Goal: Task Accomplishment & Management: Complete application form

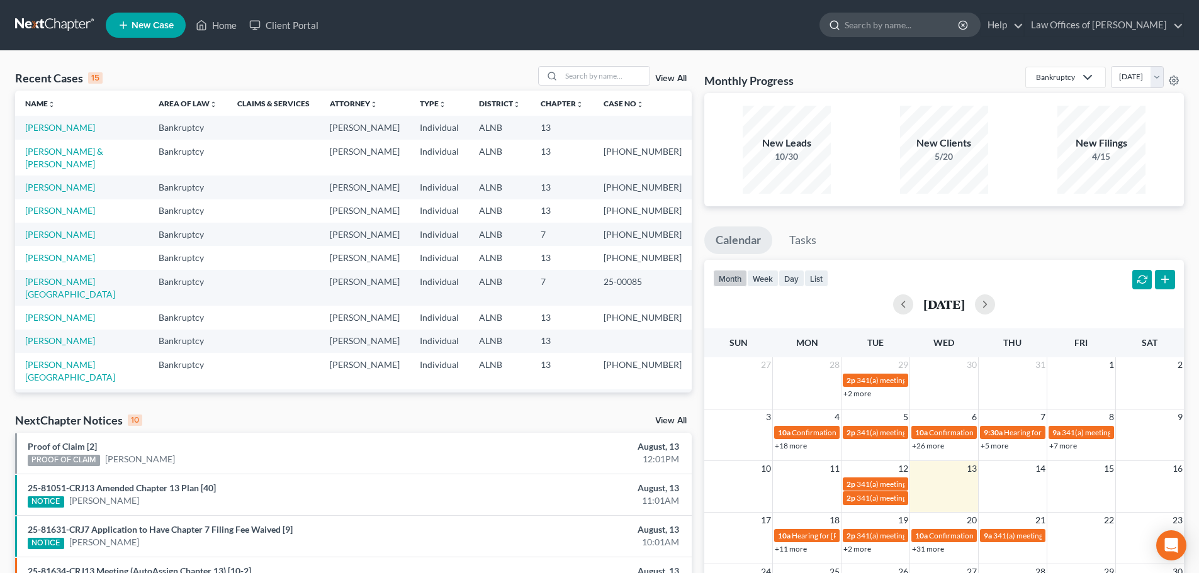
click at [917, 26] on input "search" at bounding box center [902, 24] width 115 height 23
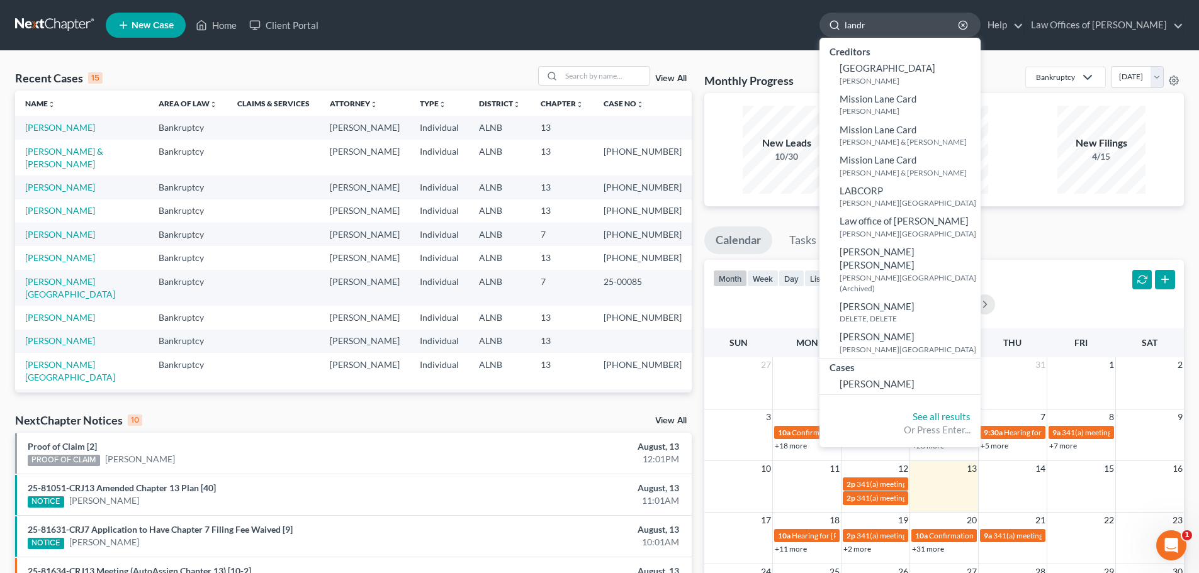
type input "[PERSON_NAME]"
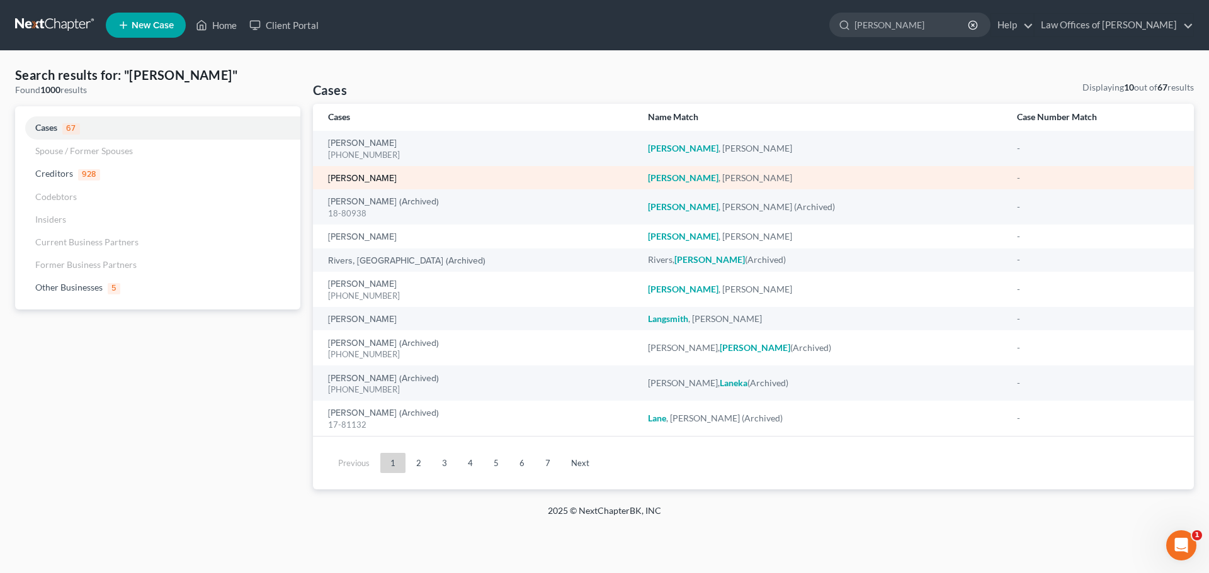
click at [362, 175] on link "[PERSON_NAME]" at bounding box center [362, 178] width 69 height 9
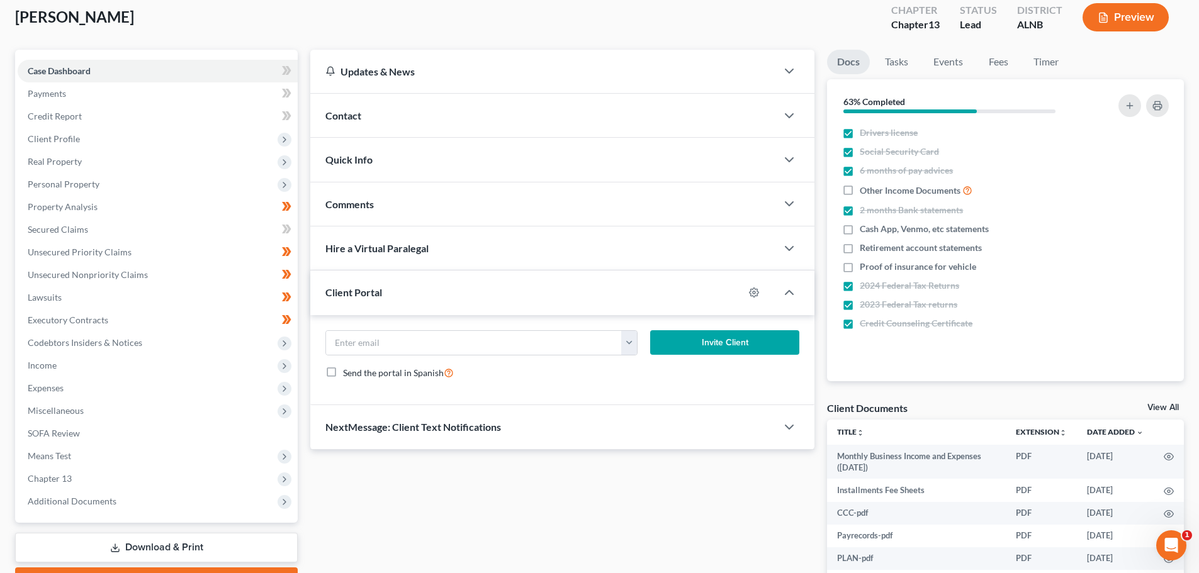
scroll to position [48, 0]
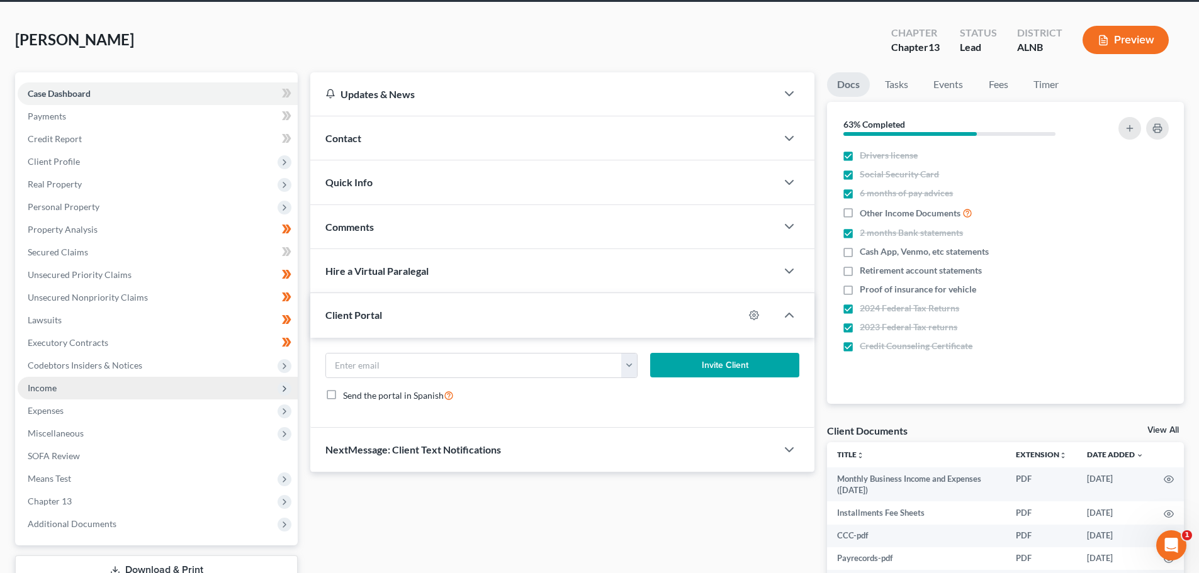
drag, startPoint x: 83, startPoint y: 410, endPoint x: 140, endPoint y: 398, distance: 58.5
click at [83, 410] on span "Expenses" at bounding box center [158, 411] width 280 height 23
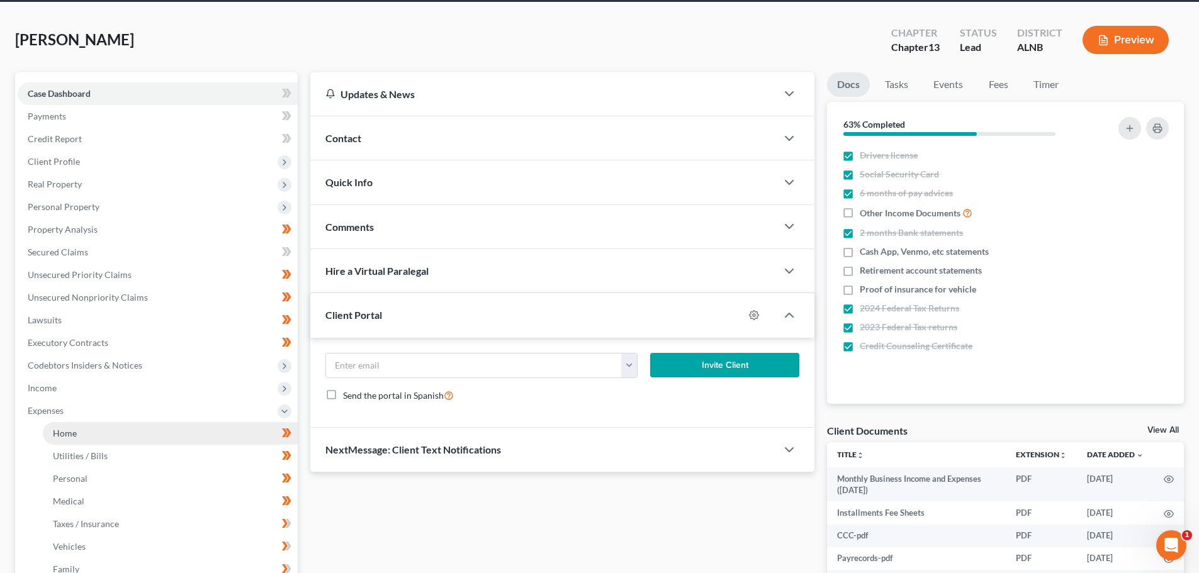
click at [77, 434] on link "Home" at bounding box center [170, 433] width 255 height 23
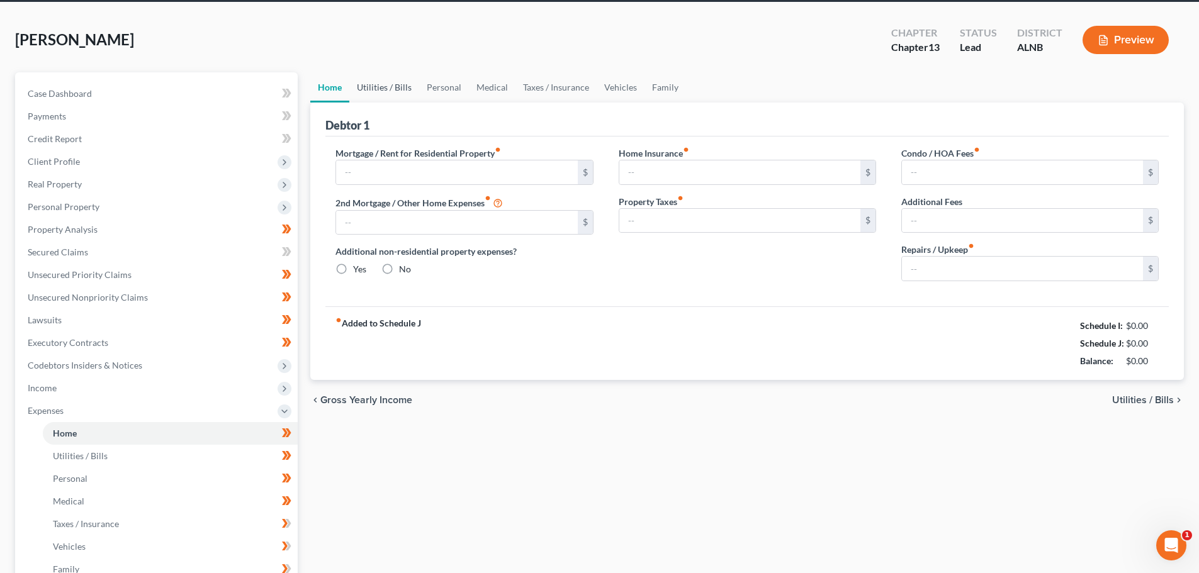
type input "1,135.00"
type input "0.00"
radio input "true"
type input "29.00"
type input "0.00"
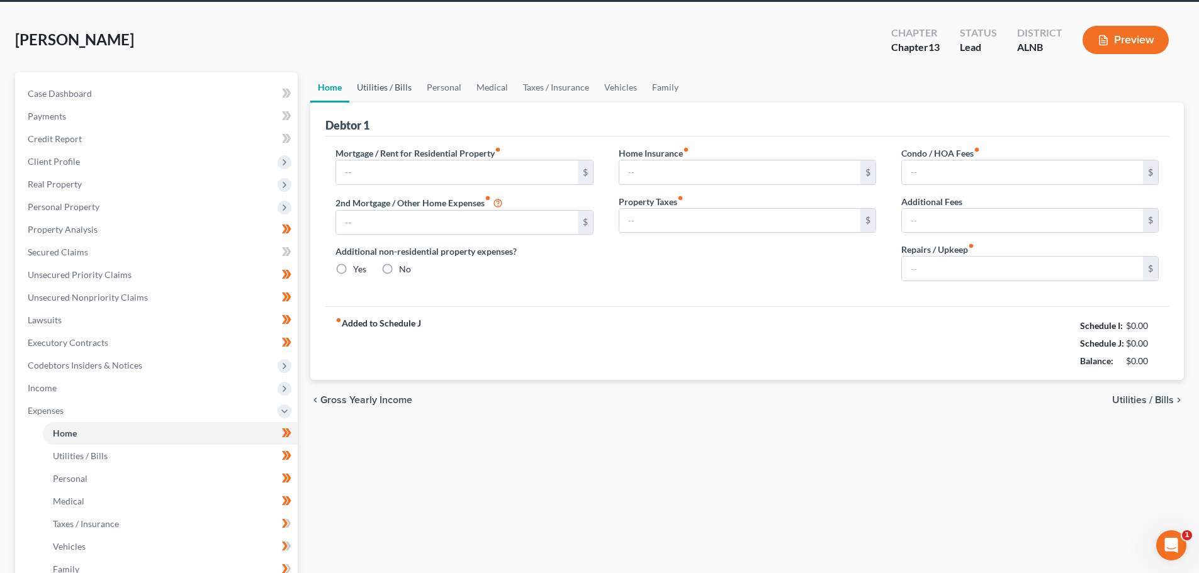
type input "0.00"
type input "100.00"
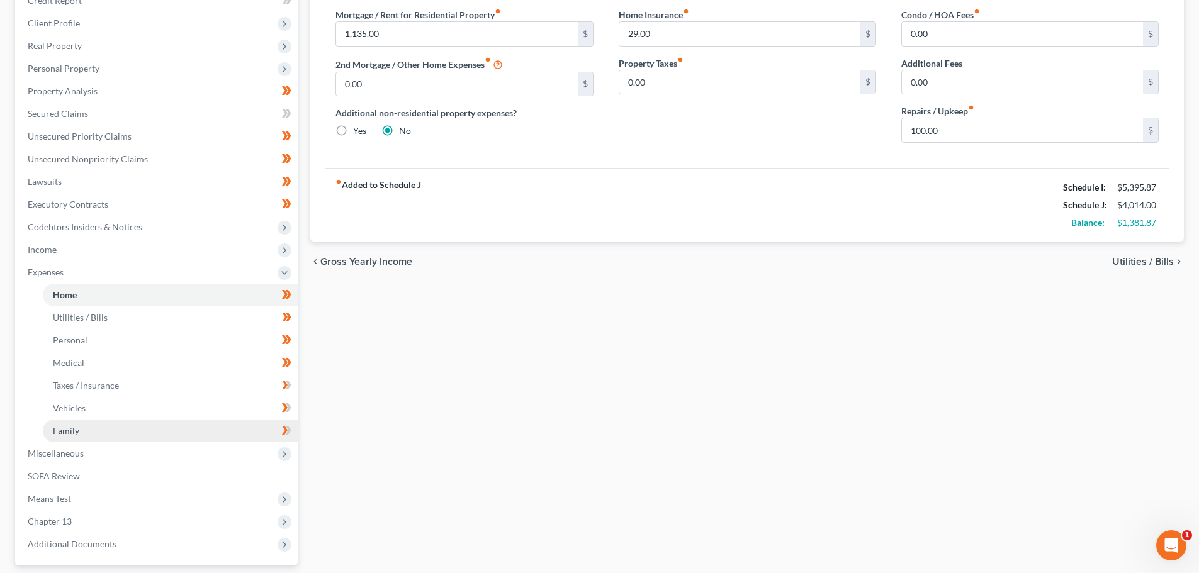
scroll to position [189, 0]
click at [119, 315] on link "Utilities / Bills" at bounding box center [170, 316] width 255 height 23
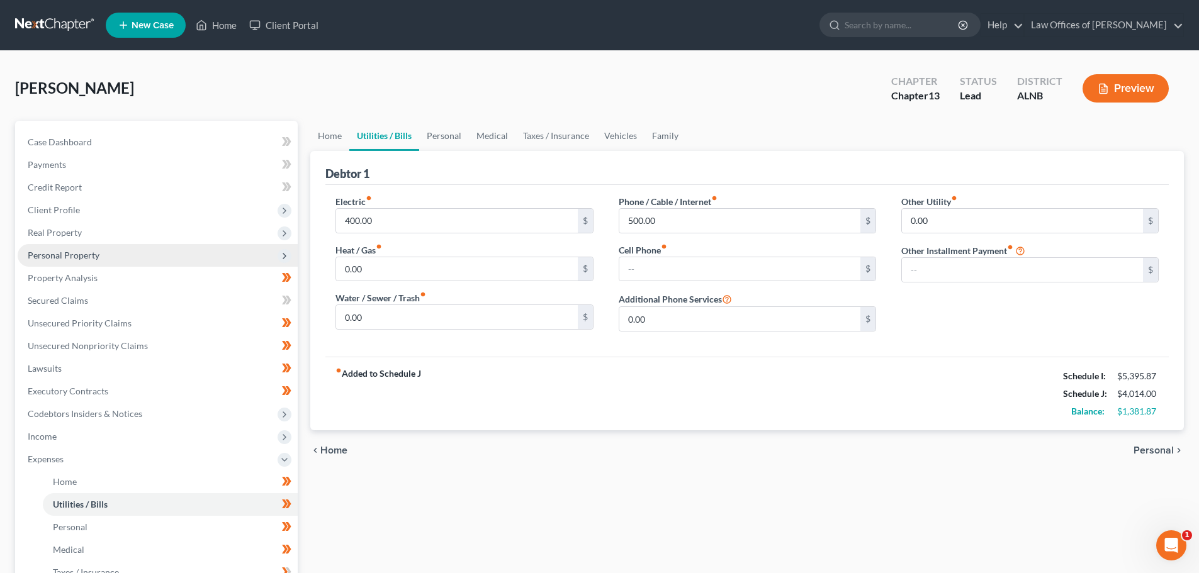
click at [95, 249] on span "Personal Property" at bounding box center [158, 255] width 280 height 23
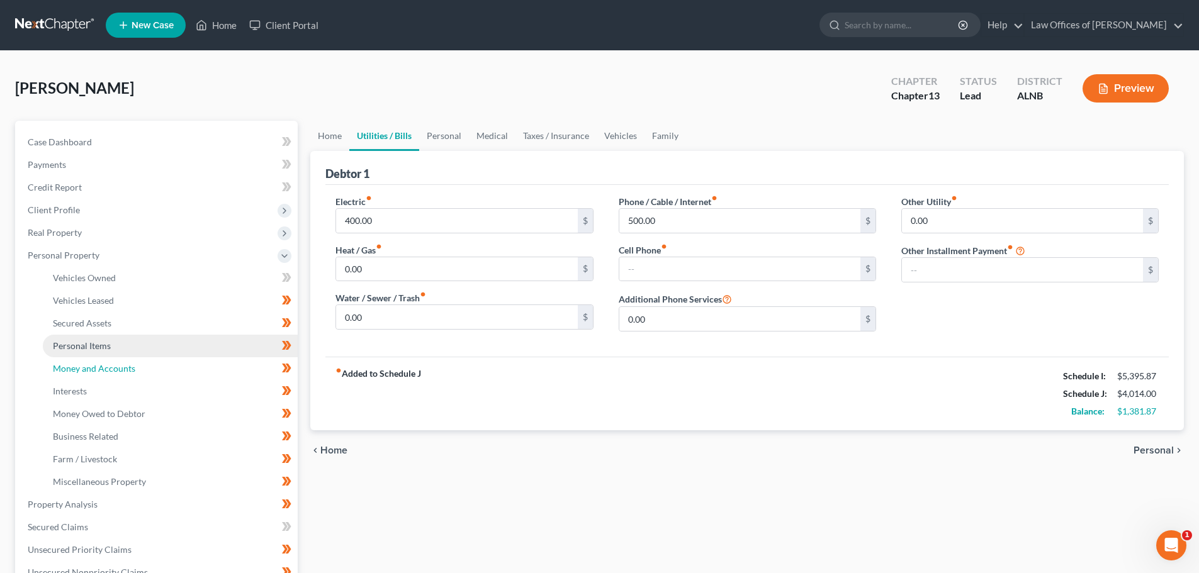
click at [113, 368] on span "Money and Accounts" at bounding box center [94, 368] width 82 height 11
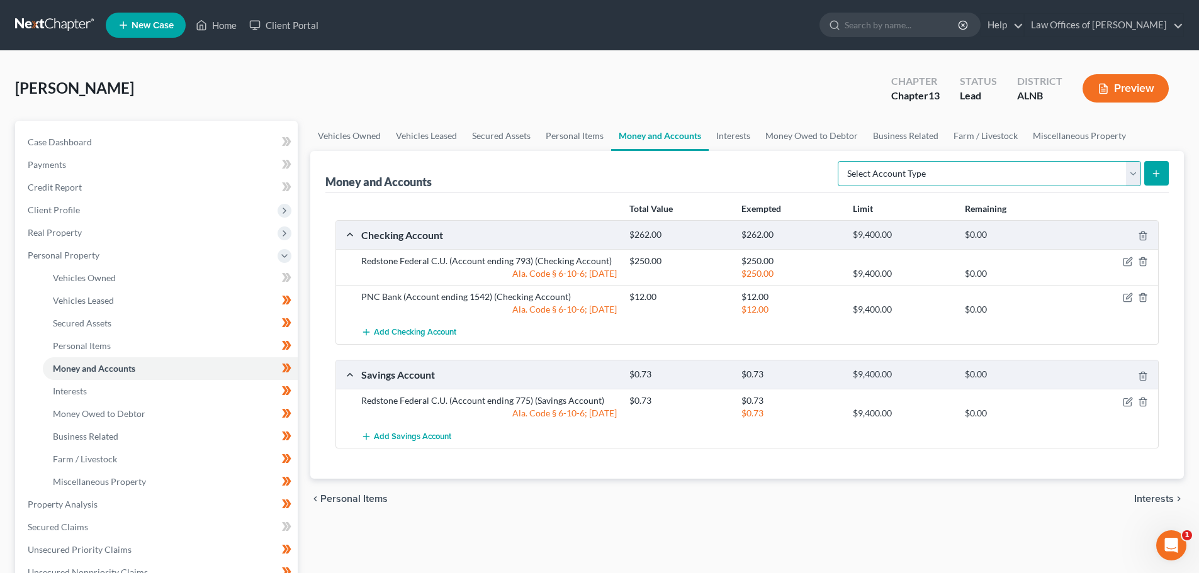
click at [1134, 177] on select "Select Account Type Brokerage (A/B: 18, SOFA: 20) Cash on Hand (A/B: 16) Certif…" at bounding box center [989, 173] width 303 height 25
select select "checking"
click at [841, 161] on select "Select Account Type Brokerage (A/B: 18, SOFA: 20) Cash on Hand (A/B: 16) Certif…" at bounding box center [989, 173] width 303 height 25
click at [1159, 175] on icon "submit" at bounding box center [1156, 174] width 10 height 10
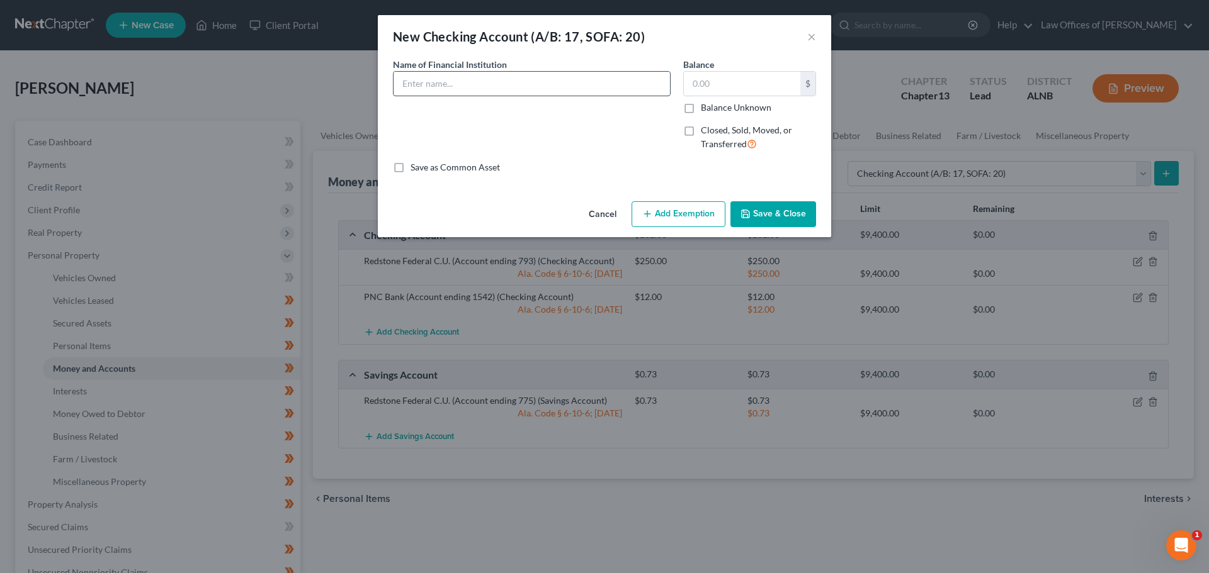
click at [608, 84] on input "text" at bounding box center [531, 84] width 276 height 24
type input "Truist"
click at [701, 108] on label "Balance Unknown" at bounding box center [736, 107] width 70 height 13
click at [706, 108] on input "Balance Unknown" at bounding box center [710, 105] width 8 height 8
checkbox input "true"
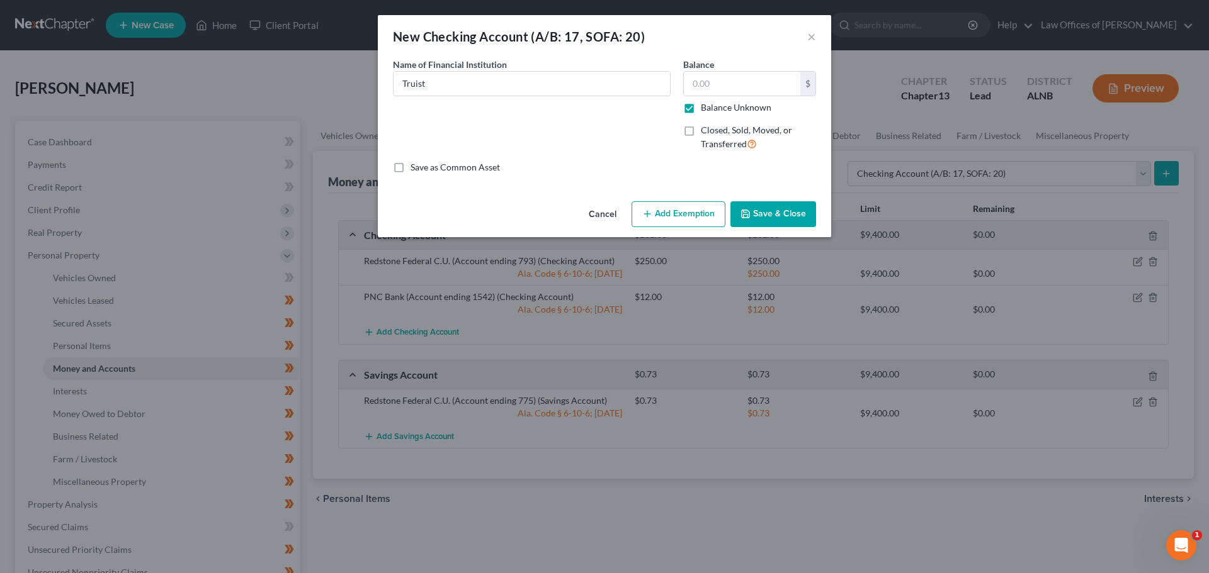
type input "0.00"
click at [768, 210] on button "Save & Close" at bounding box center [773, 214] width 86 height 26
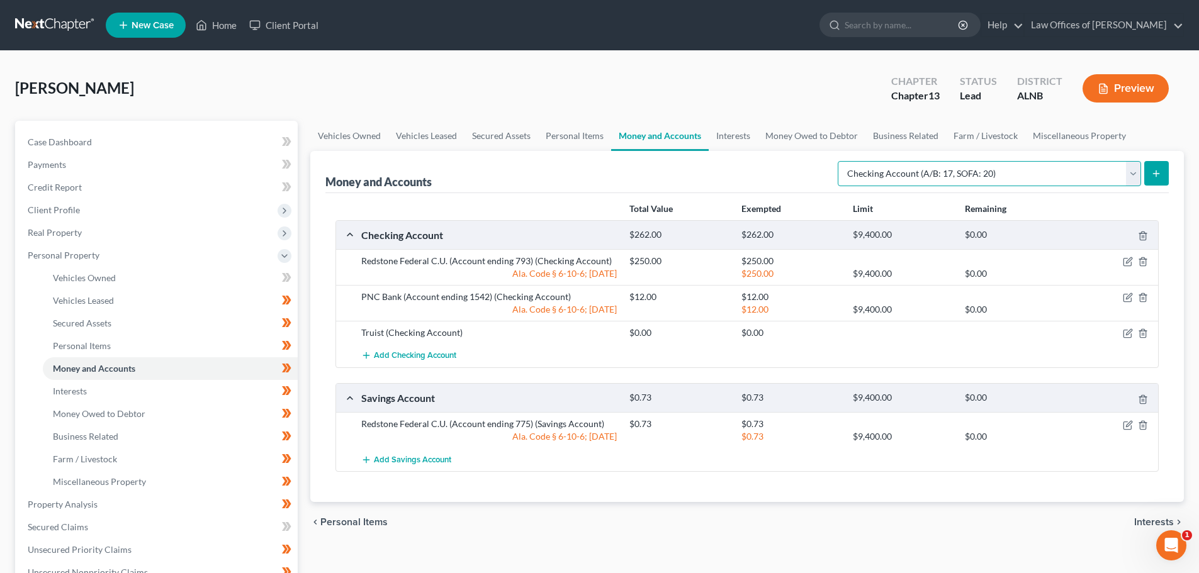
click at [1132, 178] on select "Select Account Type Brokerage (A/B: 18, SOFA: 20) Cash on Hand (A/B: 16) Certif…" at bounding box center [989, 173] width 303 height 25
select select "savings"
click at [841, 161] on select "Select Account Type Brokerage (A/B: 18, SOFA: 20) Cash on Hand (A/B: 16) Certif…" at bounding box center [989, 173] width 303 height 25
click at [1160, 172] on icon "submit" at bounding box center [1156, 174] width 10 height 10
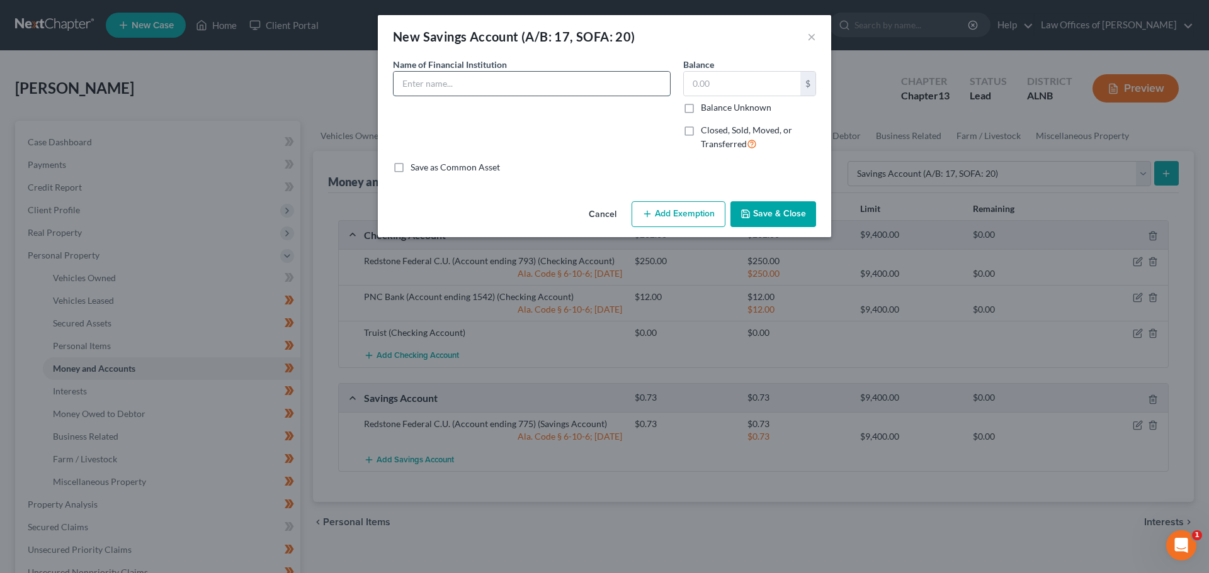
click at [611, 82] on input "text" at bounding box center [531, 84] width 276 height 24
type input "PNC - Reserve - 1569"
click at [701, 107] on label "Balance Unknown" at bounding box center [736, 107] width 70 height 13
click at [706, 107] on input "Balance Unknown" at bounding box center [710, 105] width 8 height 8
checkbox input "true"
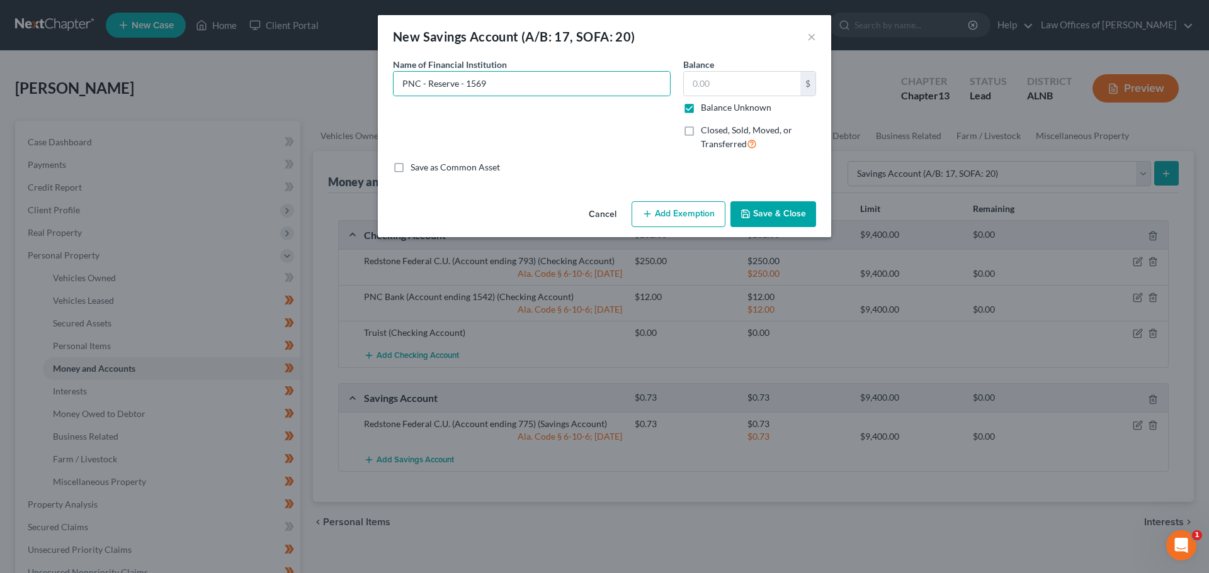
type input "0.00"
click at [767, 211] on button "Save & Close" at bounding box center [773, 214] width 86 height 26
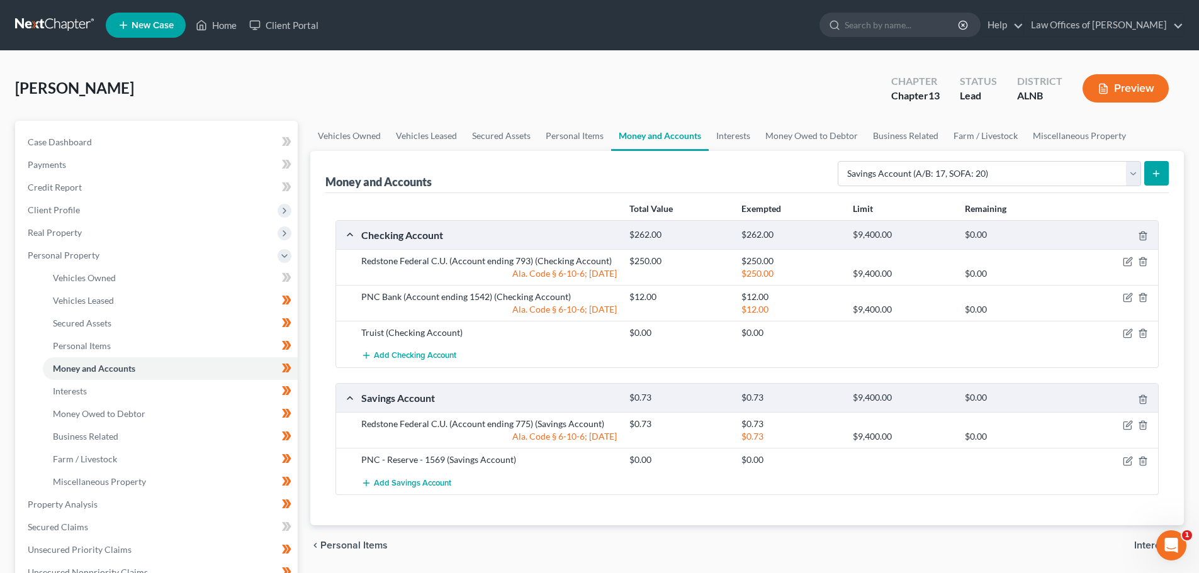
click at [1154, 175] on icon "submit" at bounding box center [1156, 174] width 10 height 10
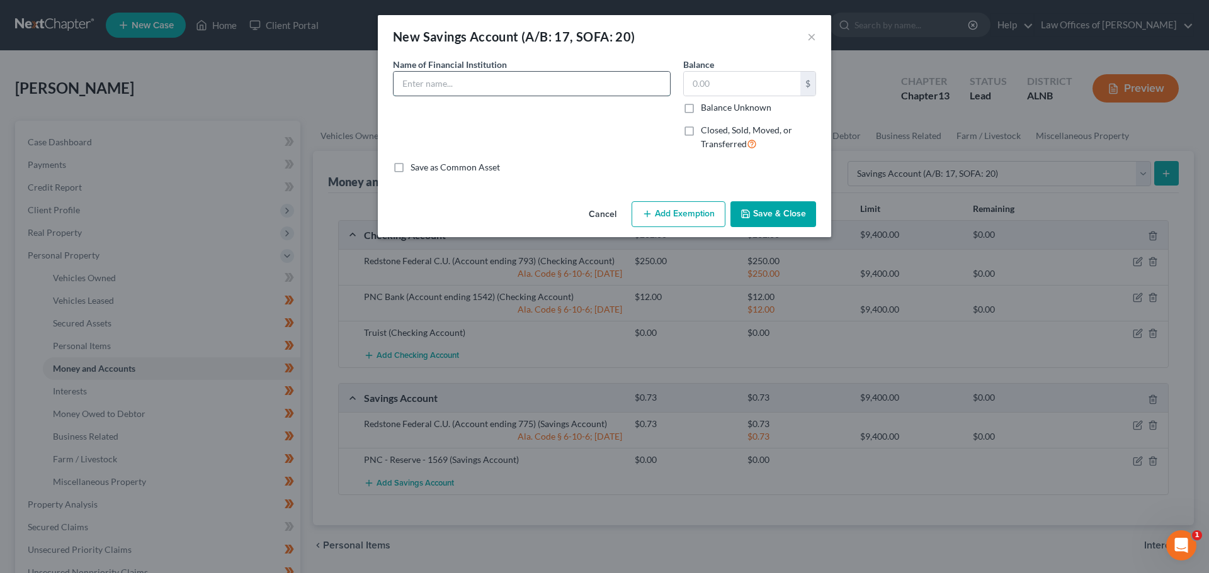
click at [594, 88] on input "text" at bounding box center [531, 84] width 276 height 24
type input "PNC - Growth 1577"
click at [701, 110] on label "Balance Unknown" at bounding box center [736, 107] width 70 height 13
click at [706, 110] on input "Balance Unknown" at bounding box center [710, 105] width 8 height 8
checkbox input "true"
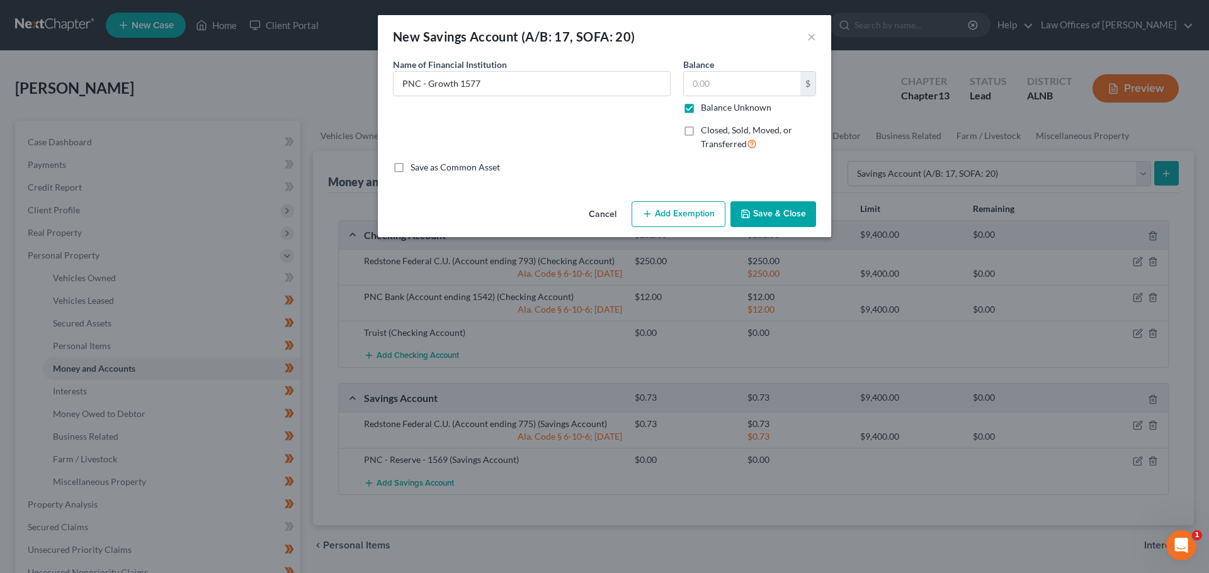
type input "0.00"
click at [784, 215] on button "Save & Close" at bounding box center [773, 214] width 86 height 26
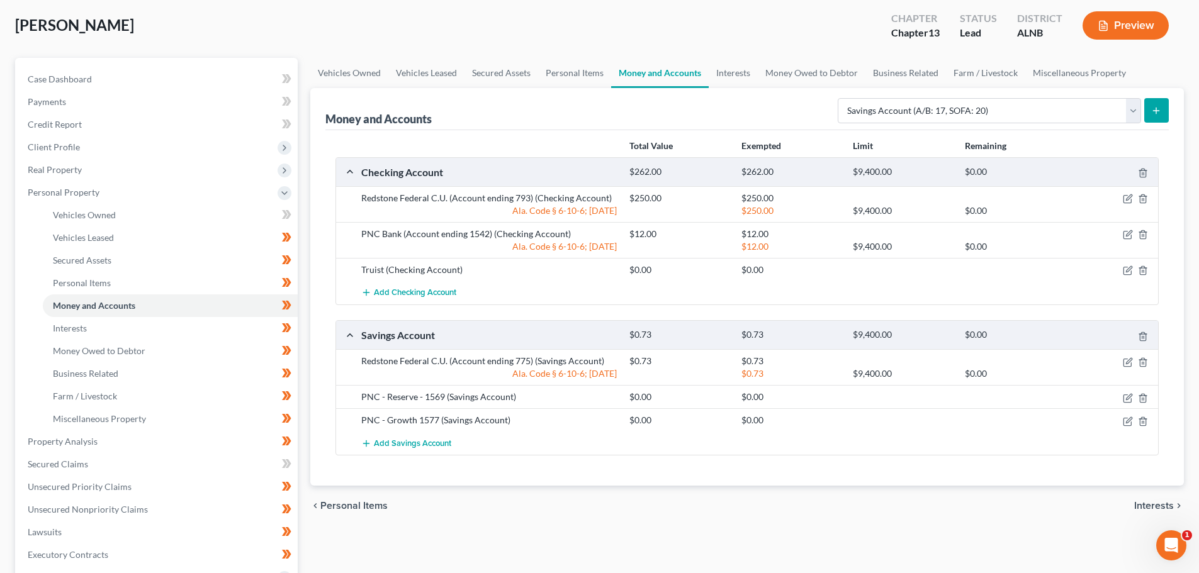
scroll to position [126, 0]
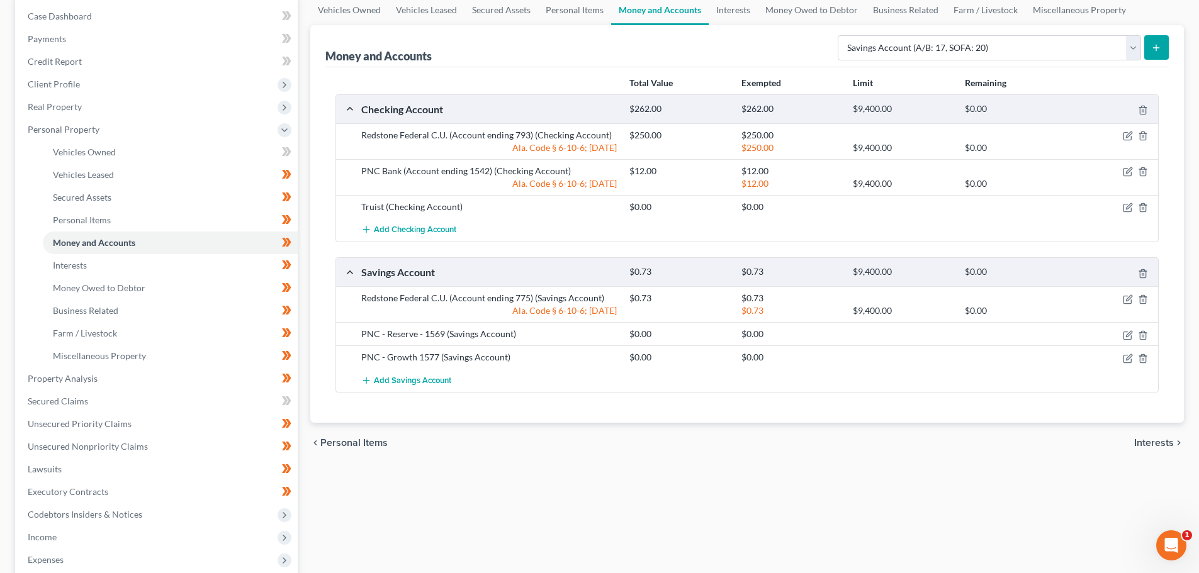
click at [777, 407] on div "Total Value Exempted Limit Remaining Checking Account $262.00 $262.00 $9,400.00…" at bounding box center [746, 245] width 843 height 356
click at [1132, 50] on select "Select Account Type Brokerage (A/B: 18, SOFA: 20) Cash on Hand (A/B: 16) Certif…" at bounding box center [989, 47] width 303 height 25
select select "checking"
click at [841, 35] on select "Select Account Type Brokerage (A/B: 18, SOFA: 20) Cash on Hand (A/B: 16) Certif…" at bounding box center [989, 47] width 303 height 25
click at [1158, 49] on icon "submit" at bounding box center [1156, 48] width 10 height 10
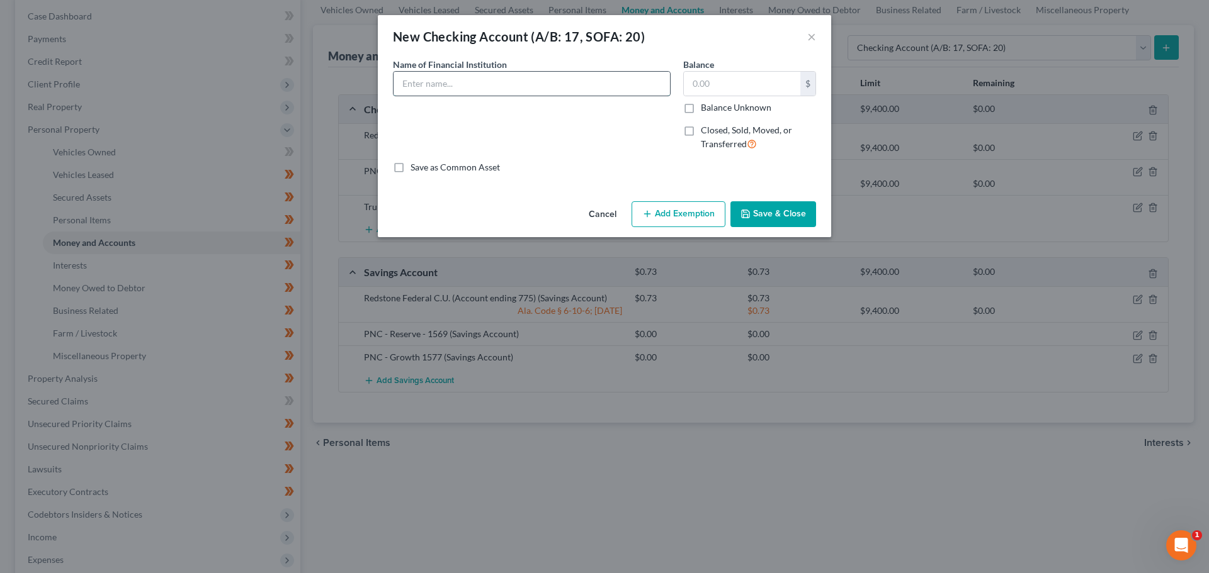
click at [624, 83] on input "text" at bounding box center [531, 84] width 276 height 24
type input "PNC - Foundation 8222"
click at [701, 110] on label "Balance Unknown" at bounding box center [736, 107] width 70 height 13
click at [706, 110] on input "Balance Unknown" at bounding box center [710, 105] width 8 height 8
checkbox input "true"
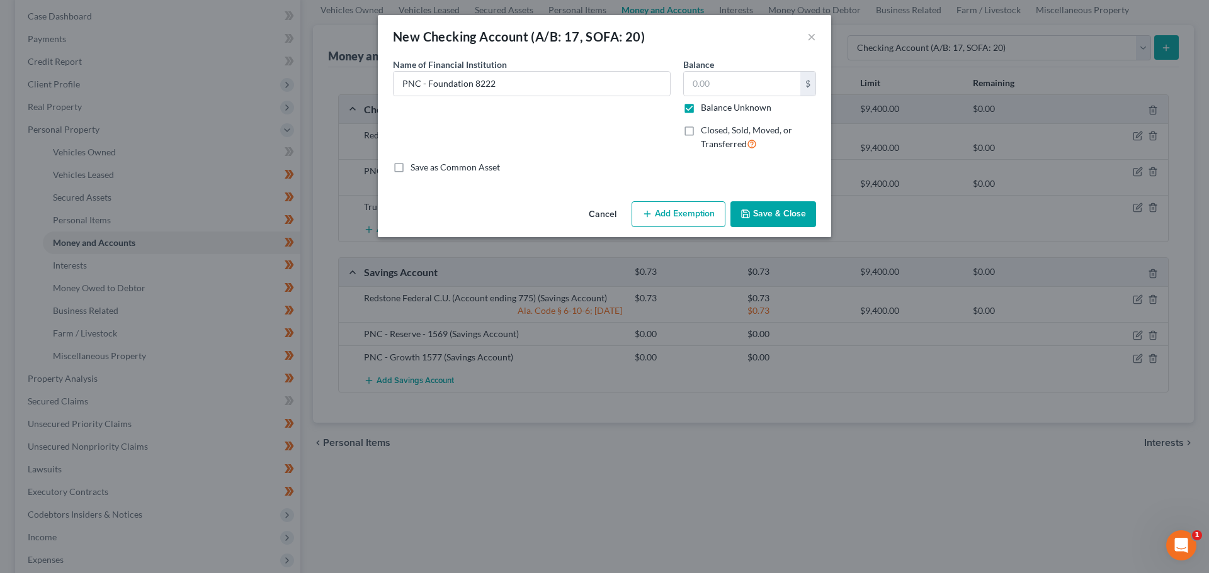
type input "0.00"
click at [774, 213] on button "Save & Close" at bounding box center [773, 214] width 86 height 26
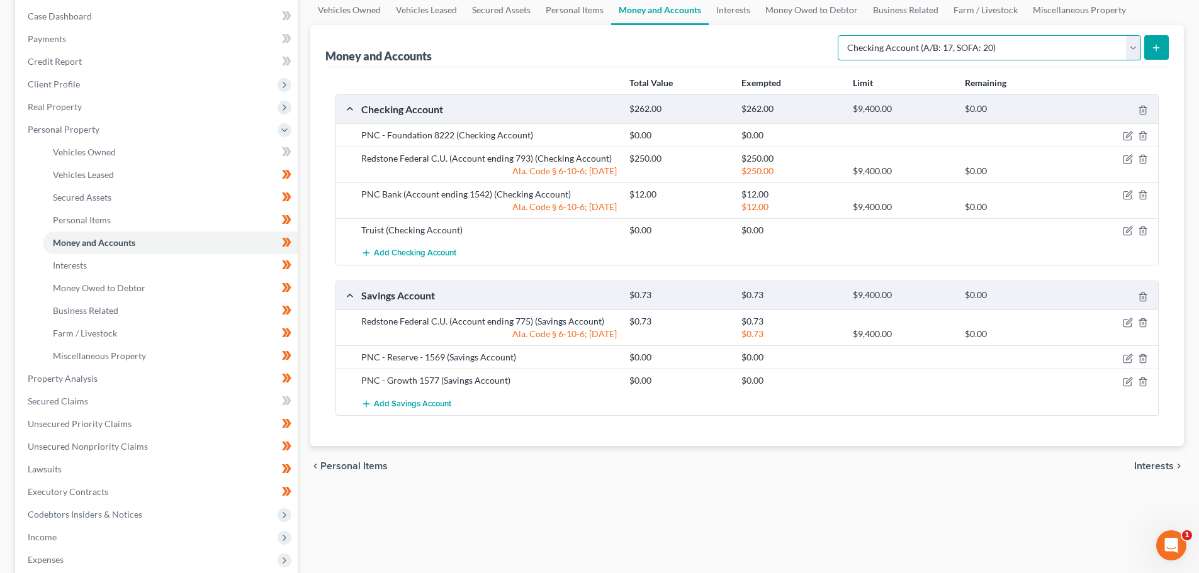
click at [1132, 48] on select "Select Account Type Brokerage (A/B: 18, SOFA: 20) Cash on Hand (A/B: 16) Certif…" at bounding box center [989, 47] width 303 height 25
select select "savings"
click at [841, 35] on select "Select Account Type Brokerage (A/B: 18, SOFA: 20) Cash on Hand (A/B: 16) Certif…" at bounding box center [989, 47] width 303 height 25
click at [1163, 52] on button "submit" at bounding box center [1156, 47] width 25 height 25
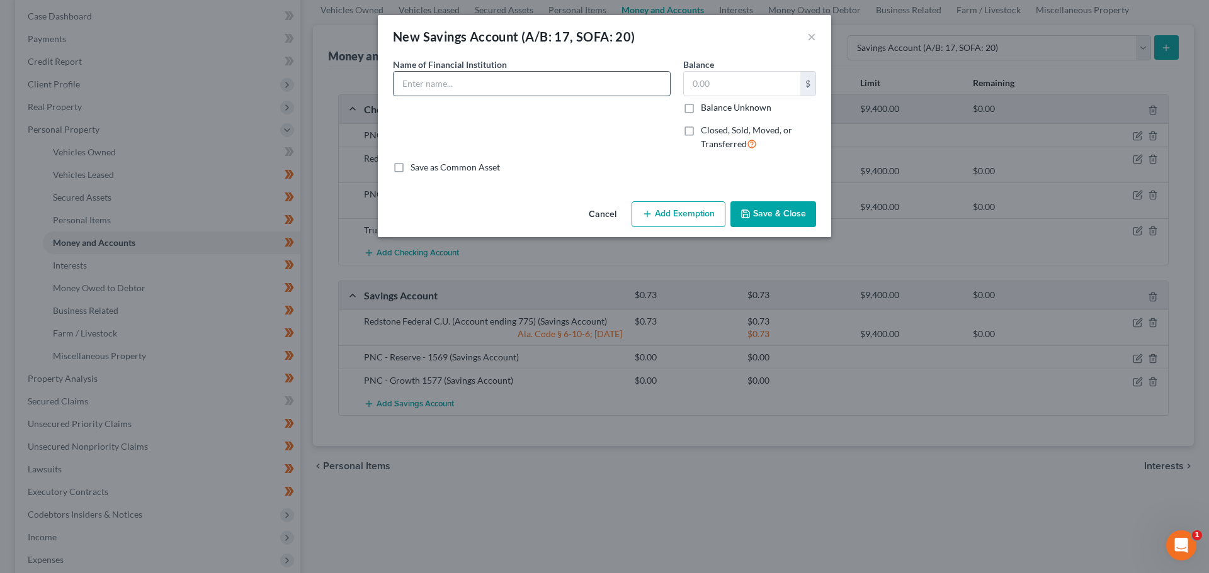
click at [617, 87] on input "text" at bounding box center [531, 84] width 276 height 24
type input "PNC Growth - 2514"
click at [701, 108] on label "Balance Unknown" at bounding box center [736, 107] width 70 height 13
click at [706, 108] on input "Balance Unknown" at bounding box center [710, 105] width 8 height 8
checkbox input "true"
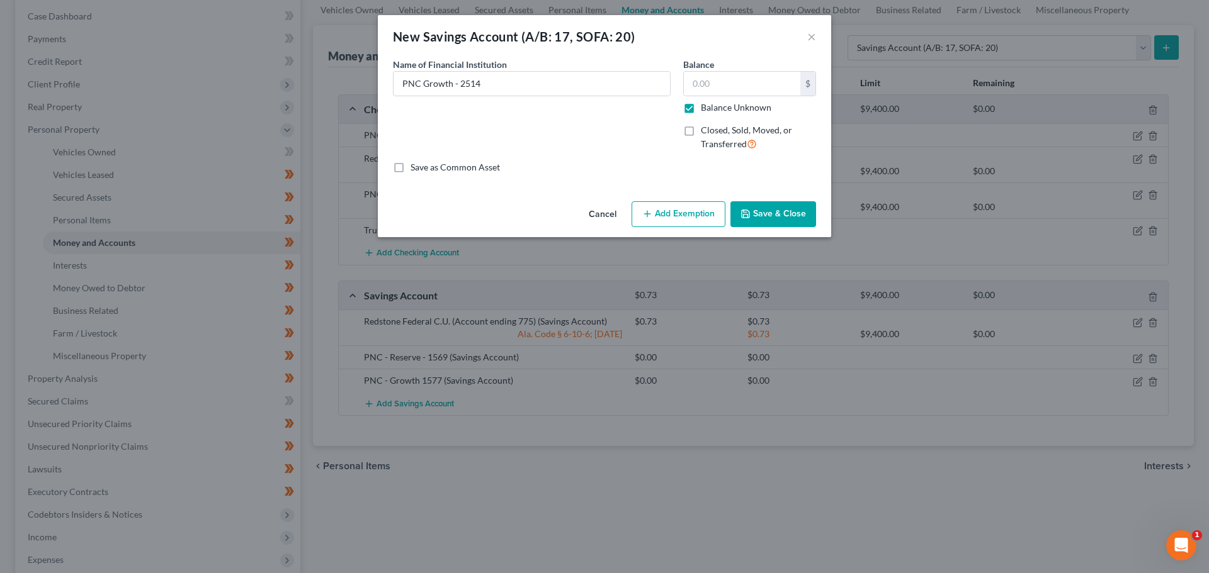
type input "0.00"
click at [790, 213] on button "Save & Close" at bounding box center [773, 214] width 86 height 26
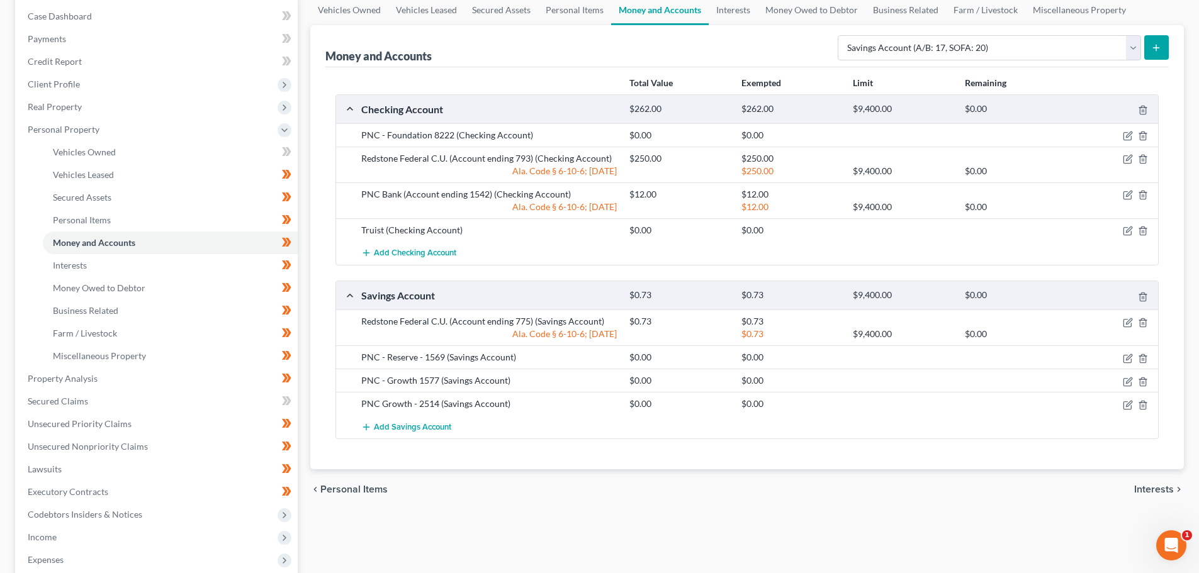
click at [1158, 48] on line "submit" at bounding box center [1157, 48] width 6 height 0
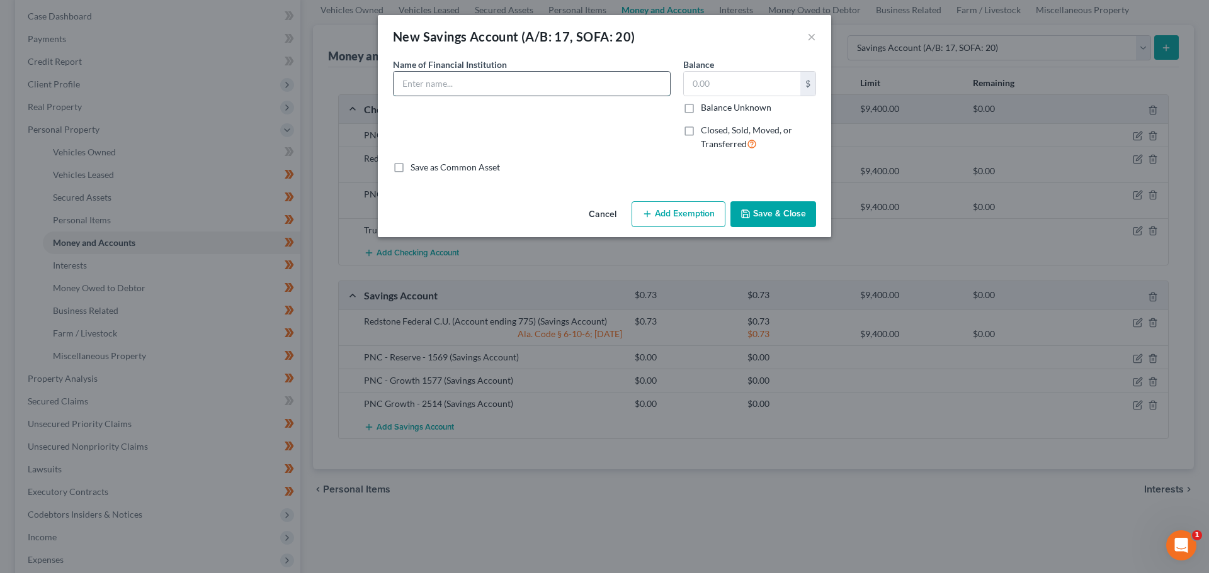
click at [536, 79] on input "text" at bounding box center [531, 84] width 276 height 24
click at [516, 79] on input "PNC - Reserve" at bounding box center [531, 84] width 276 height 24
type input "PNC - Reserve - 2522"
click at [785, 216] on button "Save & Close" at bounding box center [773, 214] width 86 height 26
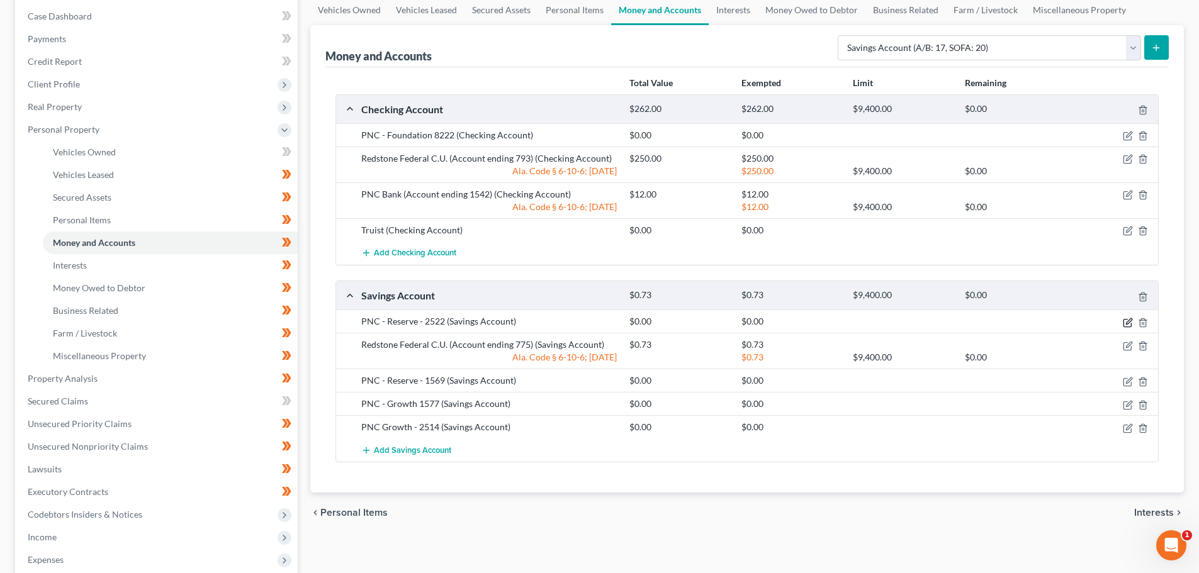
click at [1129, 324] on icon "button" at bounding box center [1129, 321] width 6 height 6
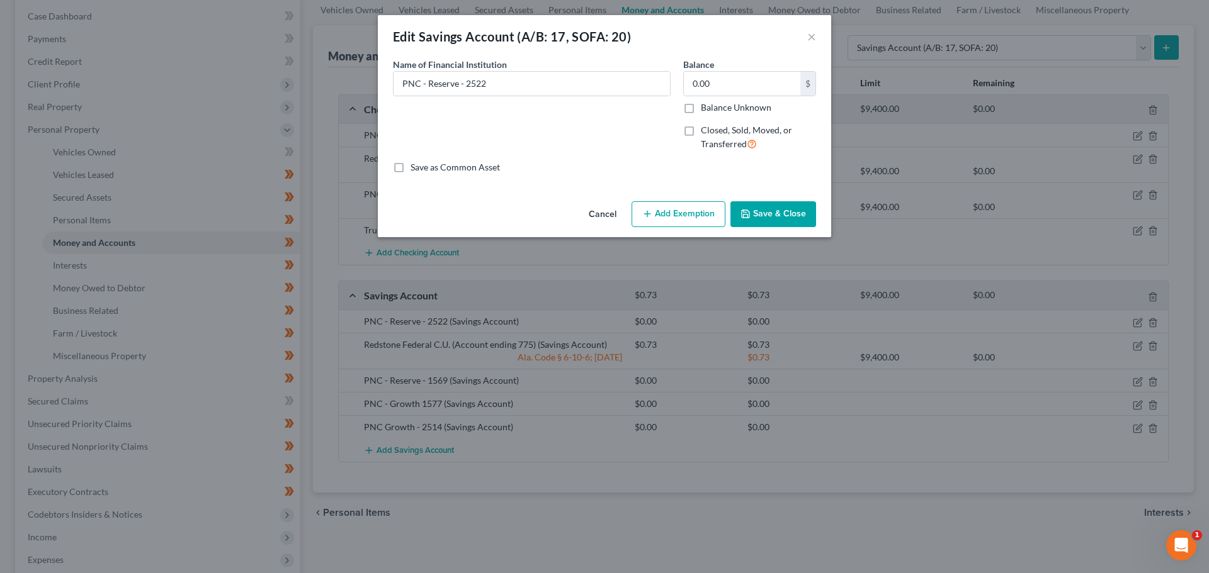
click at [596, 213] on button "Cancel" at bounding box center [602, 215] width 48 height 25
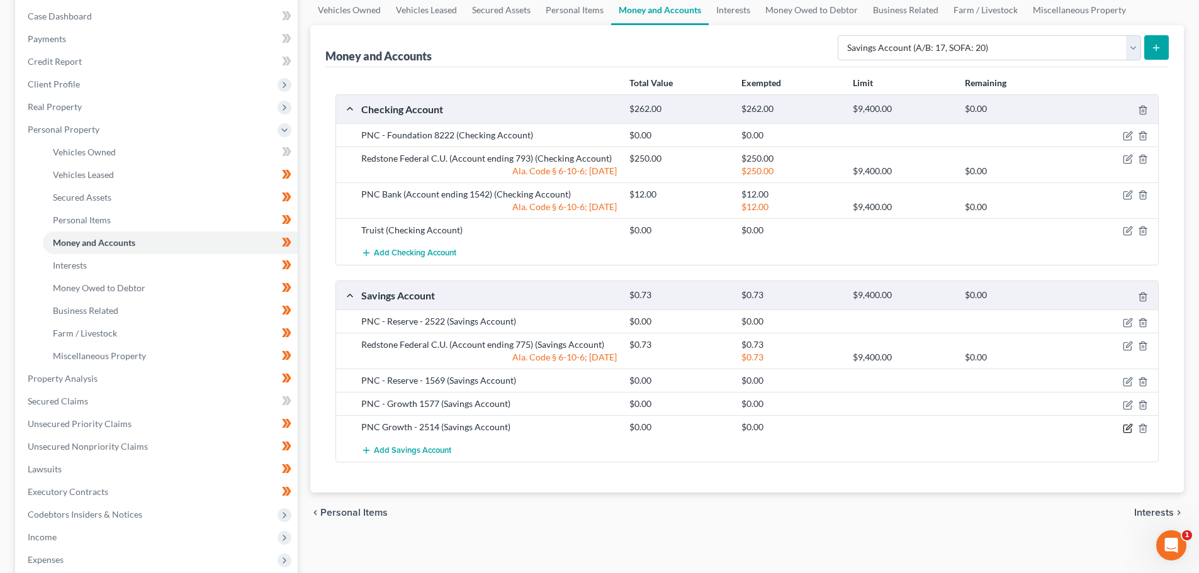
click at [1128, 429] on icon "button" at bounding box center [1129, 427] width 6 height 6
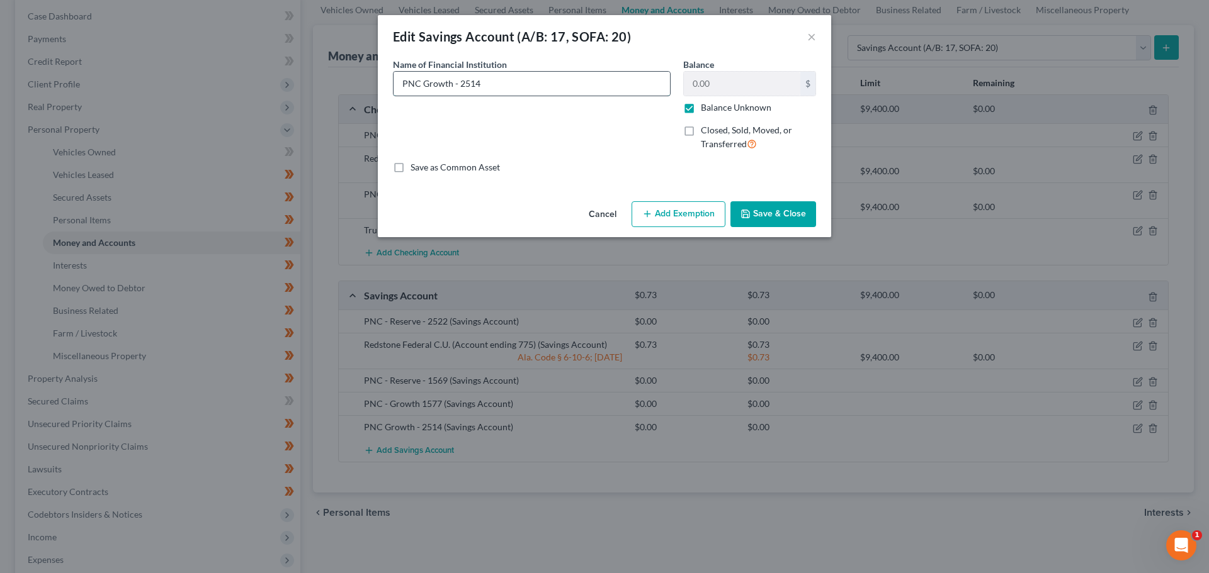
click at [496, 81] on input "PNC Growth - 2514" at bounding box center [531, 84] width 276 height 24
type input "PNC Growth - 2549"
click at [777, 210] on button "Save & Close" at bounding box center [773, 214] width 86 height 26
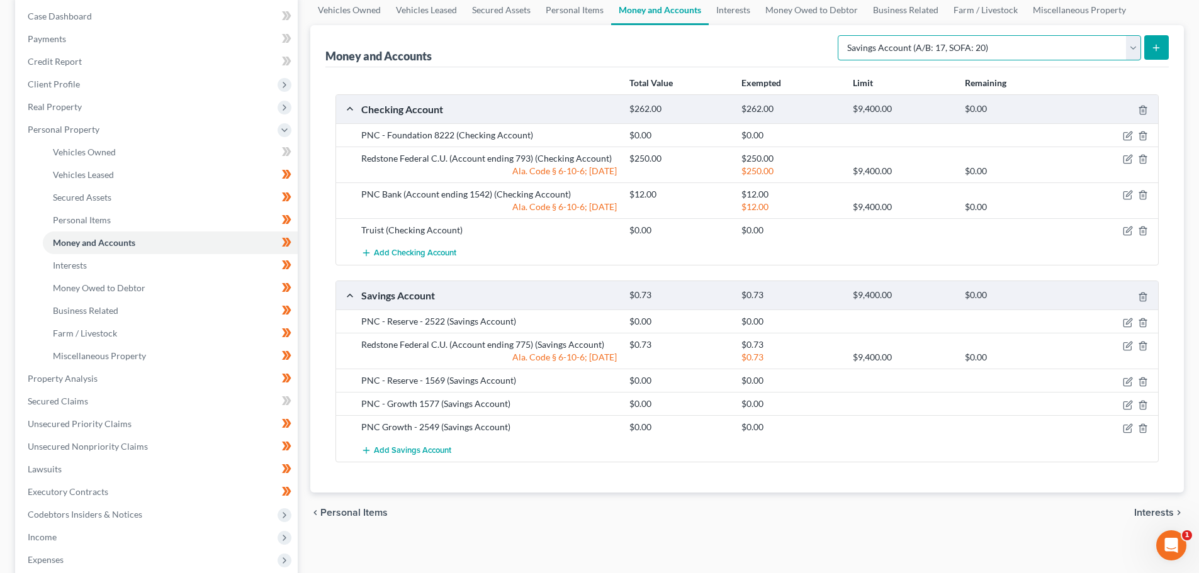
click at [1136, 43] on select "Select Account Type Brokerage (A/B: 18, SOFA: 20) Cash on Hand (A/B: 16) Certif…" at bounding box center [989, 47] width 303 height 25
select select "checking"
click at [841, 35] on select "Select Account Type Brokerage (A/B: 18, SOFA: 20) Cash on Hand (A/B: 16) Certif…" at bounding box center [989, 47] width 303 height 25
click at [1163, 49] on button "submit" at bounding box center [1156, 47] width 25 height 25
click at [1156, 47] on icon "submit" at bounding box center [1156, 48] width 10 height 10
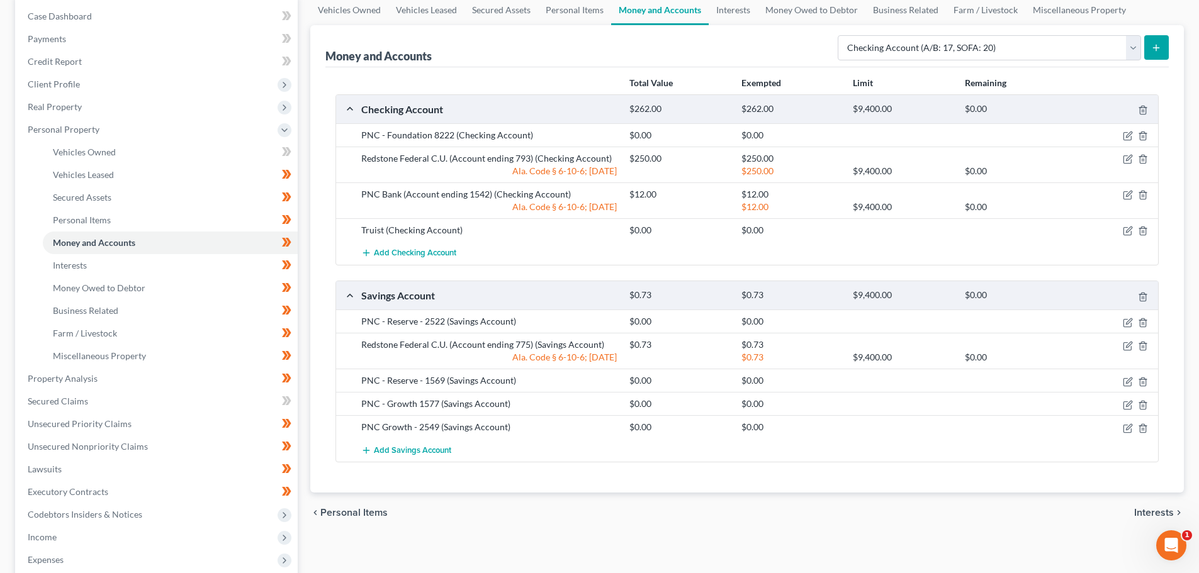
click at [1153, 48] on icon "submit" at bounding box center [1156, 48] width 10 height 10
click at [563, 44] on div "Money and Accounts Select Account Type Brokerage (A/B: 18, SOFA: 20) Cash on Ha…" at bounding box center [746, 46] width 843 height 42
click at [1132, 43] on select "Select Account Type Brokerage (A/B: 18, SOFA: 20) Cash on Hand (A/B: 16) Certif…" at bounding box center [989, 47] width 303 height 25
select select "checking"
click at [841, 35] on select "Select Account Type Brokerage (A/B: 18, SOFA: 20) Cash on Hand (A/B: 16) Certif…" at bounding box center [989, 47] width 303 height 25
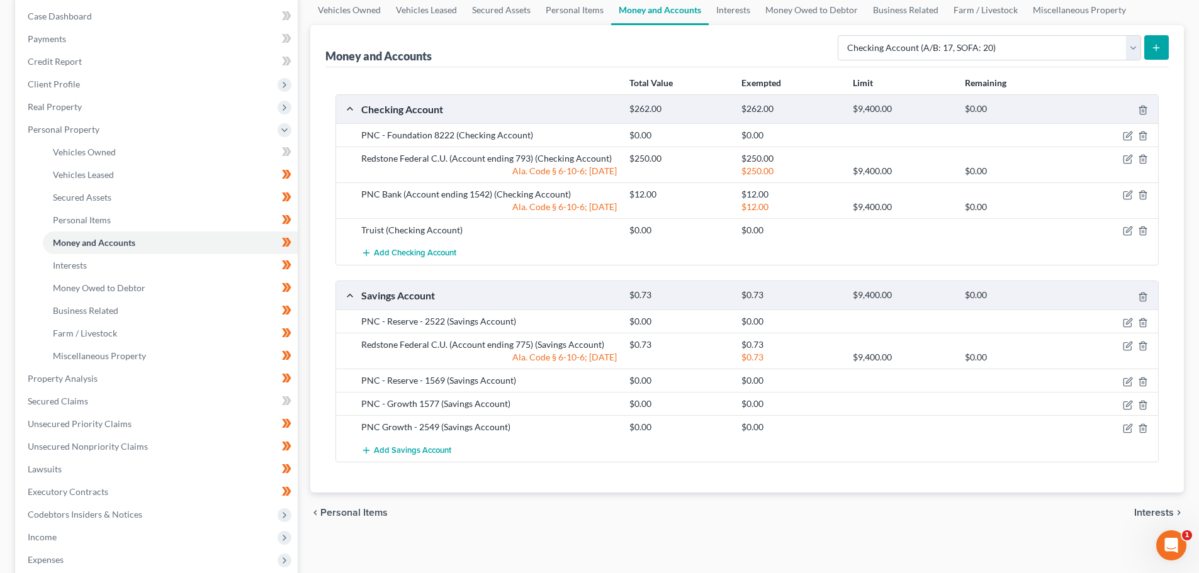
click at [1159, 47] on icon "submit" at bounding box center [1156, 48] width 10 height 10
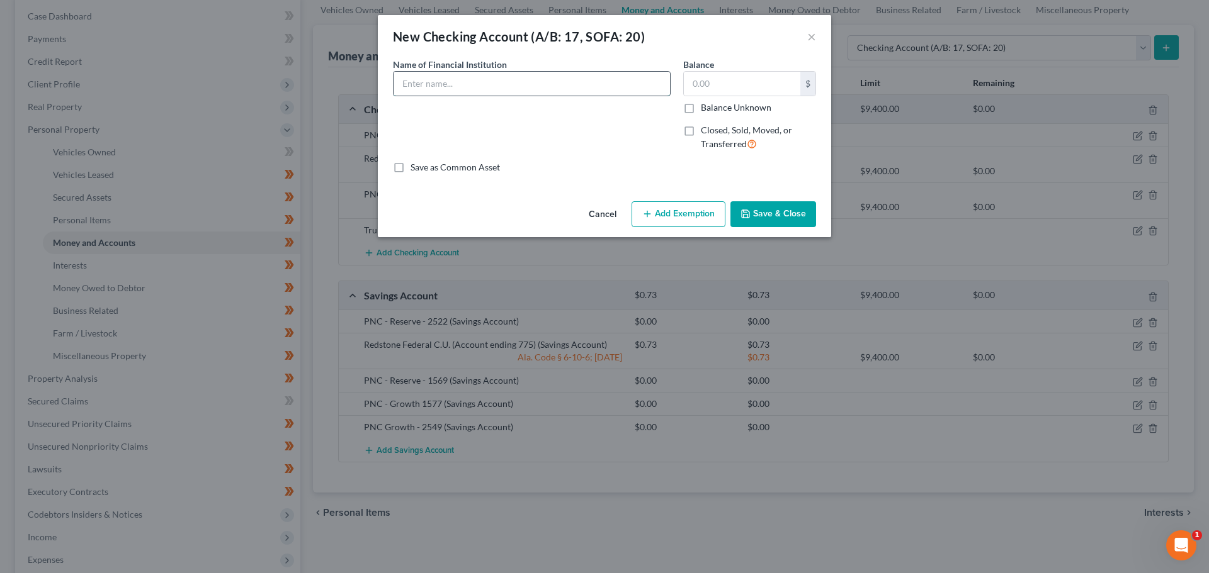
click at [628, 87] on input "text" at bounding box center [531, 84] width 276 height 24
type input "PNC - 2514"
drag, startPoint x: 771, startPoint y: 213, endPoint x: 910, endPoint y: 191, distance: 140.2
click at [772, 214] on button "Save & Close" at bounding box center [773, 214] width 86 height 26
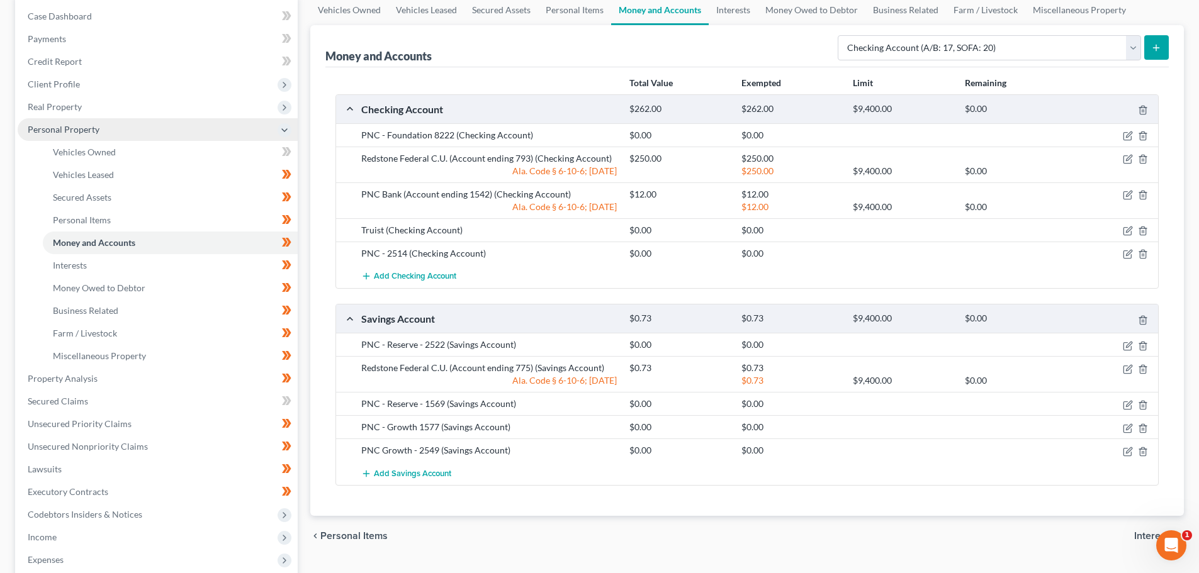
click at [269, 127] on span "Personal Property" at bounding box center [158, 129] width 280 height 23
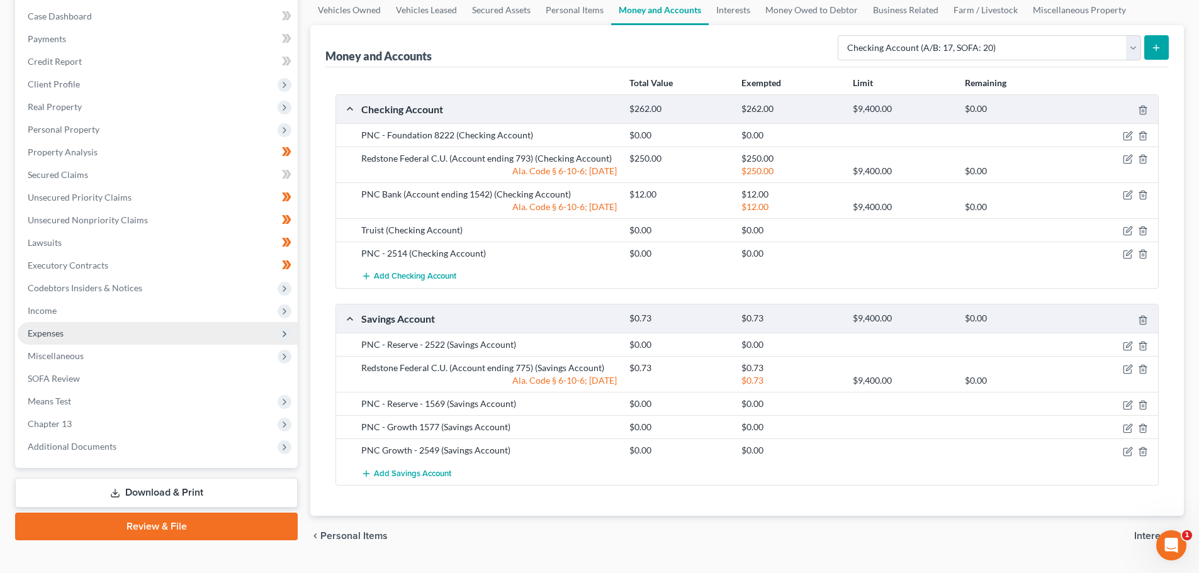
click at [107, 334] on span "Expenses" at bounding box center [158, 333] width 280 height 23
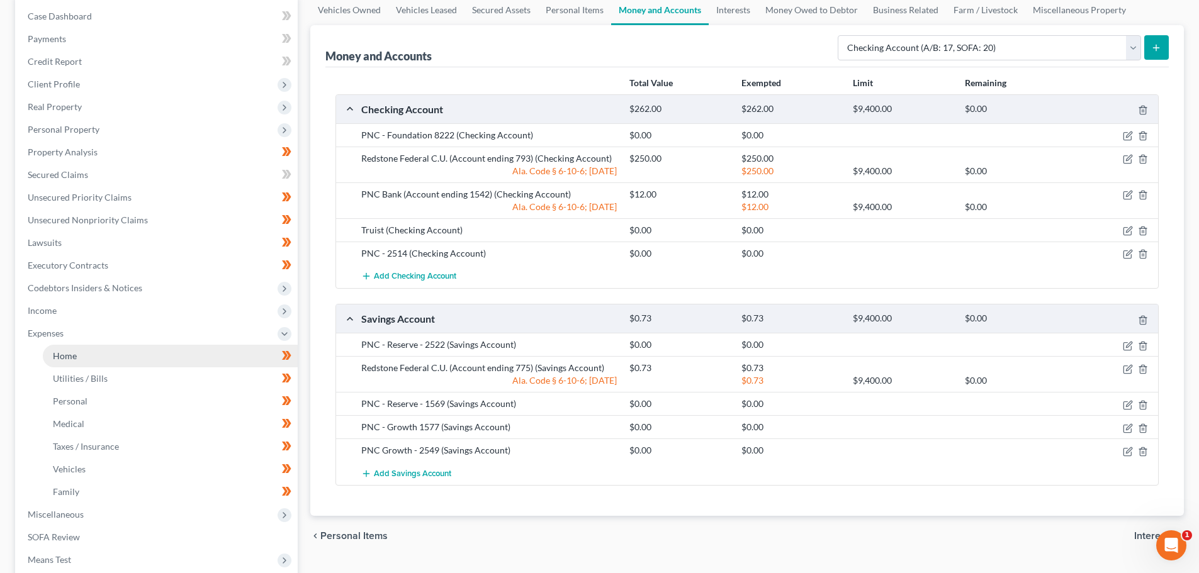
click at [180, 358] on link "Home" at bounding box center [170, 356] width 255 height 23
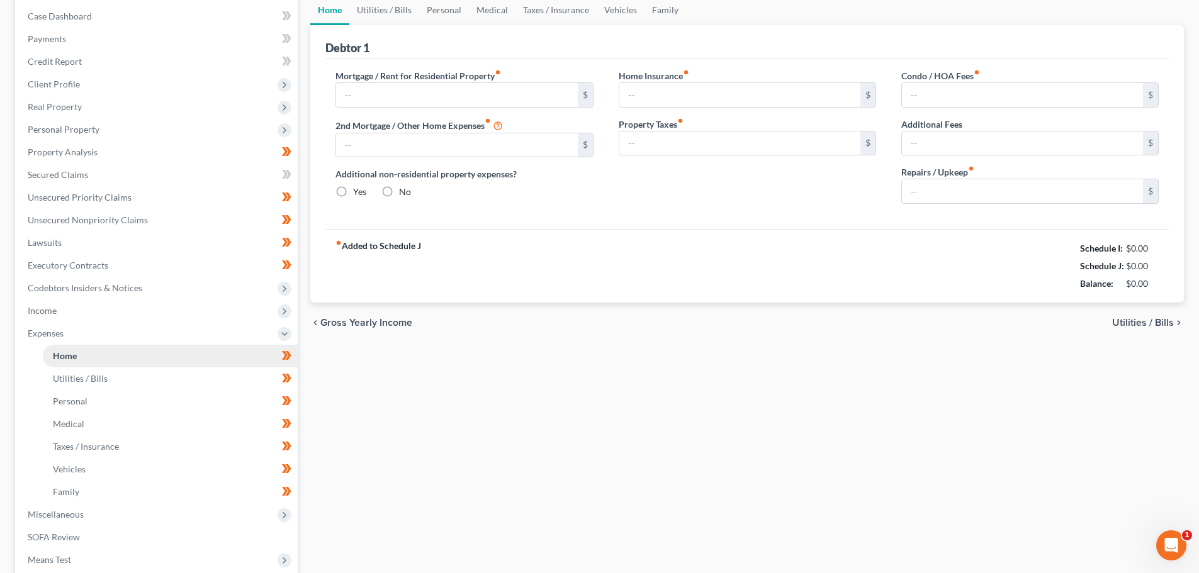
type input "1,135.00"
type input "0.00"
radio input "true"
type input "29.00"
type input "0.00"
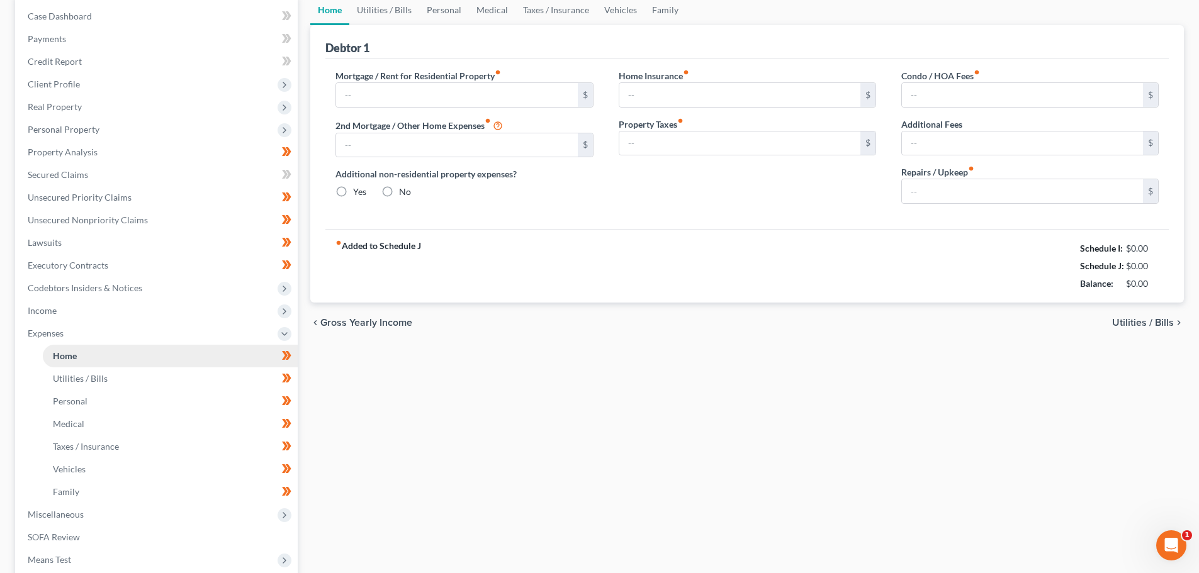
type input "0.00"
type input "100.00"
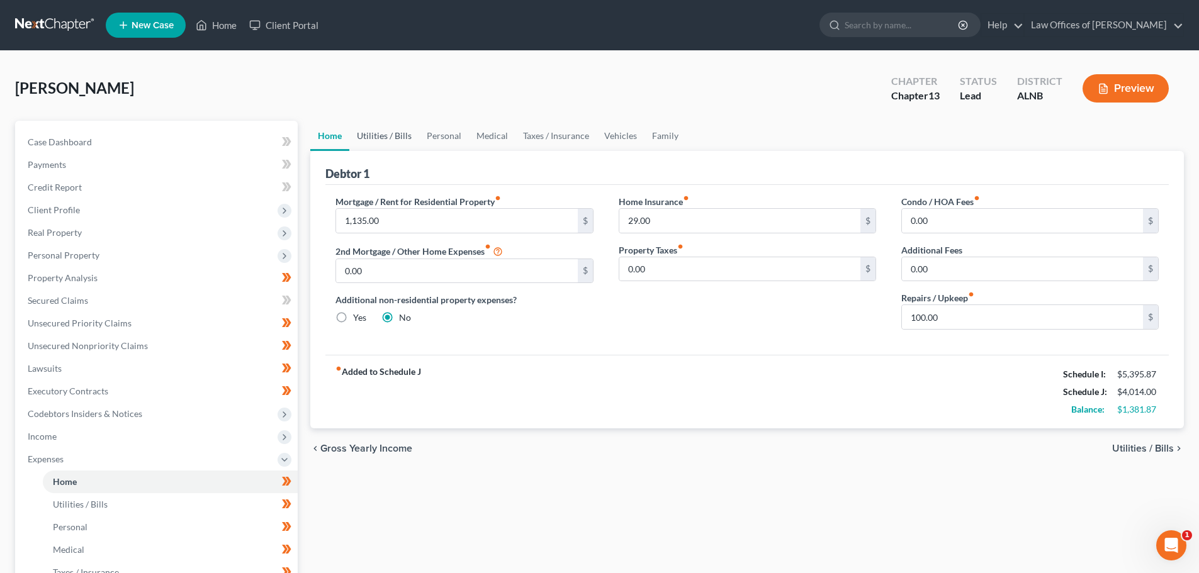
click at [385, 133] on link "Utilities / Bills" at bounding box center [384, 136] width 70 height 30
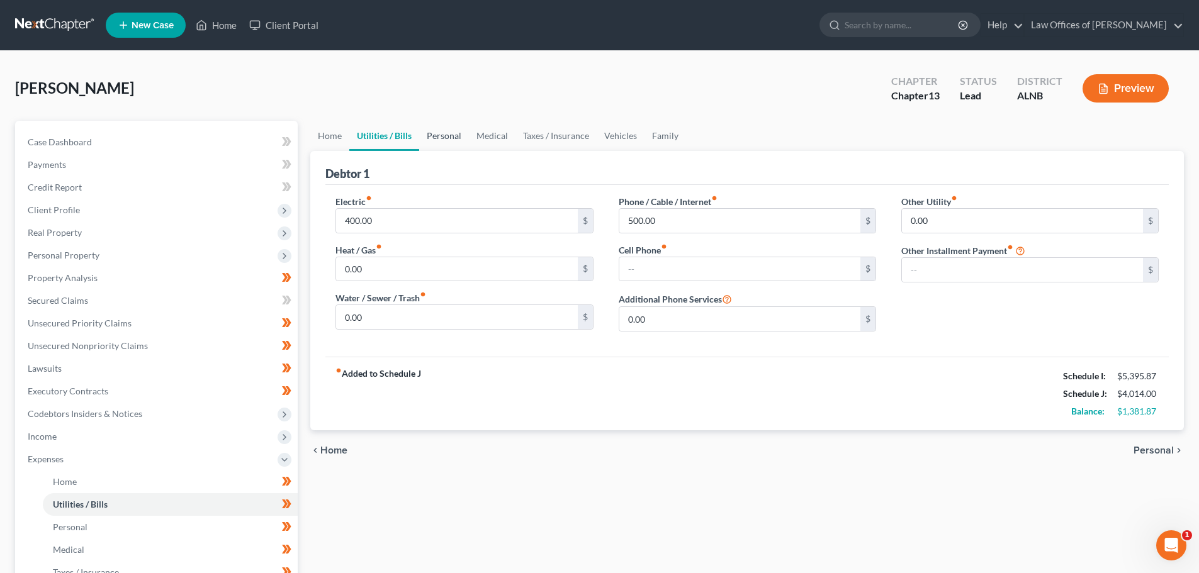
click at [450, 135] on link "Personal" at bounding box center [444, 136] width 50 height 30
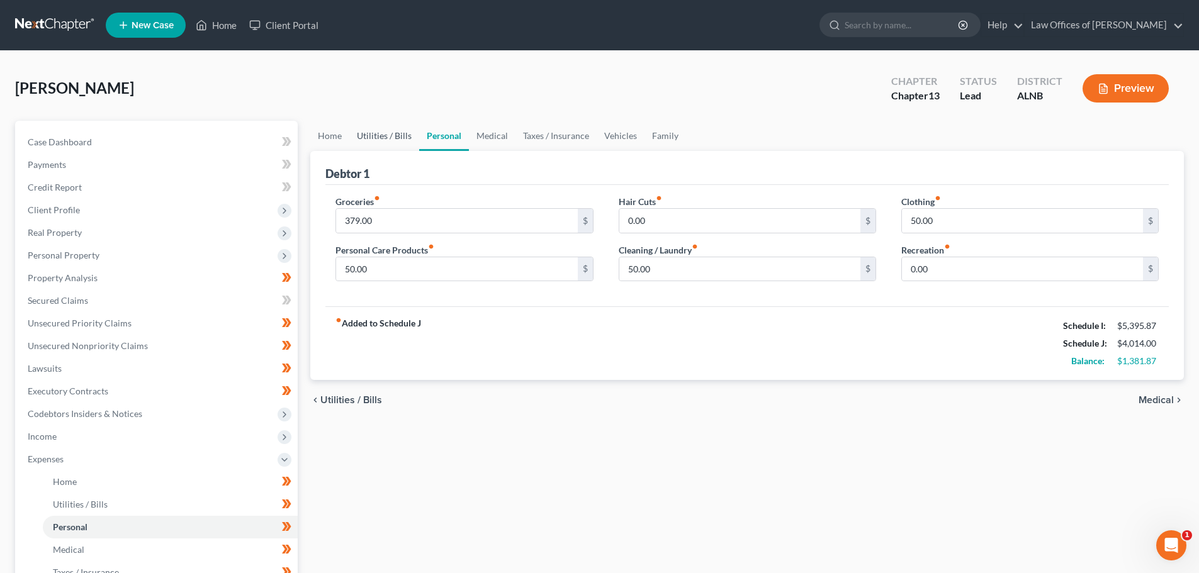
click at [400, 138] on link "Utilities / Bills" at bounding box center [384, 136] width 70 height 30
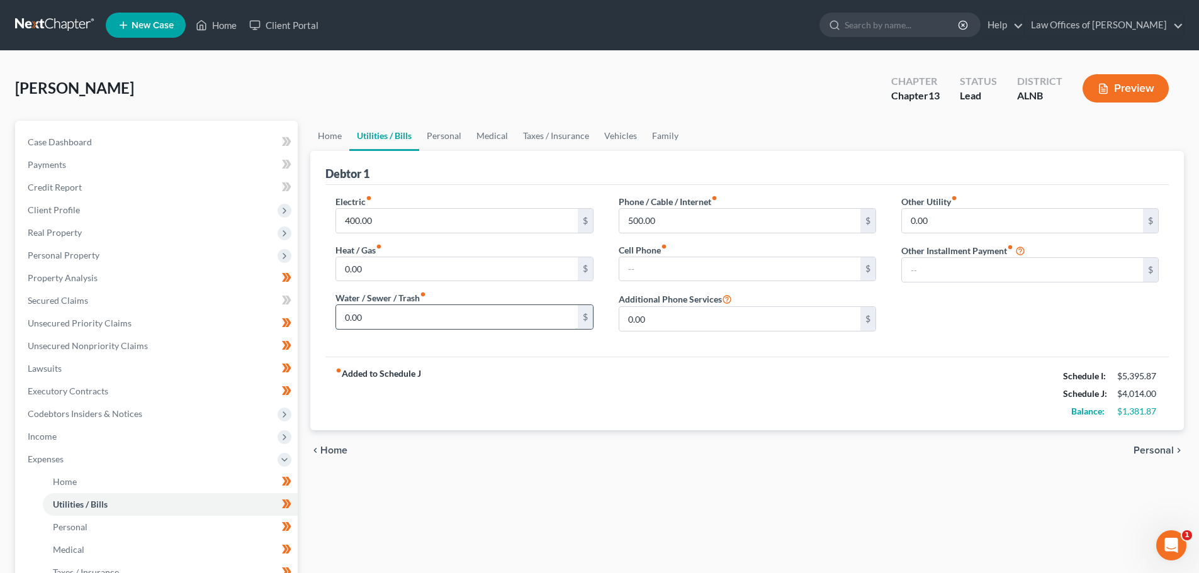
click at [412, 317] on input "0.00" at bounding box center [456, 317] width 241 height 24
click at [724, 87] on div "[PERSON_NAME] Upgraded Chapter Chapter 13 Status Lead District [GEOGRAPHIC_DATA…" at bounding box center [599, 93] width 1169 height 55
click at [711, 93] on div "[PERSON_NAME] Upgraded Chapter Chapter 13 Status Lead District [GEOGRAPHIC_DATA…" at bounding box center [599, 93] width 1169 height 55
click at [644, 220] on input "500.00" at bounding box center [739, 221] width 241 height 24
click at [662, 219] on input "667.00" at bounding box center [739, 221] width 241 height 24
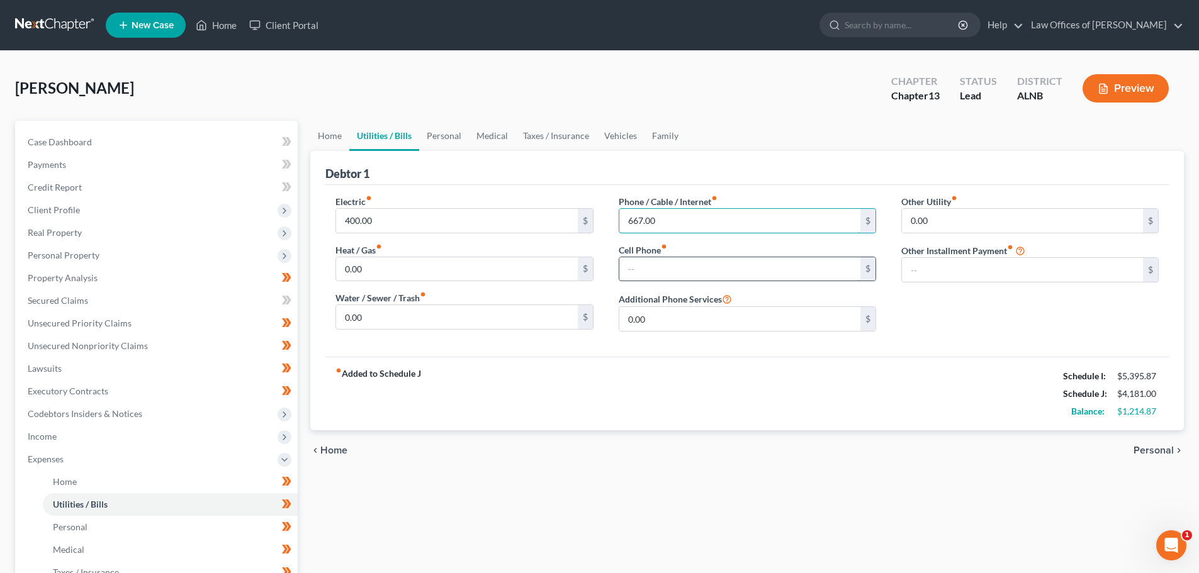
type input "667.00"
click at [656, 262] on input "text" at bounding box center [739, 269] width 241 height 24
type input "667.00"
click at [659, 220] on input "667.00" at bounding box center [739, 221] width 241 height 24
type input "179.00"
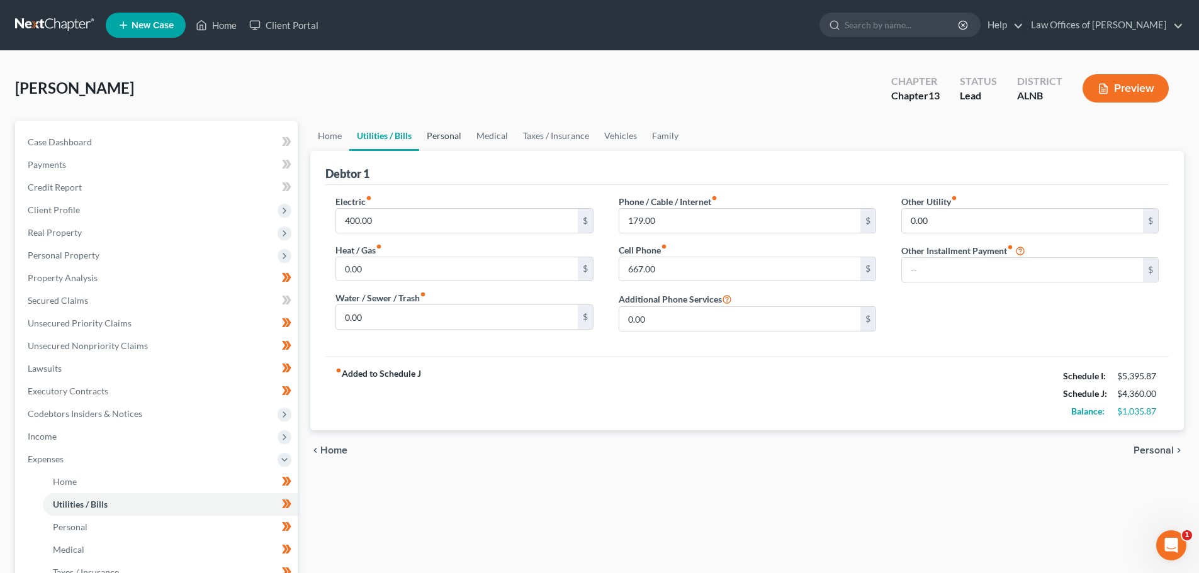
click at [439, 135] on link "Personal" at bounding box center [444, 136] width 50 height 30
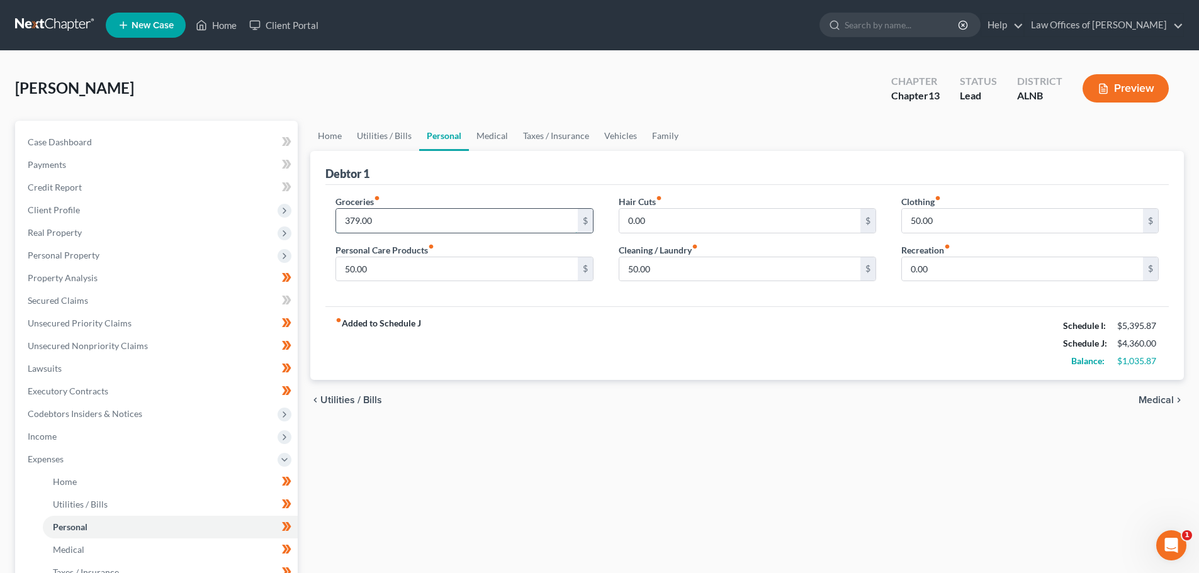
click at [359, 220] on input "379.00" at bounding box center [456, 221] width 241 height 24
type input "900.00"
click at [493, 135] on link "Medical" at bounding box center [492, 136] width 47 height 30
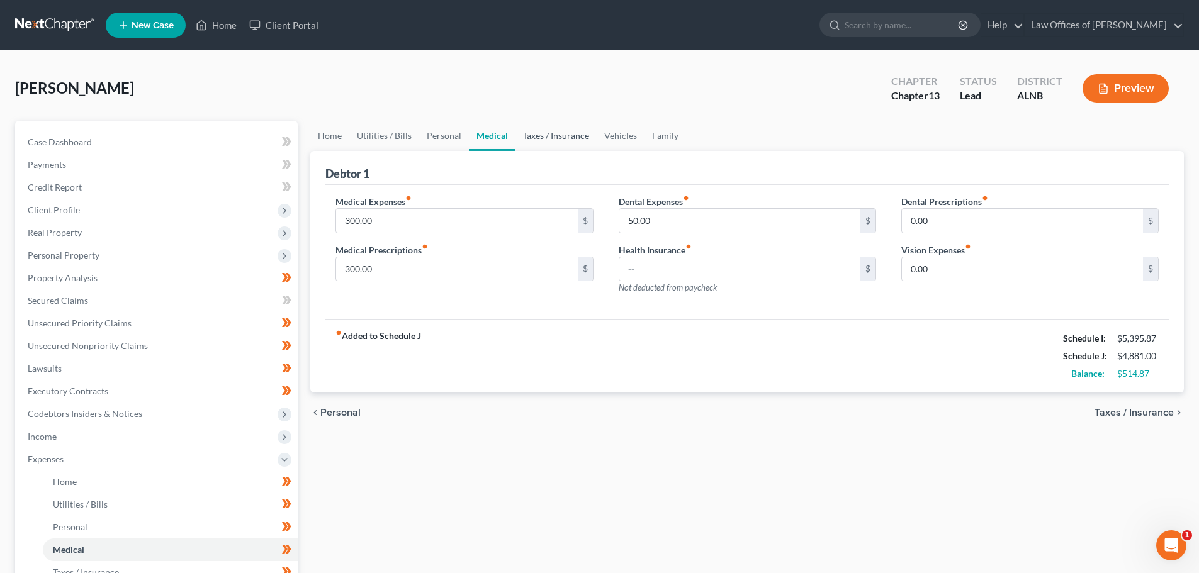
click at [548, 135] on link "Taxes / Insurance" at bounding box center [556, 136] width 81 height 30
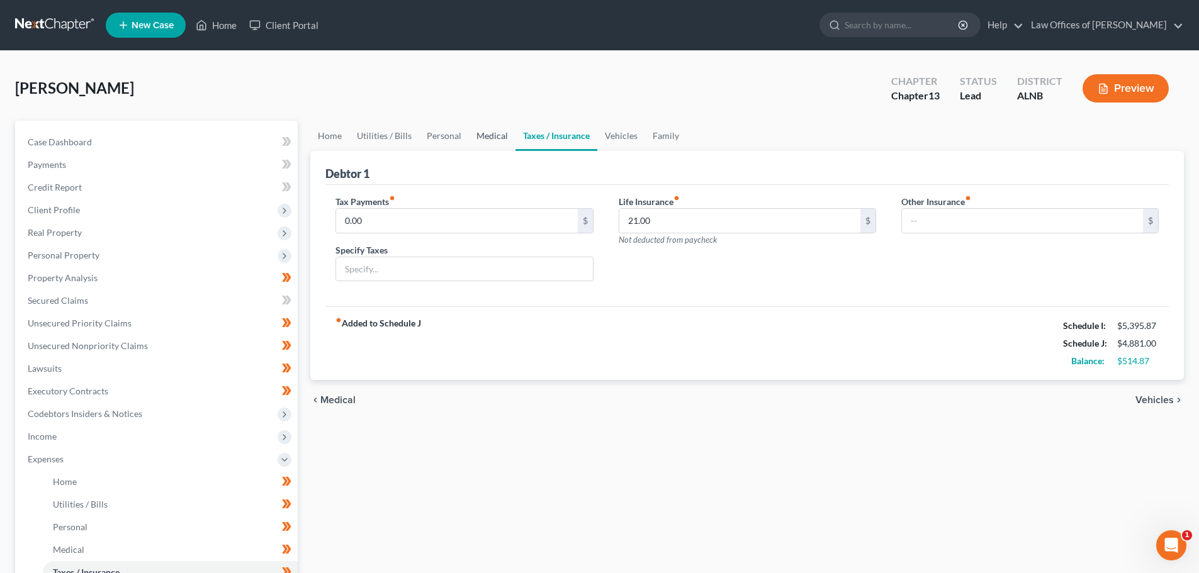
click at [471, 135] on link "Medical" at bounding box center [492, 136] width 47 height 30
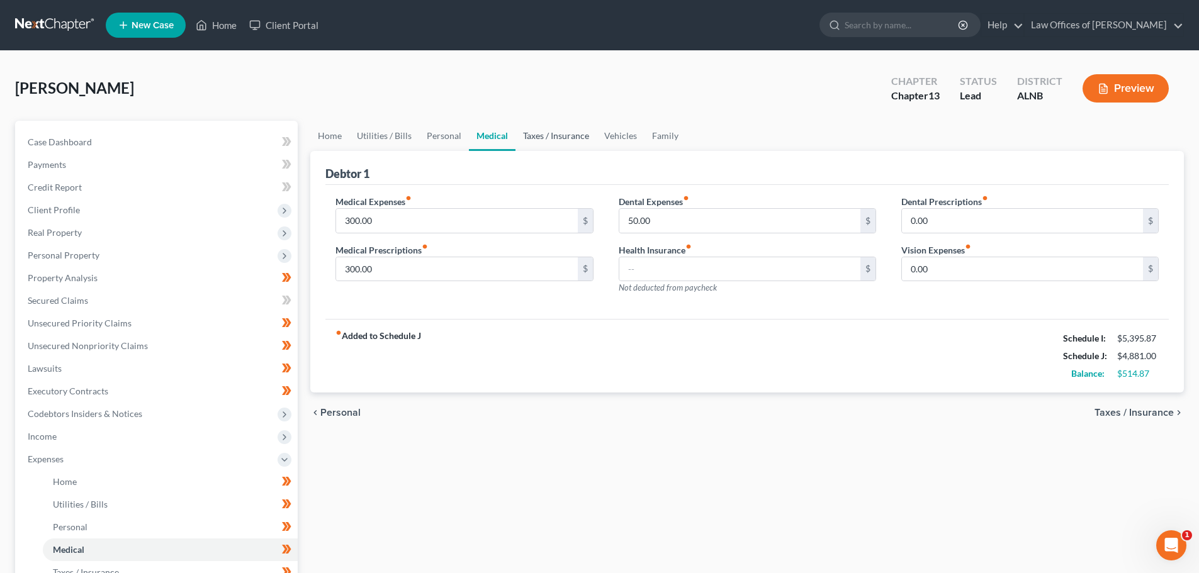
click at [558, 137] on link "Taxes / Insurance" at bounding box center [556, 136] width 81 height 30
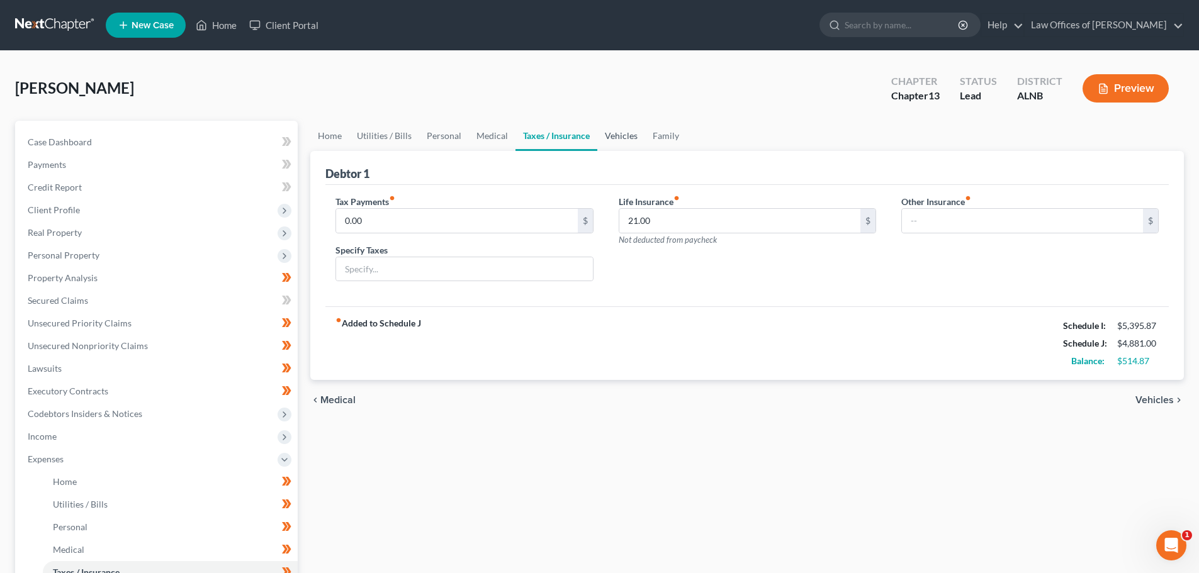
click at [607, 135] on link "Vehicles" at bounding box center [621, 136] width 48 height 30
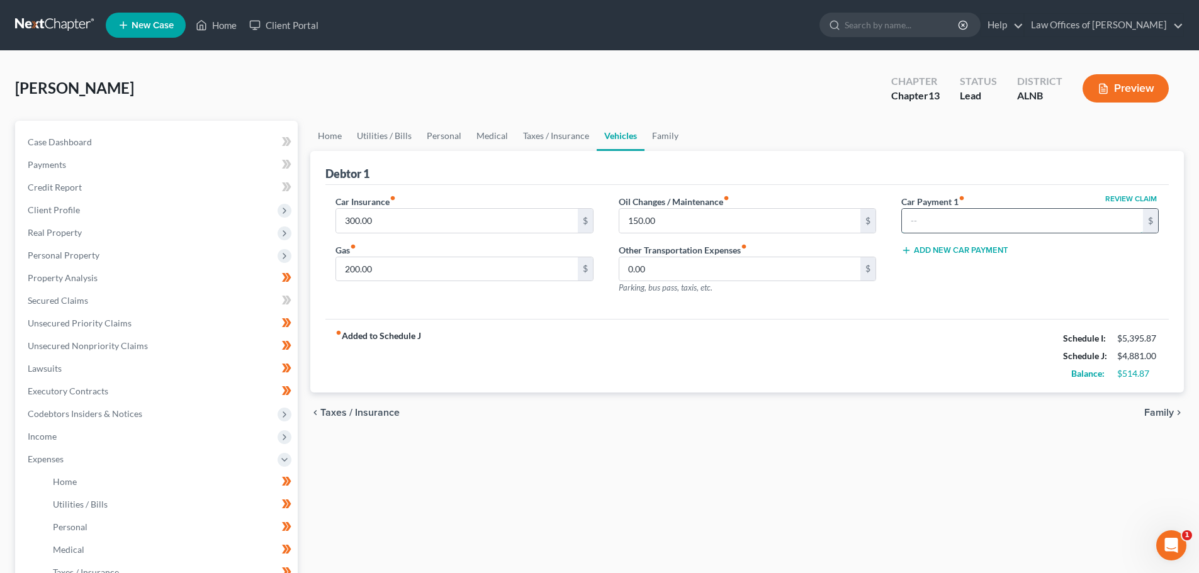
click at [994, 222] on input "text" at bounding box center [1022, 221] width 241 height 24
type input "189.00"
click at [662, 134] on link "Family" at bounding box center [666, 136] width 42 height 30
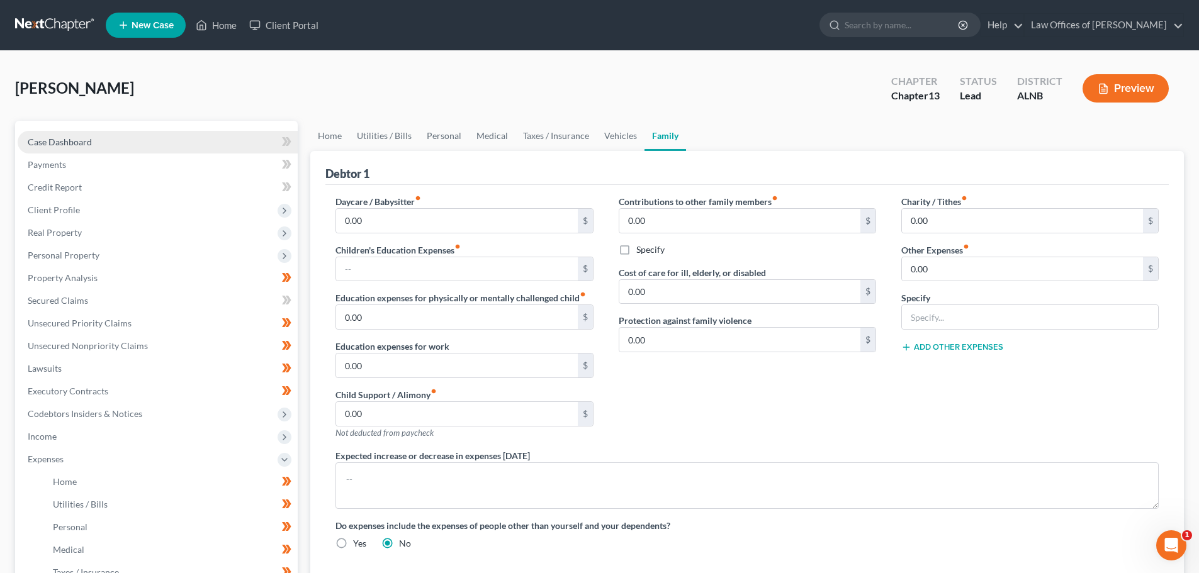
click at [76, 140] on span "Case Dashboard" at bounding box center [60, 142] width 64 height 11
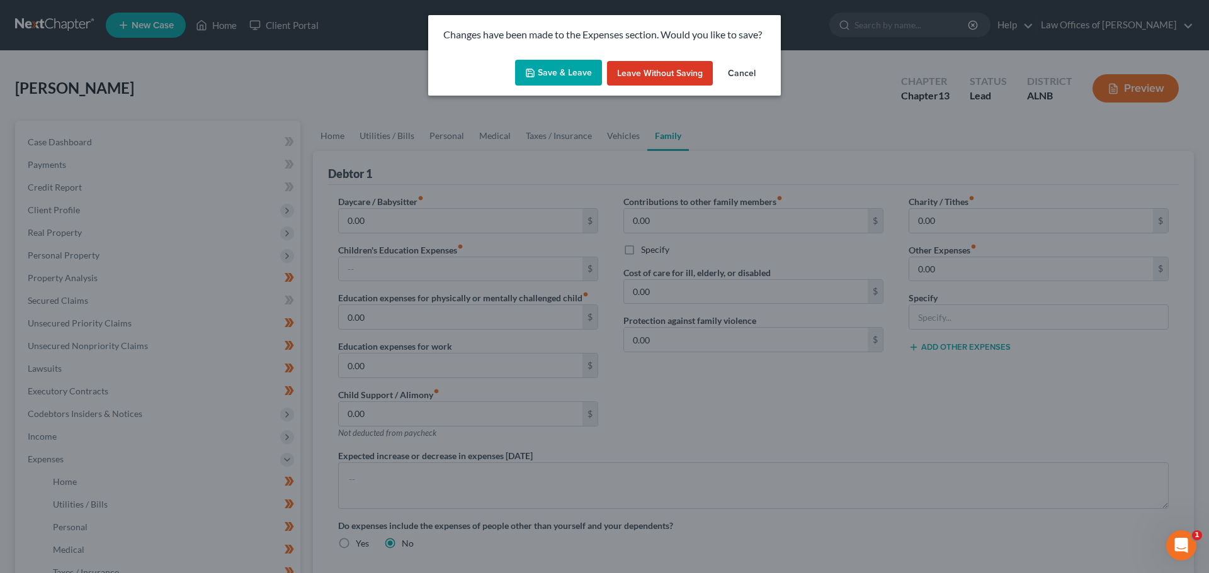
click at [577, 69] on button "Save & Leave" at bounding box center [558, 73] width 87 height 26
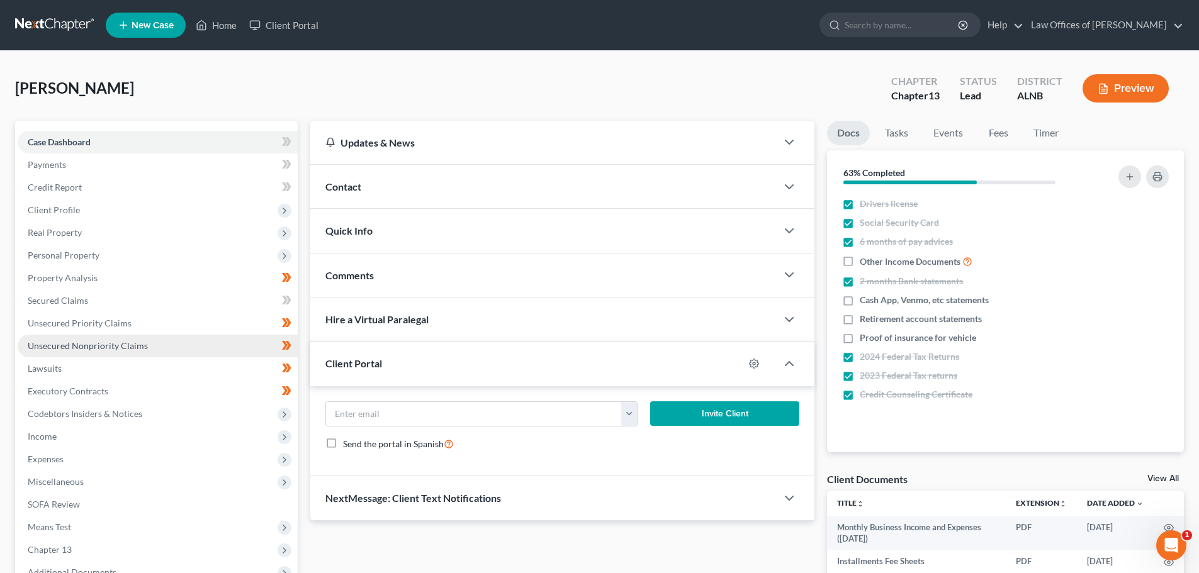
click at [113, 345] on span "Unsecured Nonpriority Claims" at bounding box center [88, 346] width 120 height 11
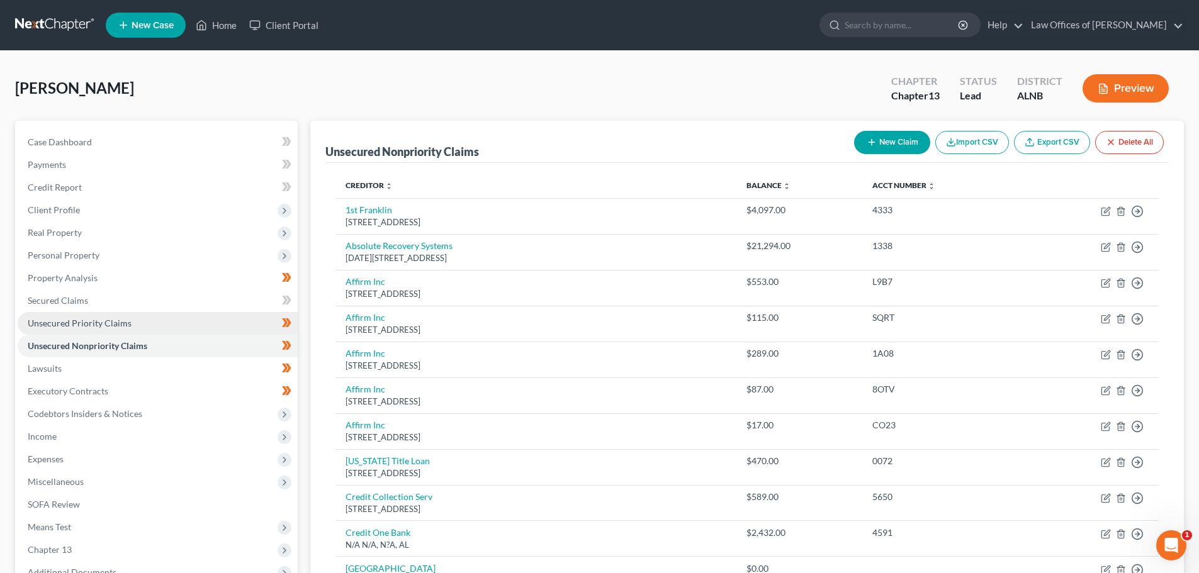
click at [133, 322] on link "Unsecured Priority Claims" at bounding box center [158, 323] width 280 height 23
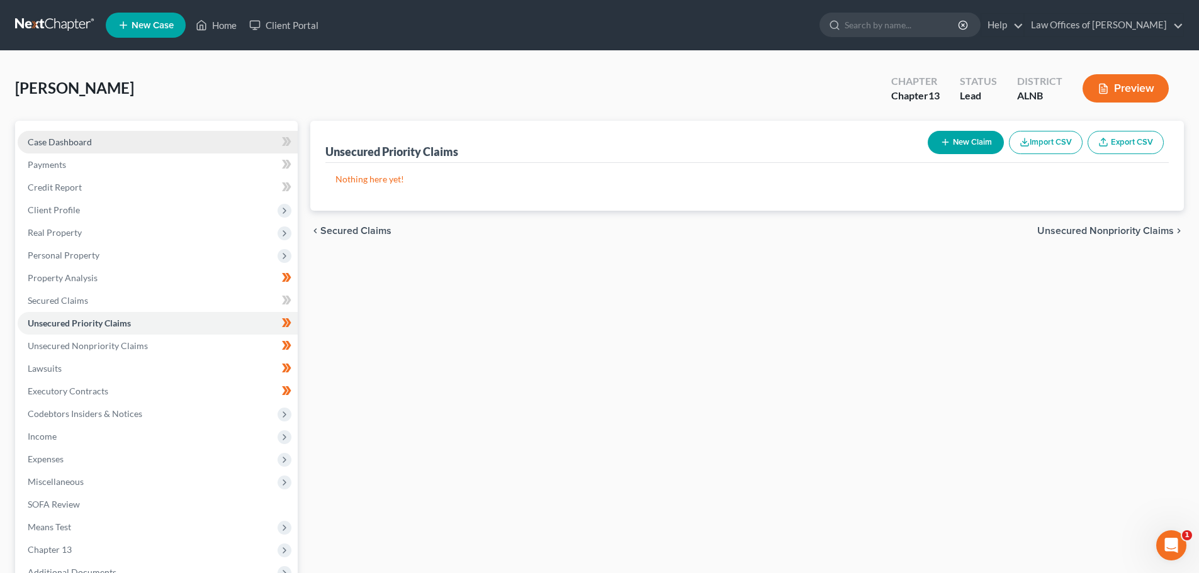
click at [84, 144] on span "Case Dashboard" at bounding box center [60, 142] width 64 height 11
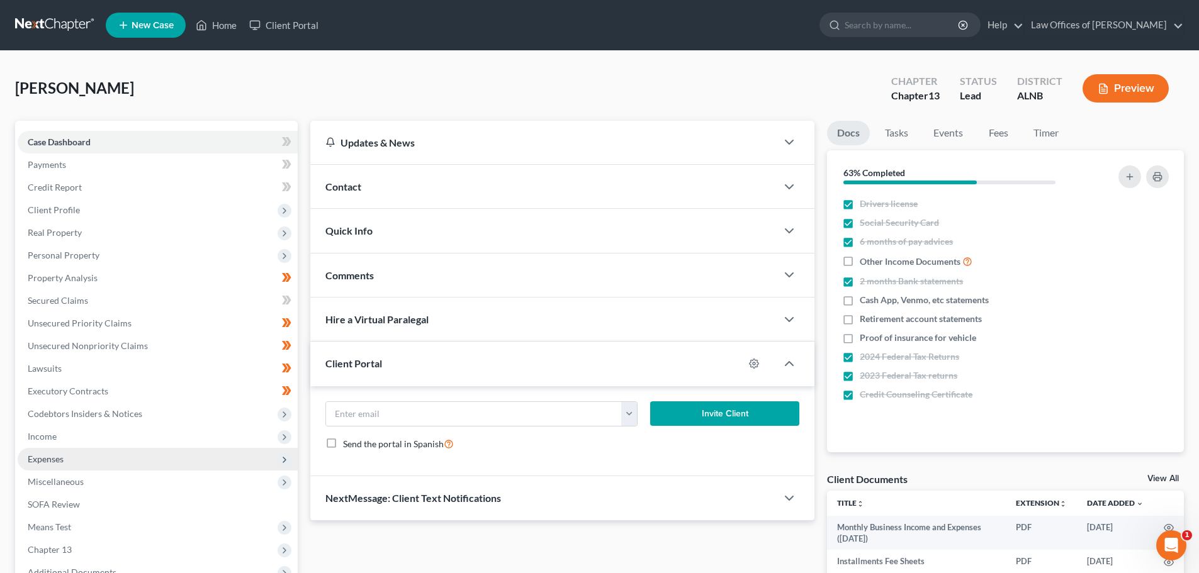
click at [101, 461] on span "Expenses" at bounding box center [158, 459] width 280 height 23
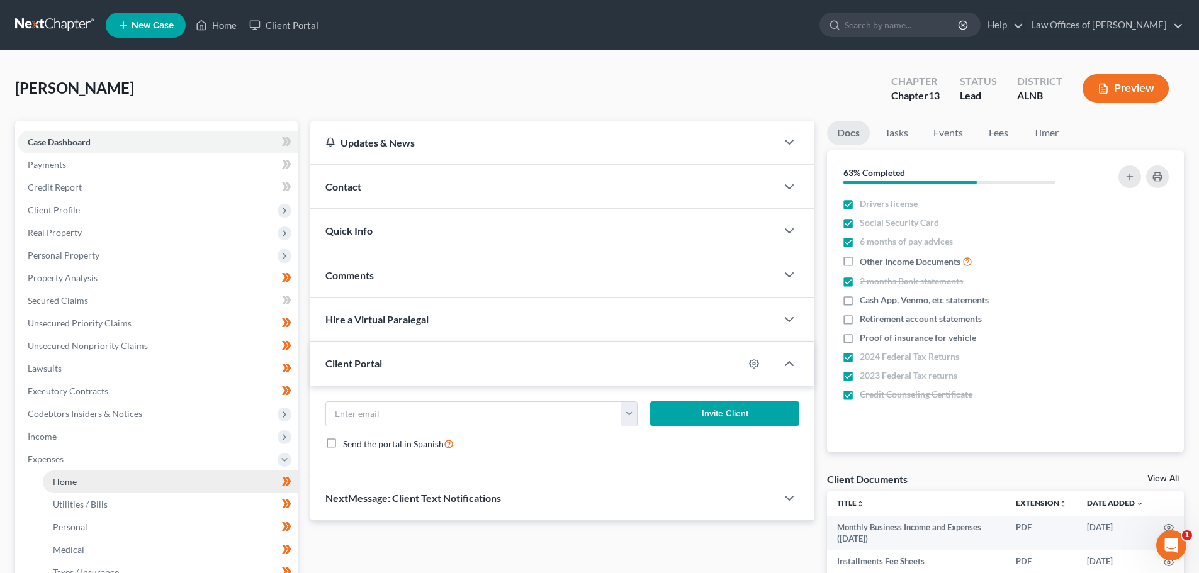
click at [100, 485] on link "Home" at bounding box center [170, 482] width 255 height 23
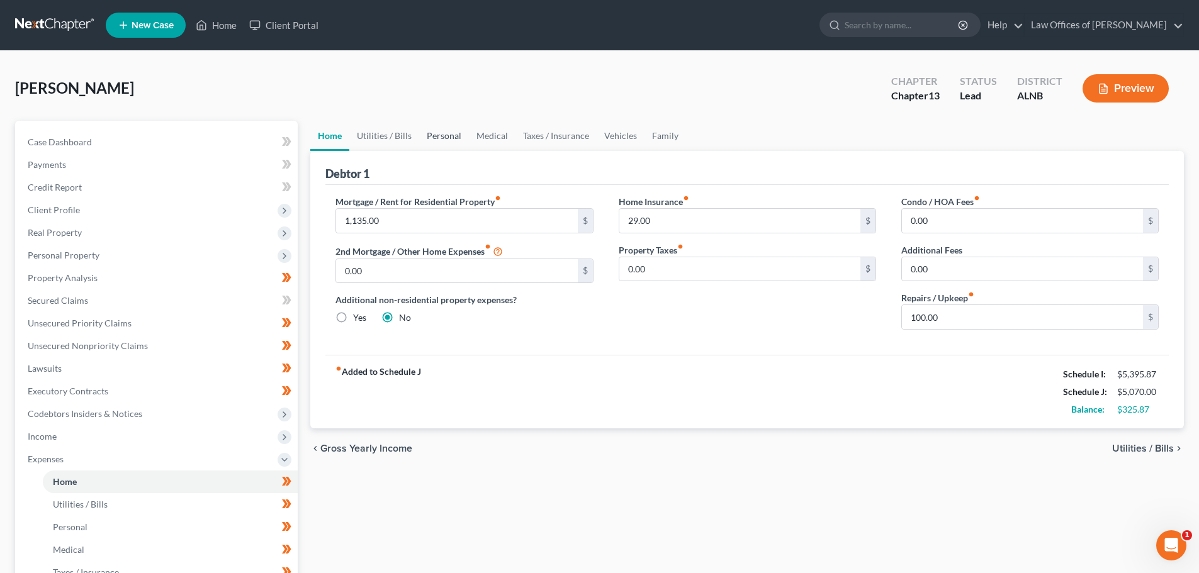
click at [434, 137] on link "Personal" at bounding box center [444, 136] width 50 height 30
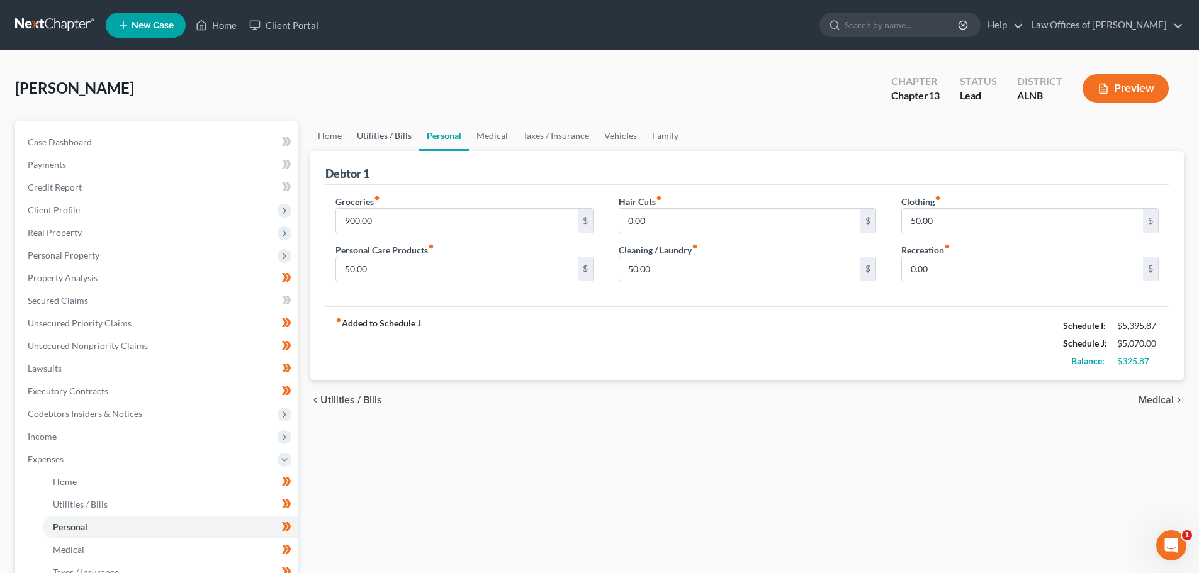
click at [398, 138] on link "Utilities / Bills" at bounding box center [384, 136] width 70 height 30
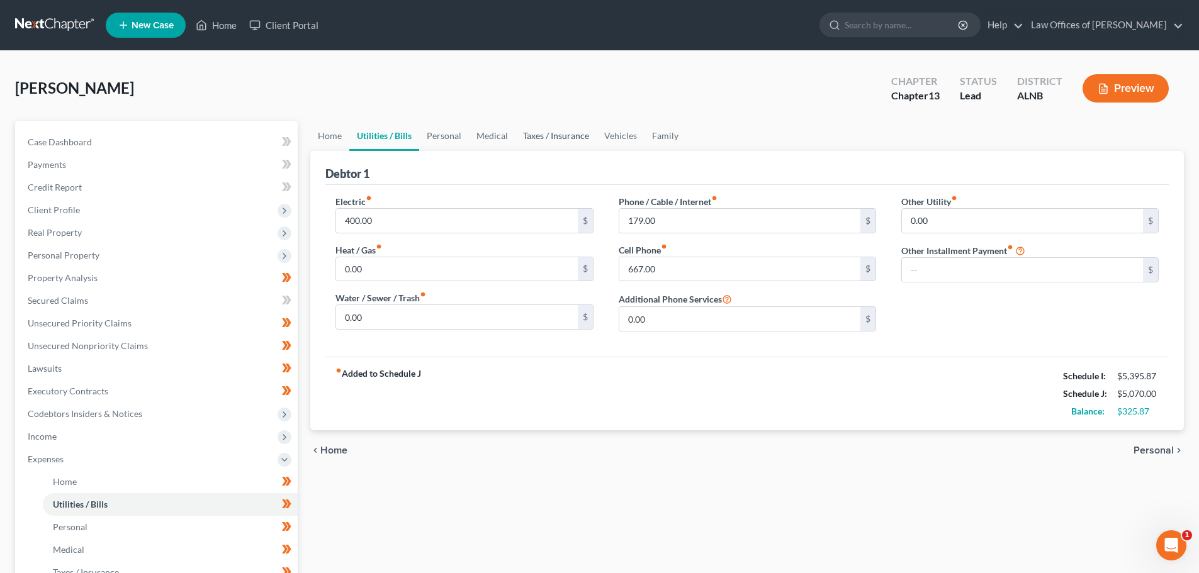
click at [539, 135] on link "Taxes / Insurance" at bounding box center [556, 136] width 81 height 30
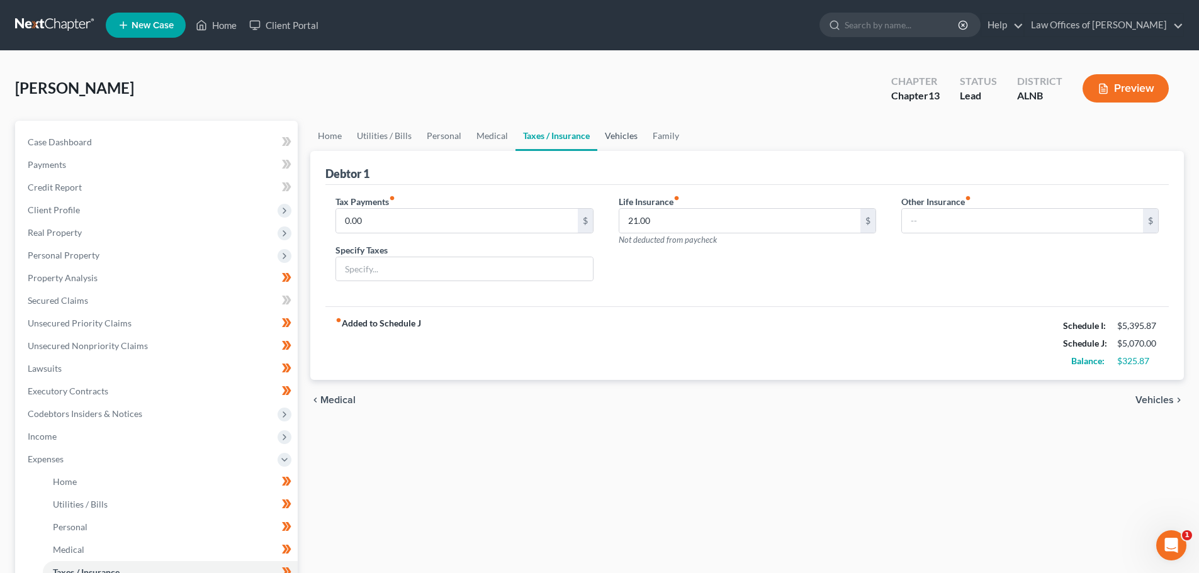
click at [611, 137] on link "Vehicles" at bounding box center [621, 136] width 48 height 30
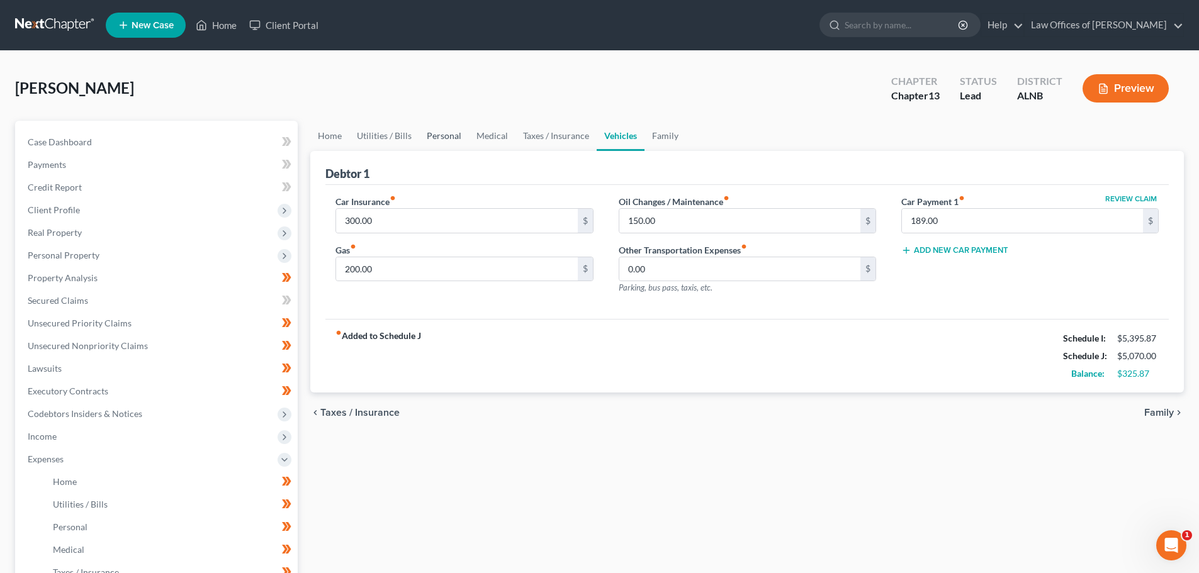
click at [453, 137] on link "Personal" at bounding box center [444, 136] width 50 height 30
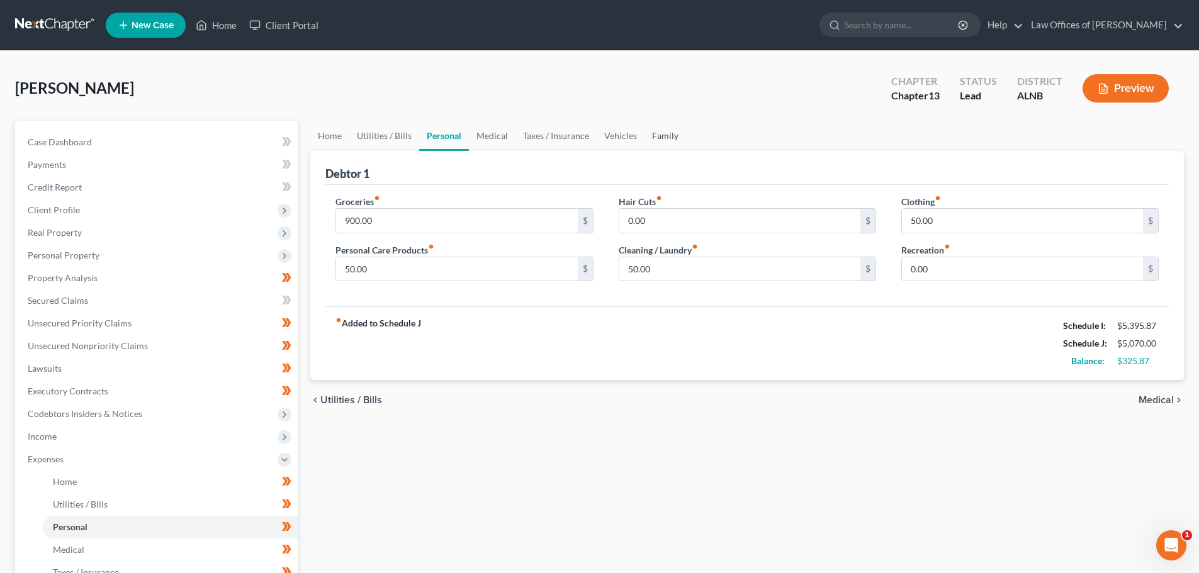
click at [664, 138] on link "Family" at bounding box center [666, 136] width 42 height 30
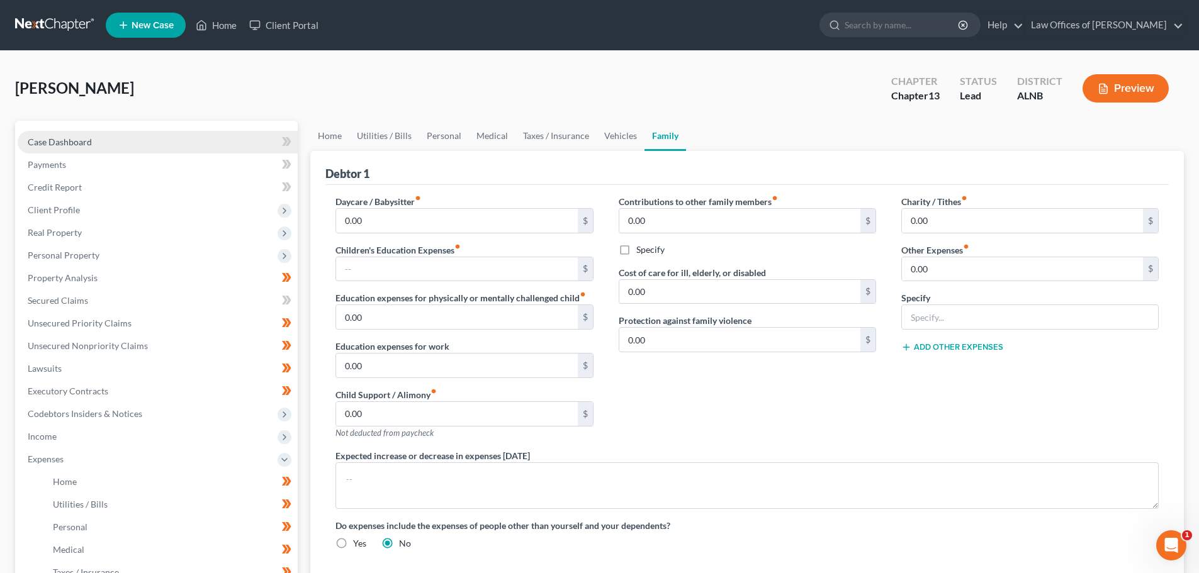
click at [77, 145] on span "Case Dashboard" at bounding box center [60, 142] width 64 height 11
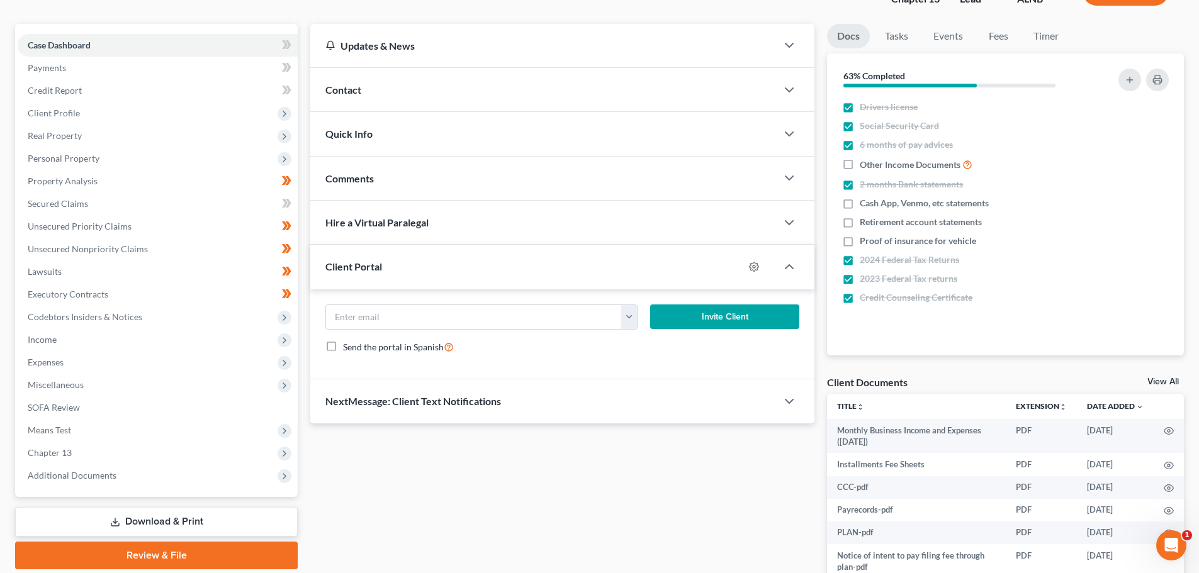
scroll to position [126, 0]
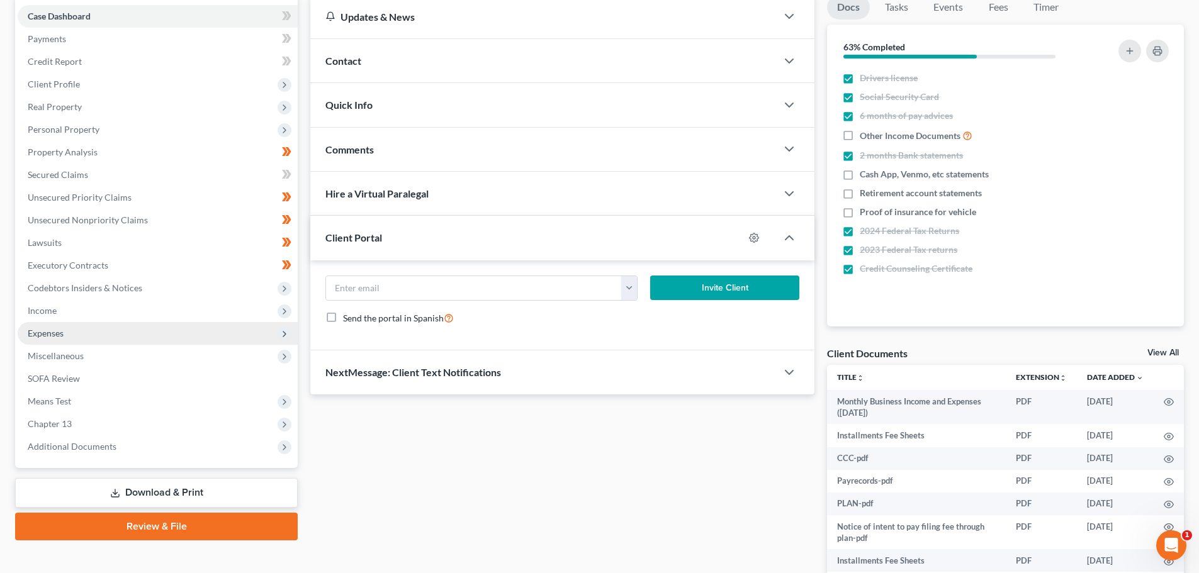
click at [96, 329] on span "Expenses" at bounding box center [158, 333] width 280 height 23
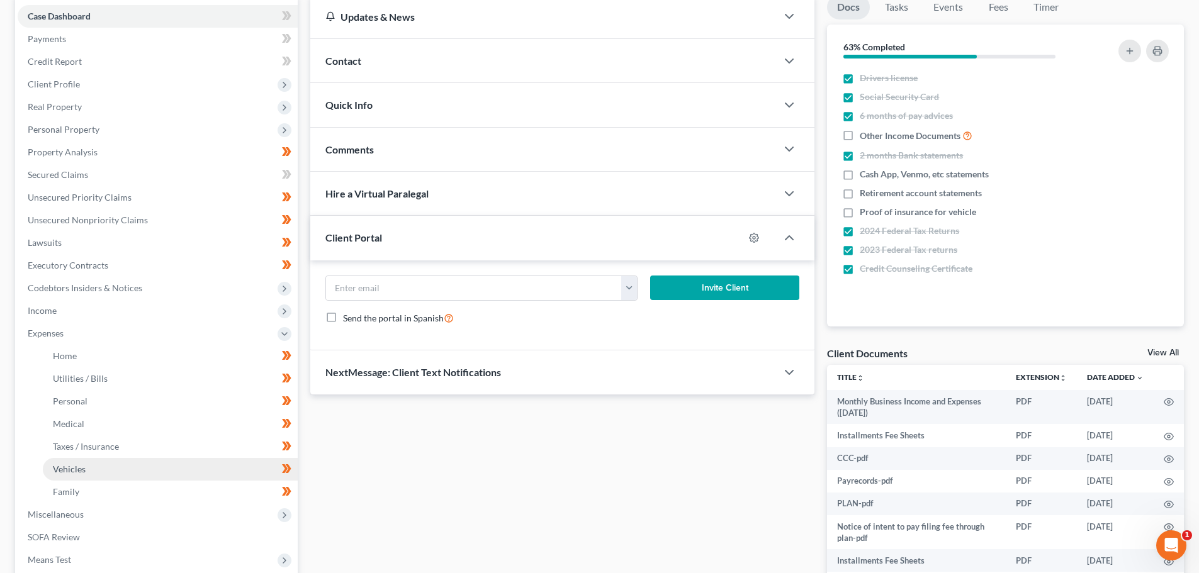
click at [101, 471] on link "Vehicles" at bounding box center [170, 469] width 255 height 23
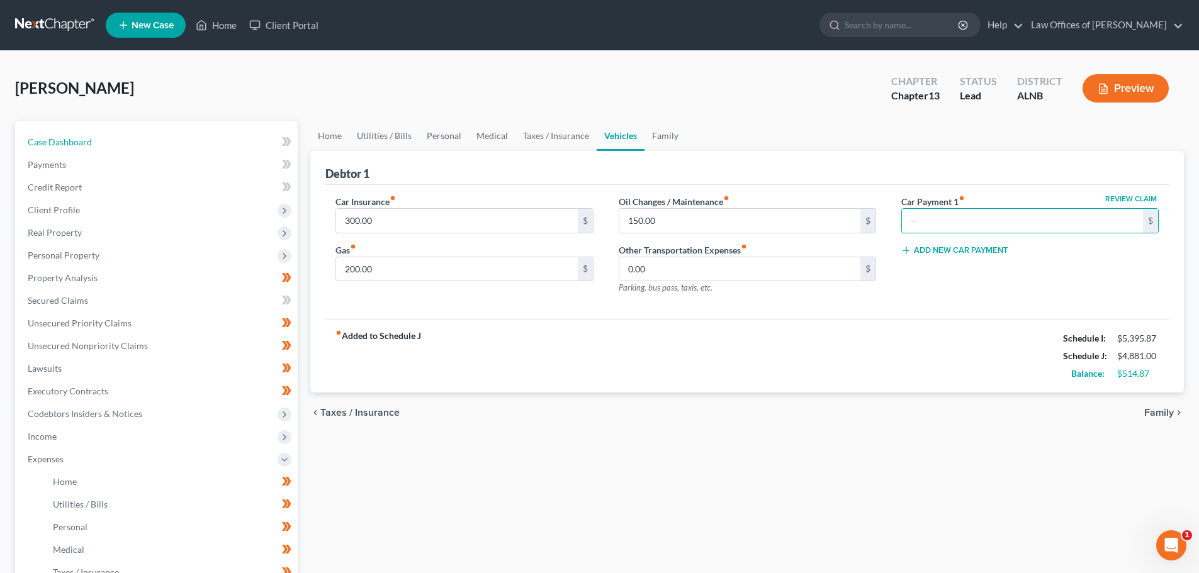
click at [57, 144] on span "Case Dashboard" at bounding box center [60, 142] width 64 height 11
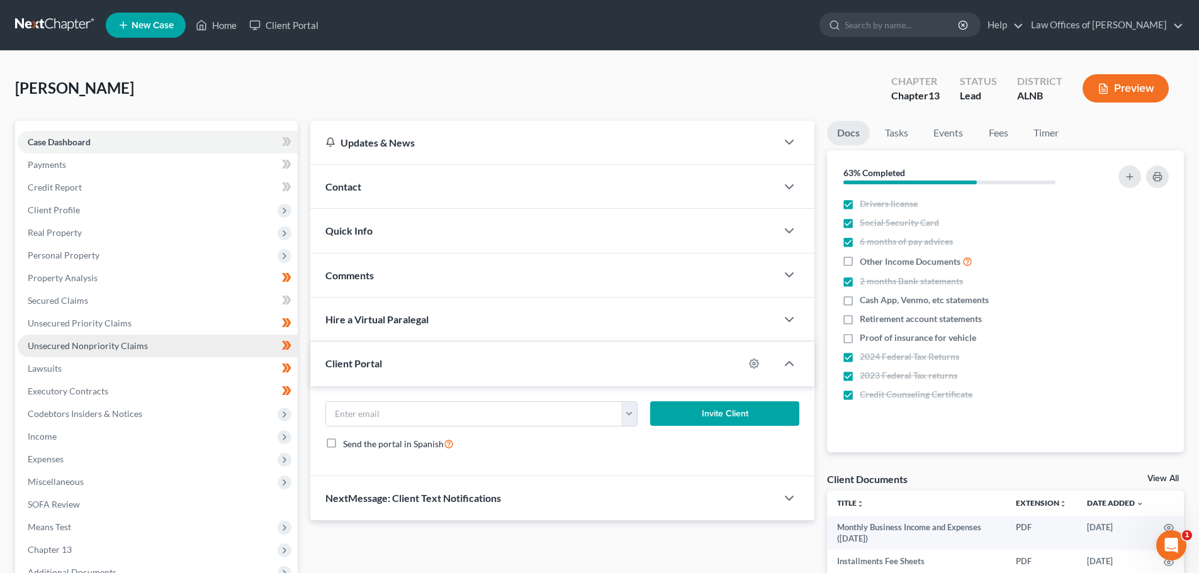
click at [172, 342] on link "Unsecured Nonpriority Claims" at bounding box center [158, 346] width 280 height 23
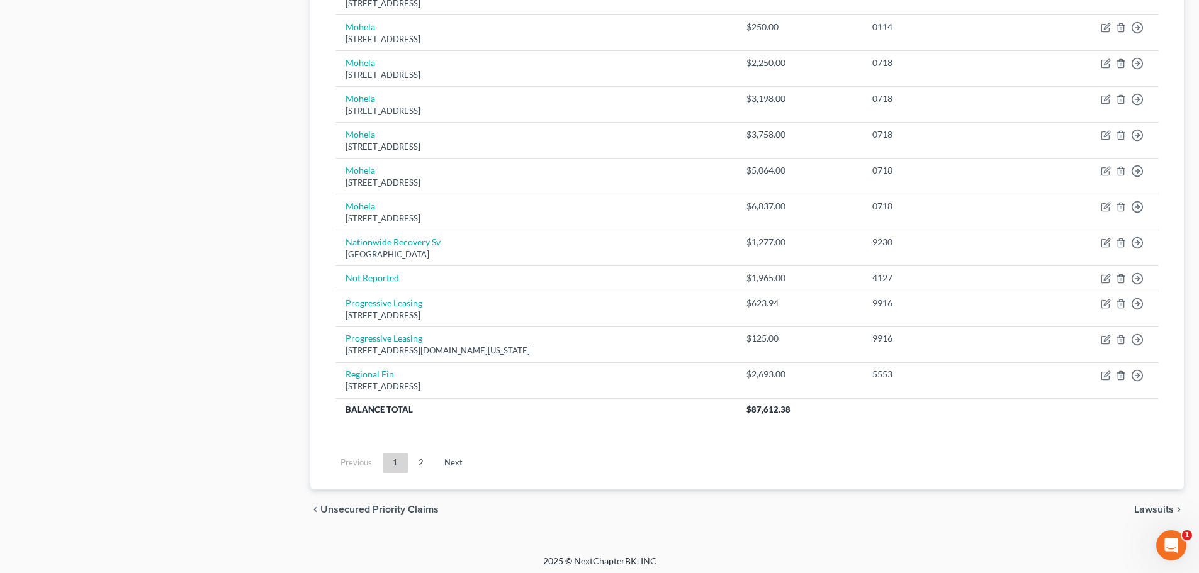
scroll to position [869, 0]
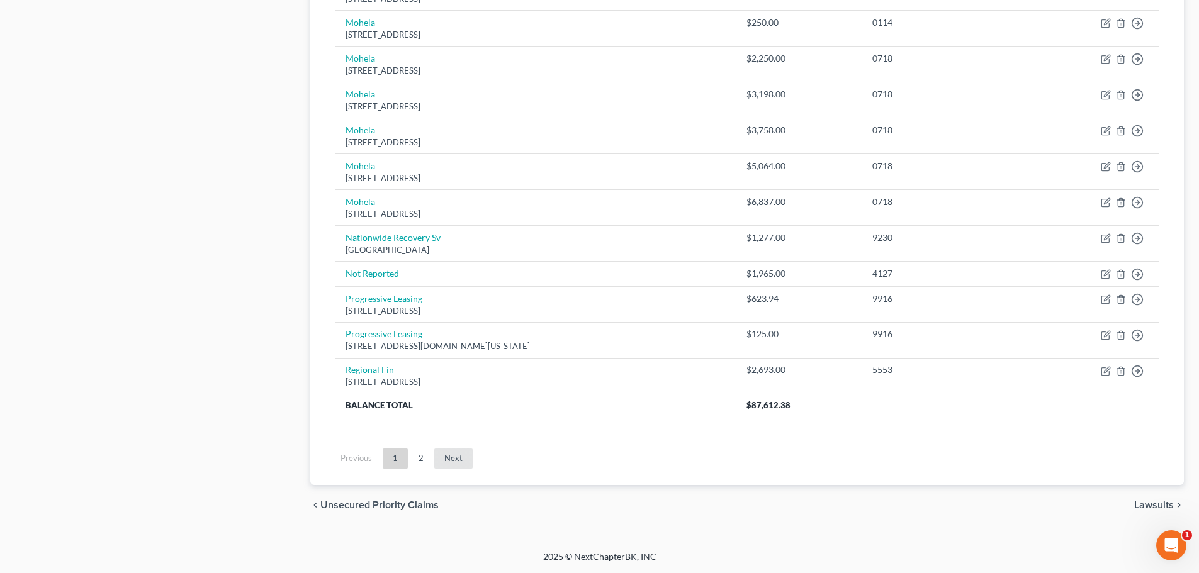
click at [459, 460] on link "Next" at bounding box center [453, 459] width 38 height 20
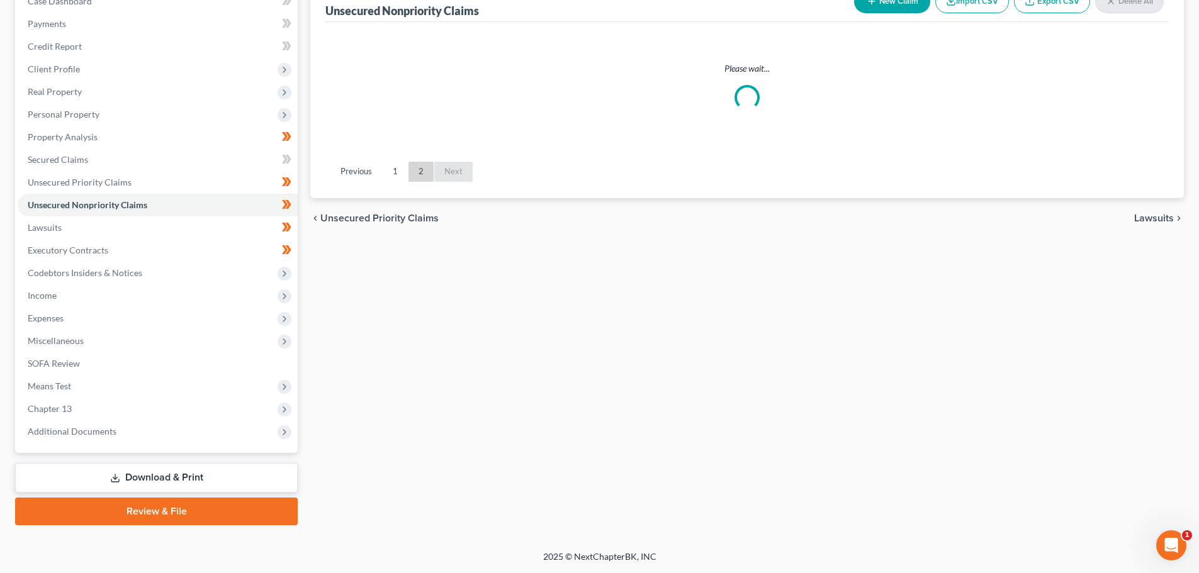
scroll to position [141, 0]
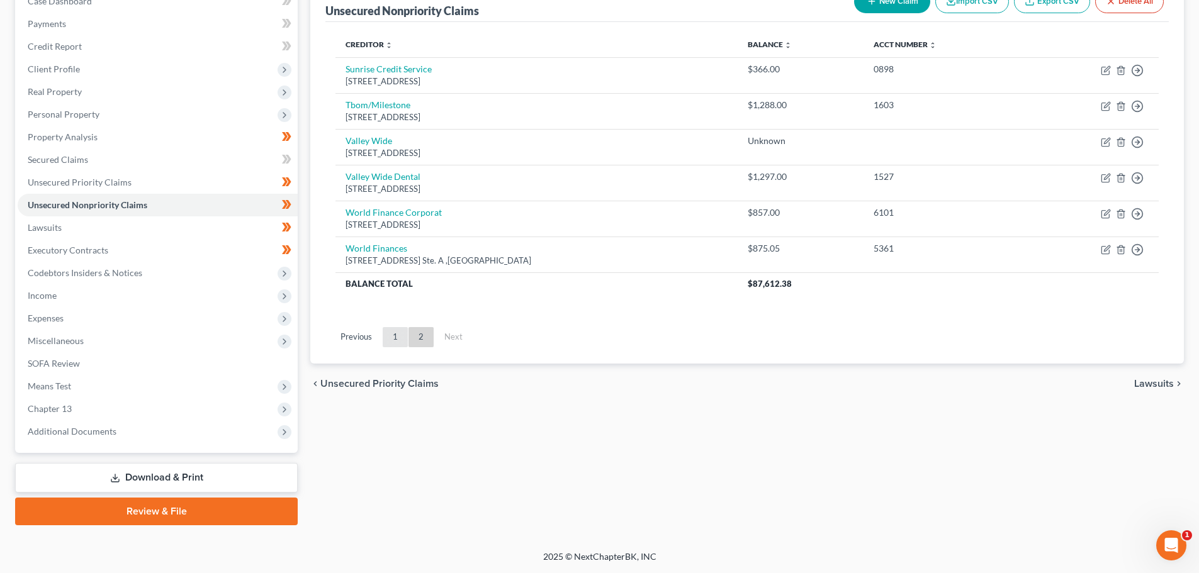
click at [393, 337] on link "1" at bounding box center [395, 337] width 25 height 20
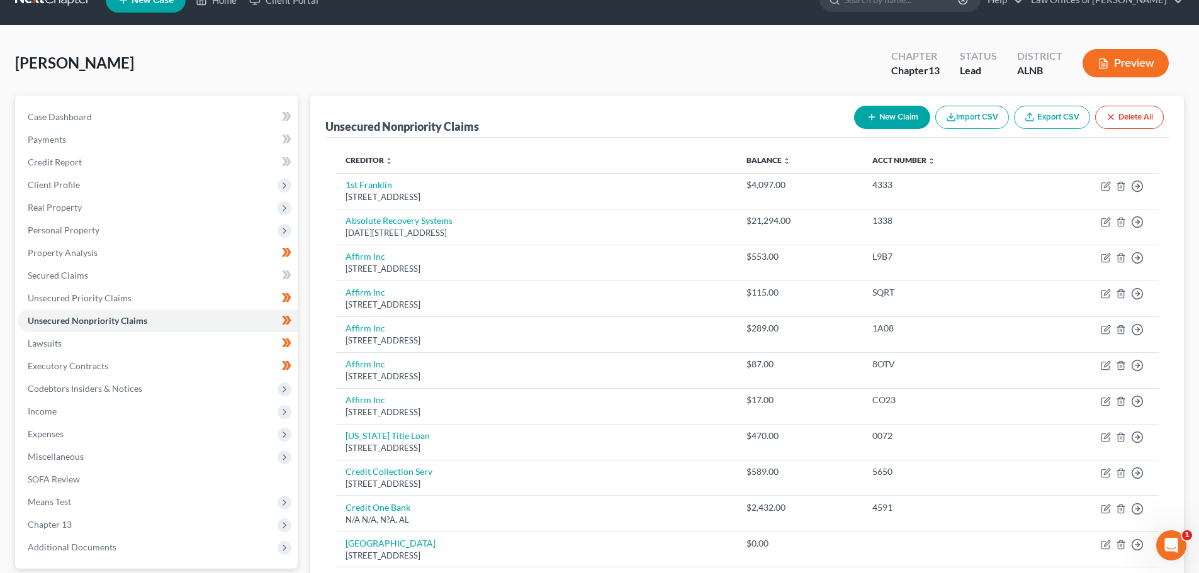
scroll to position [0, 0]
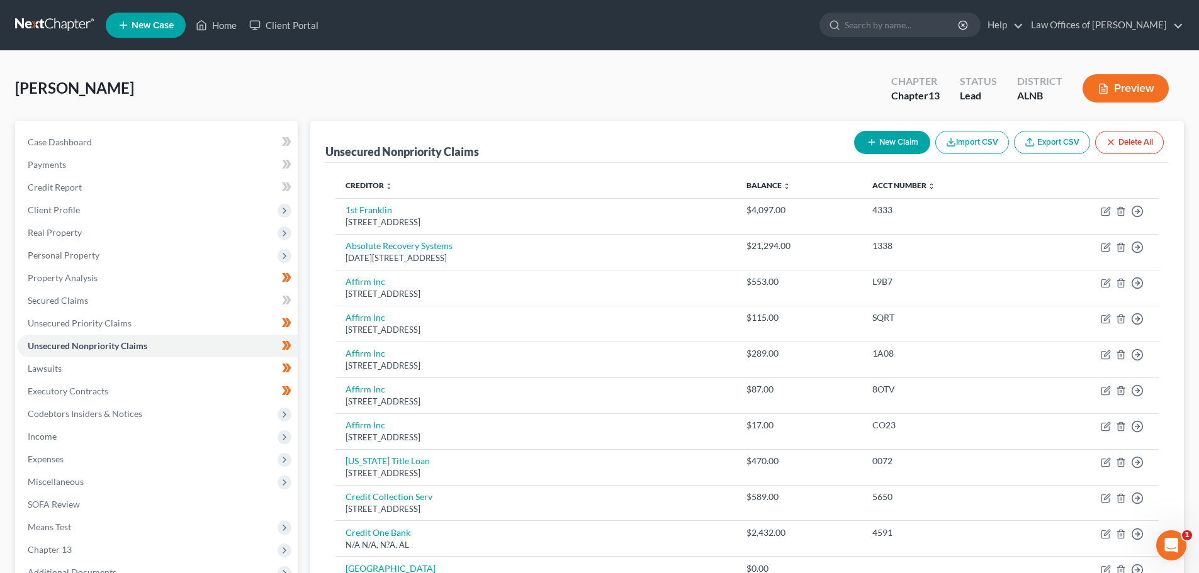
click at [903, 140] on button "New Claim" at bounding box center [892, 142] width 76 height 23
select select "0"
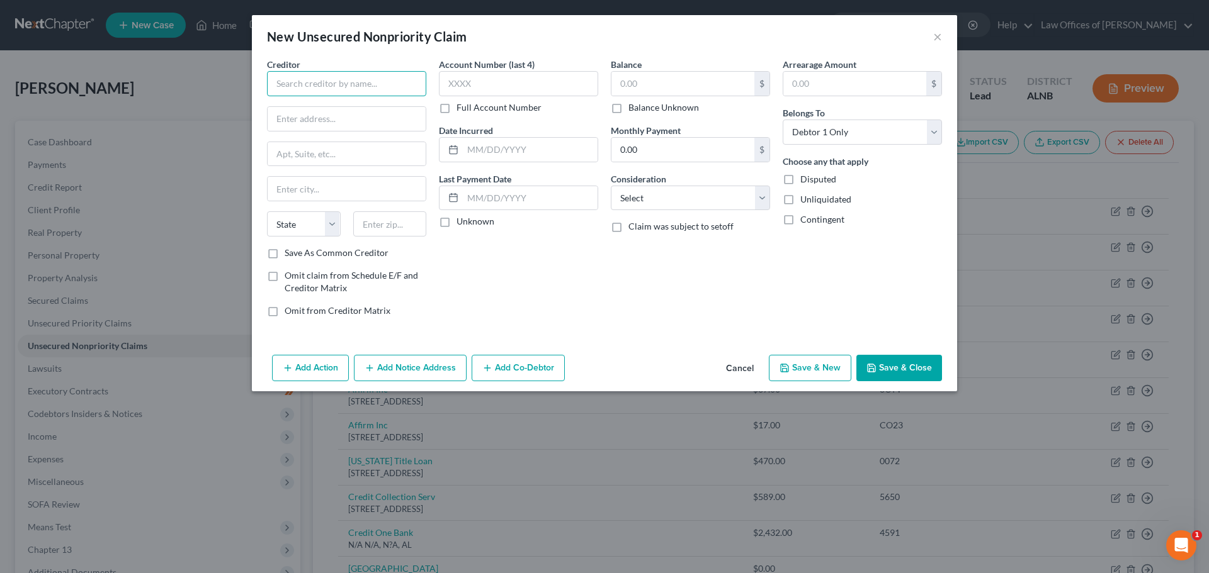
click at [397, 83] on input "text" at bounding box center [346, 83] width 159 height 25
type input "Sports Med"
click at [628, 109] on label "Balance Unknown" at bounding box center [663, 107] width 70 height 13
click at [633, 109] on input "Balance Unknown" at bounding box center [637, 105] width 8 height 8
checkbox input "true"
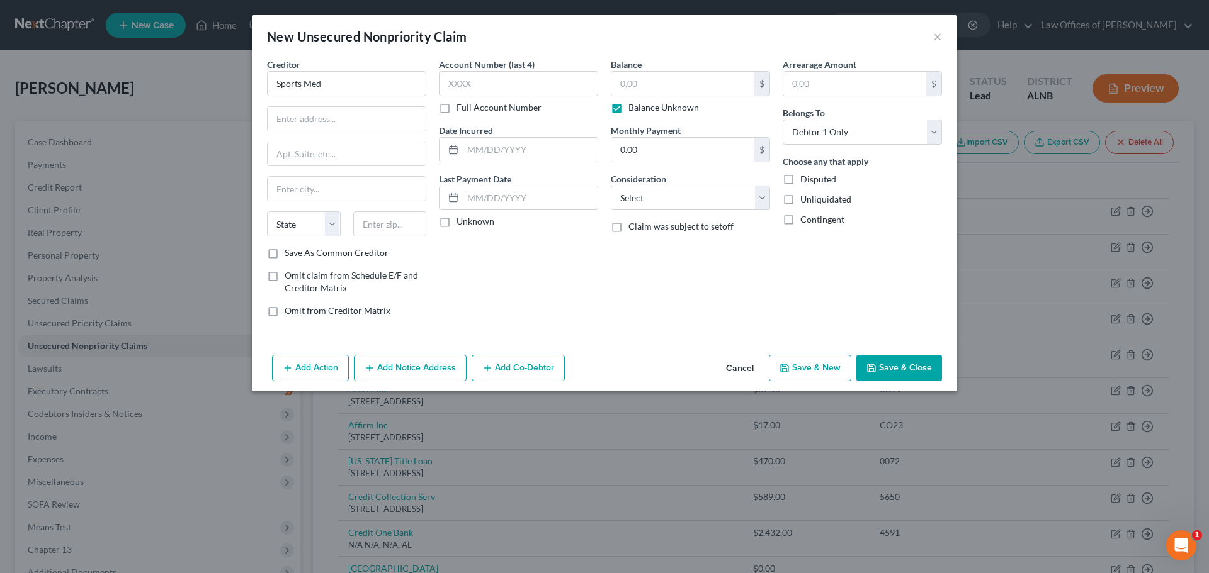
type input "0.00"
click at [318, 120] on input "text" at bounding box center [347, 119] width 158 height 24
type input "4715 [GEOGRAPHIC_DATA]"
click at [395, 226] on input "text" at bounding box center [390, 223] width 74 height 25
type input "35801"
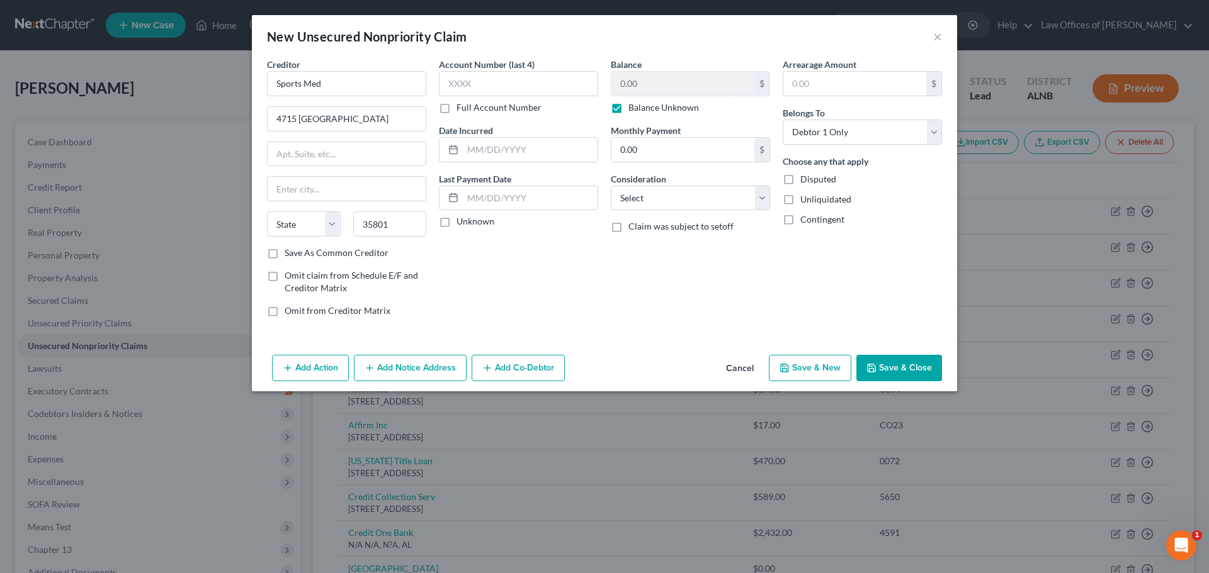
type input "[GEOGRAPHIC_DATA]"
select select "0"
click at [506, 284] on div "Account Number (last 4) Full Account Number Date Incurred Last Payment Date Unk…" at bounding box center [518, 192] width 172 height 269
click at [366, 120] on input "4715 [GEOGRAPHIC_DATA]" at bounding box center [347, 119] width 158 height 24
type input "[STREET_ADDRESS]"
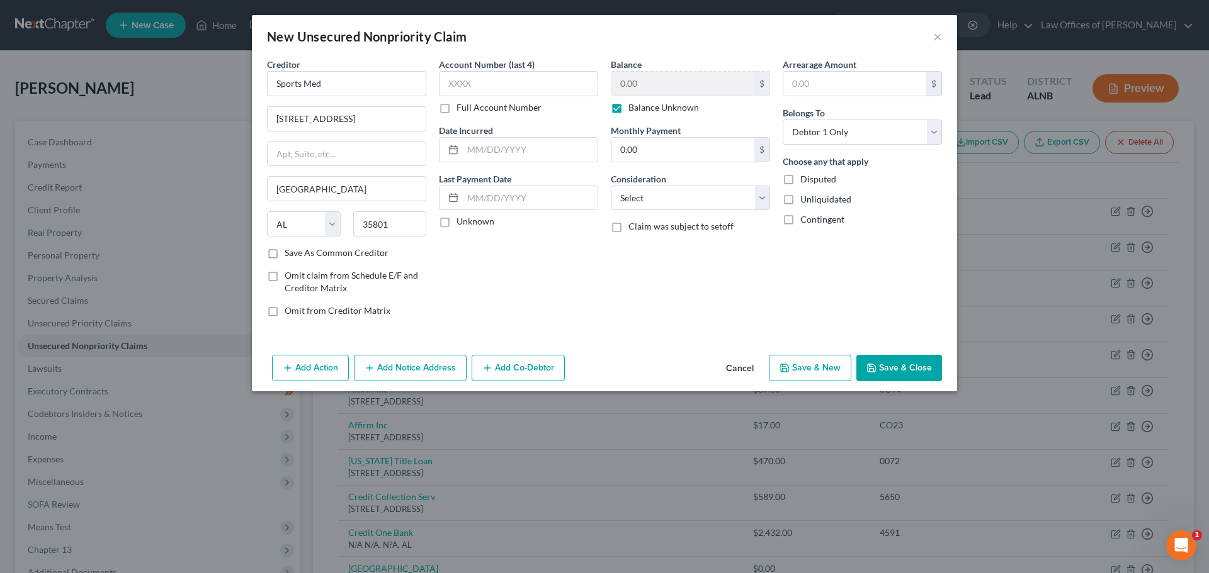
click at [898, 365] on button "Save & Close" at bounding box center [899, 368] width 86 height 26
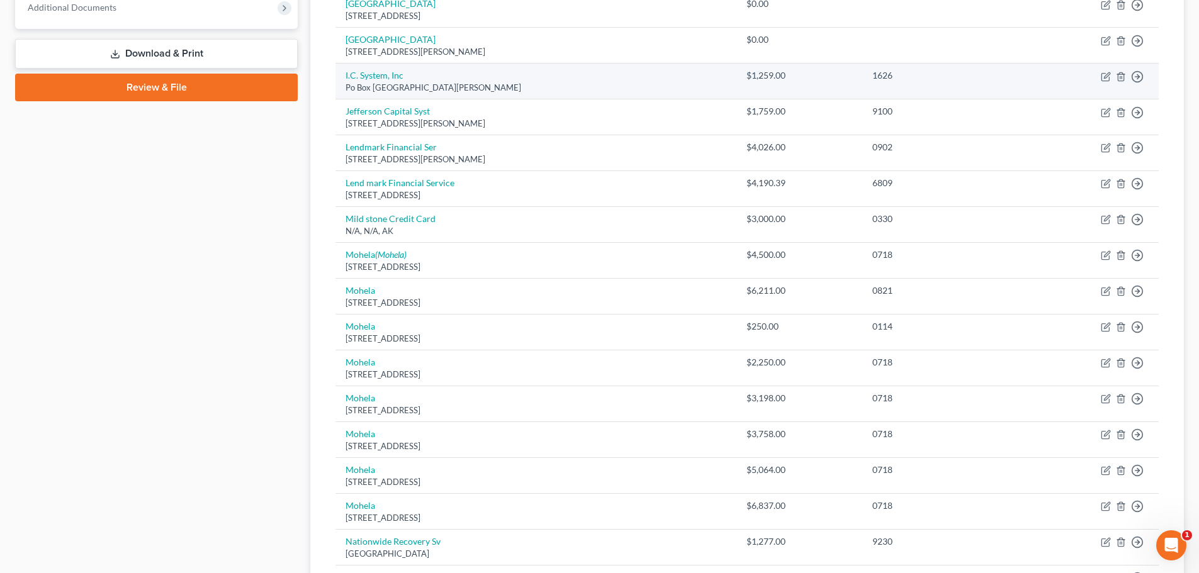
scroll to position [566, 0]
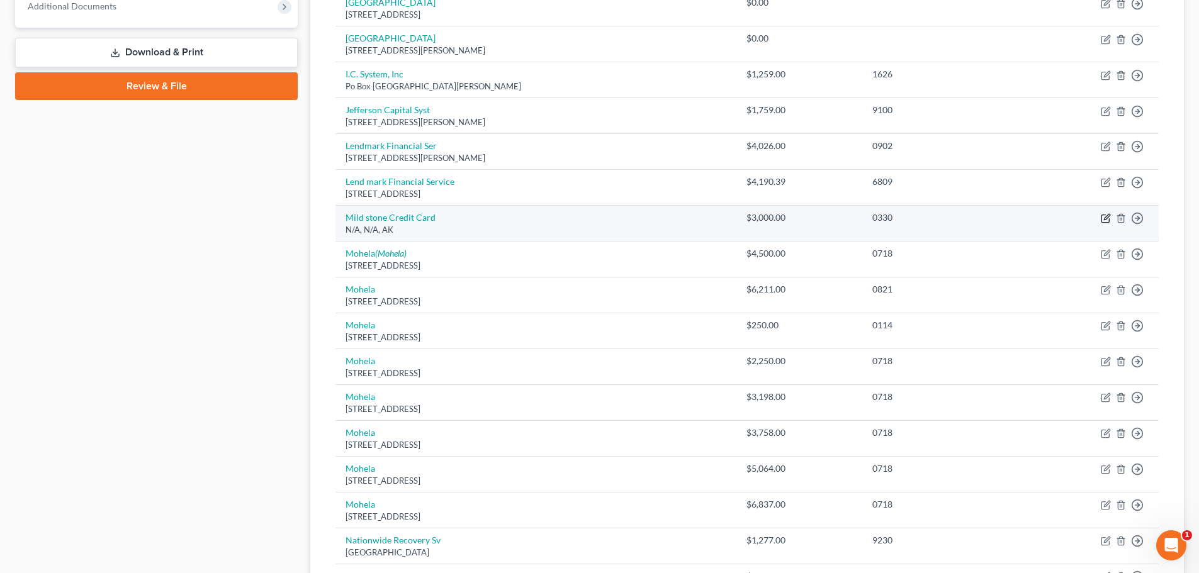
click at [1107, 222] on icon "button" at bounding box center [1106, 218] width 10 height 10
select select "1"
select select "2"
select select "0"
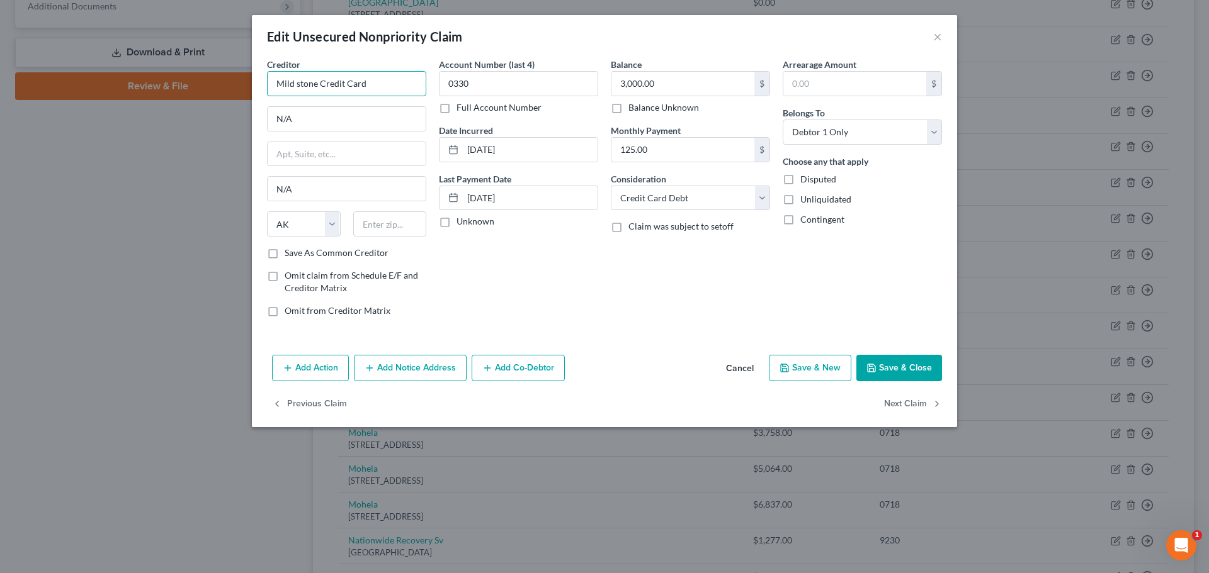
click at [295, 86] on input "Mild stone Credit Card" at bounding box center [346, 83] width 159 height 25
click at [913, 364] on button "Save & Close" at bounding box center [899, 368] width 86 height 26
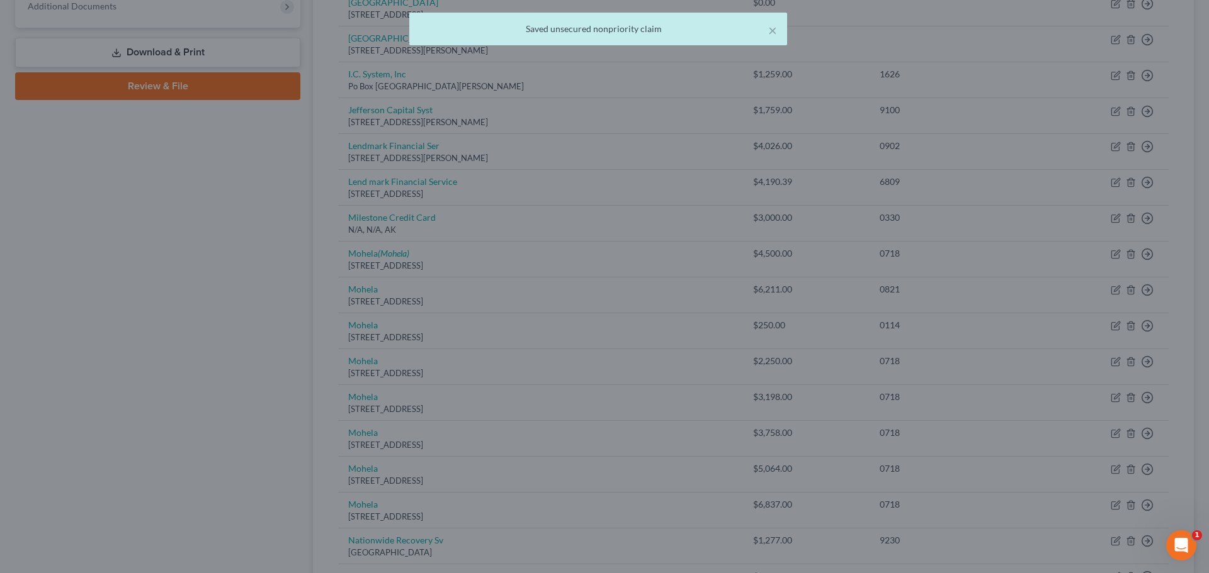
type input "Milestone Credit Card"
type input "0"
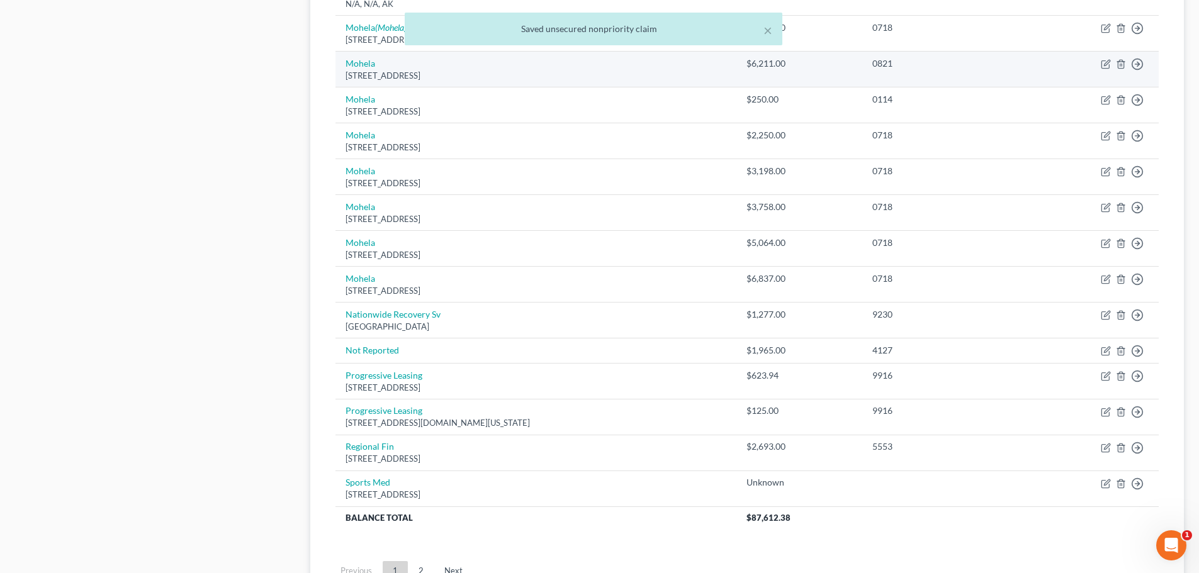
scroll to position [818, 0]
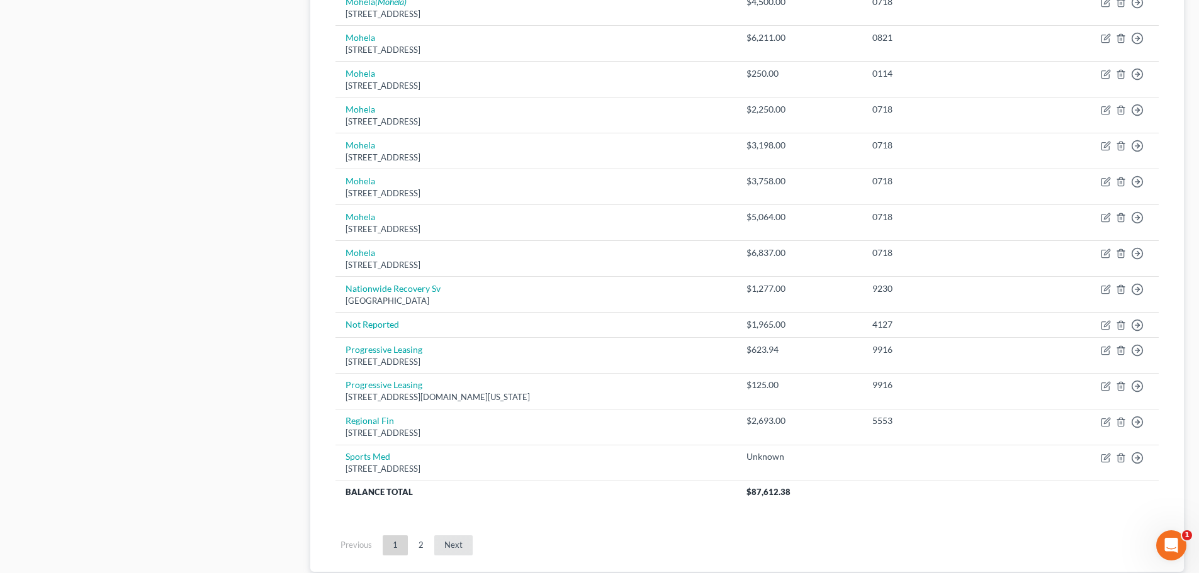
click at [455, 546] on link "Next" at bounding box center [453, 546] width 38 height 20
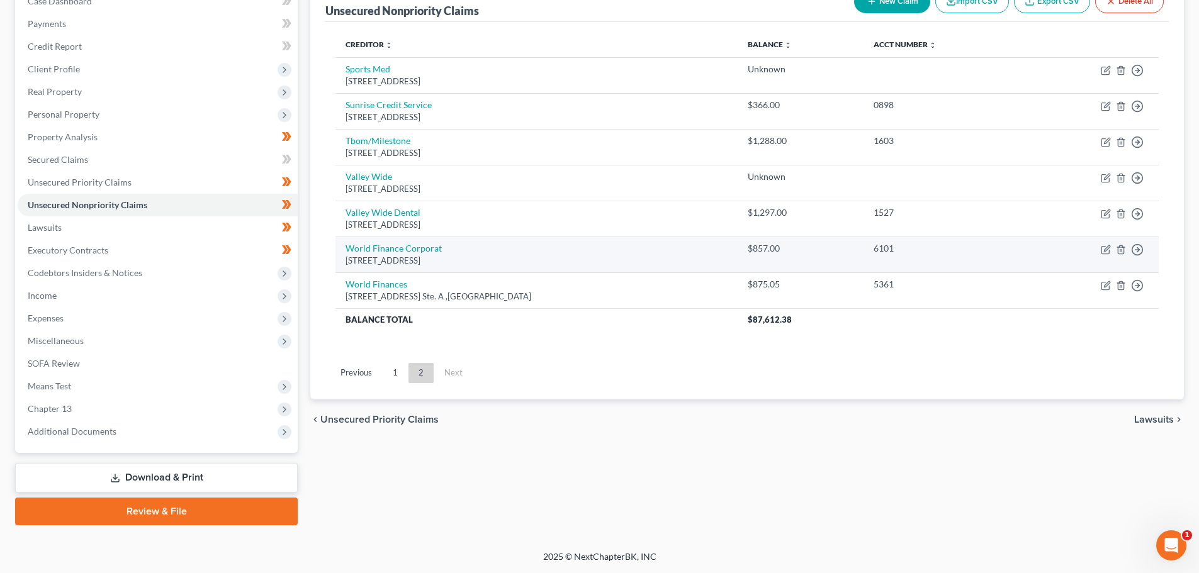
scroll to position [0, 0]
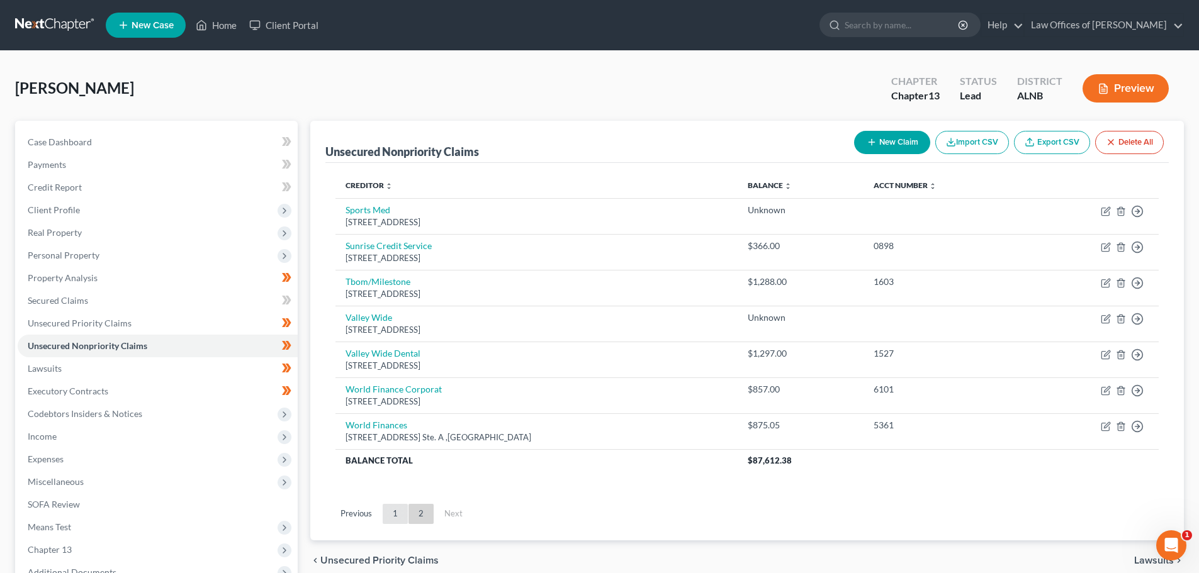
click at [395, 517] on link "1" at bounding box center [395, 514] width 25 height 20
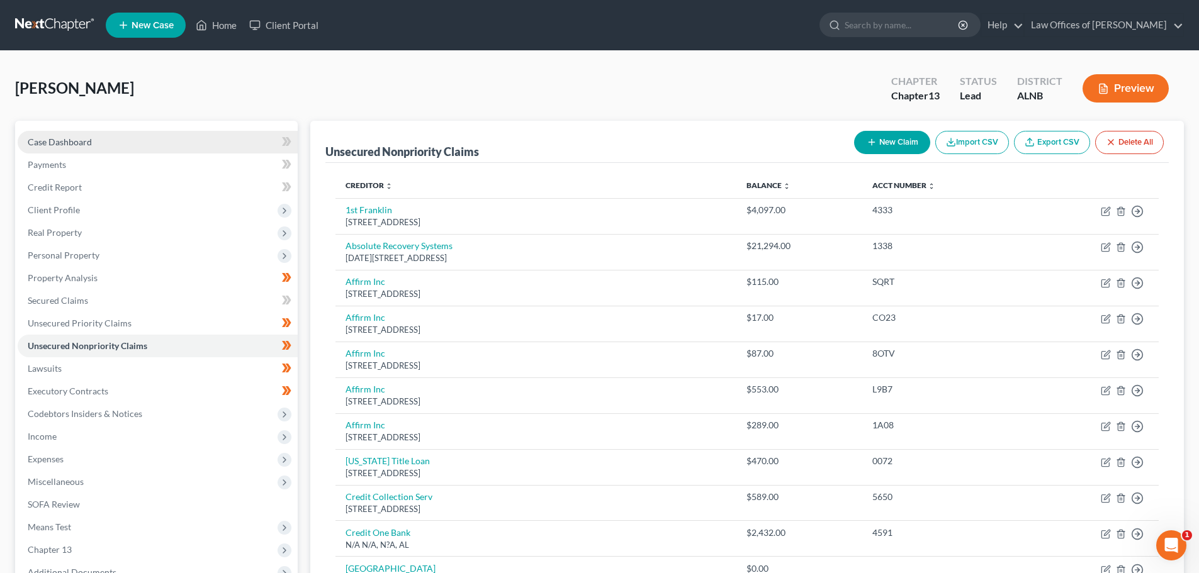
click at [86, 142] on span "Case Dashboard" at bounding box center [60, 142] width 64 height 11
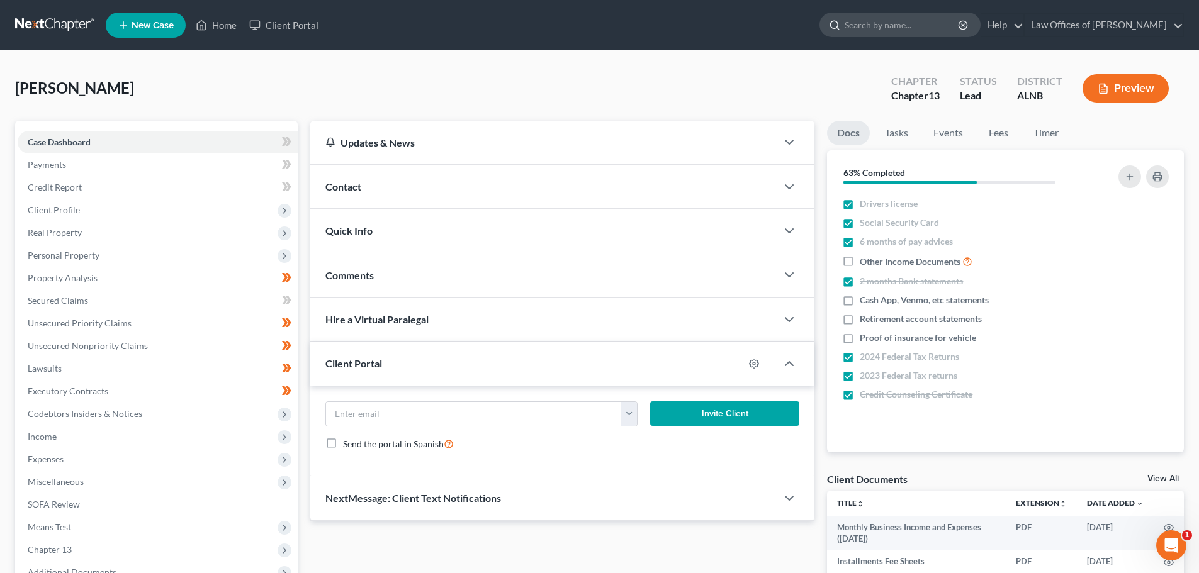
click at [888, 25] on input "search" at bounding box center [902, 24] width 115 height 23
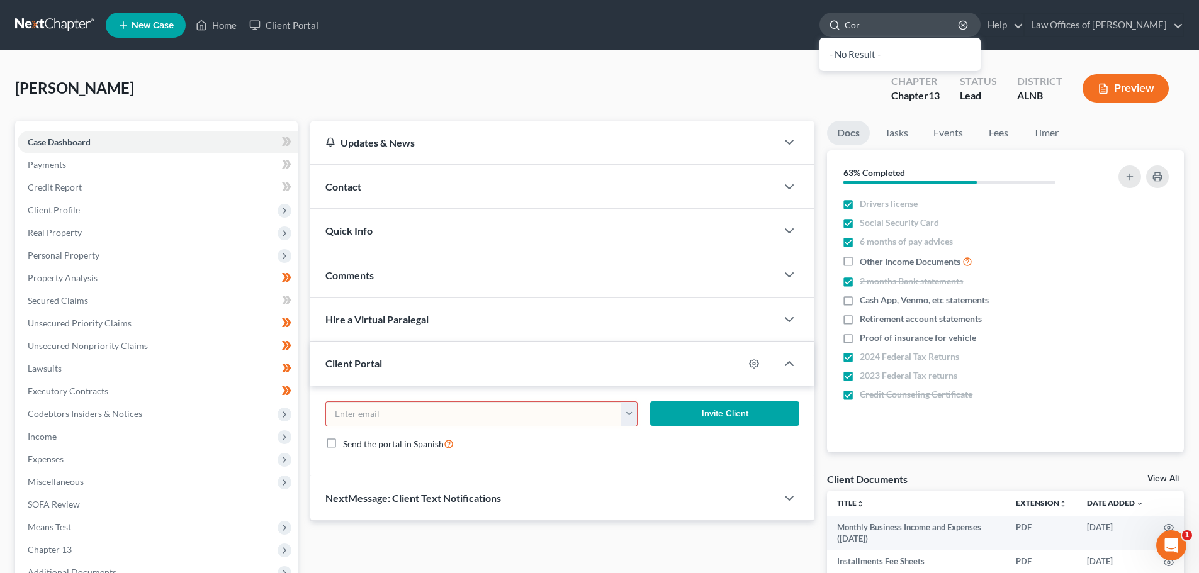
type input "Corm"
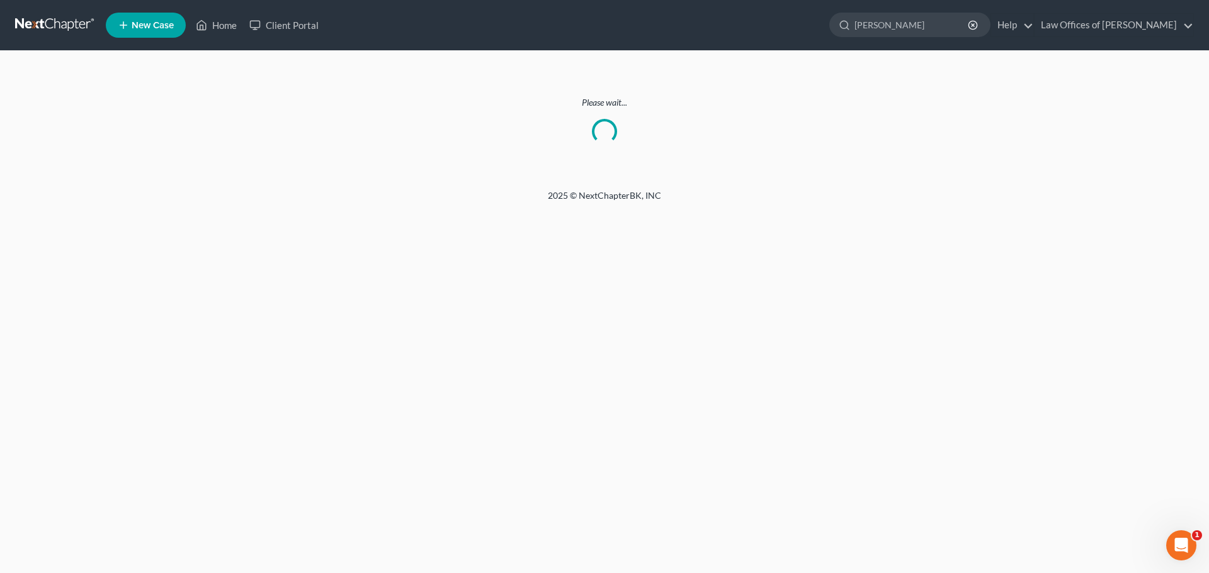
click at [501, 37] on ul "New Case Home Client Portal [PERSON_NAME] - No Result - Creditors Uown leasing …" at bounding box center [650, 25] width 1088 height 33
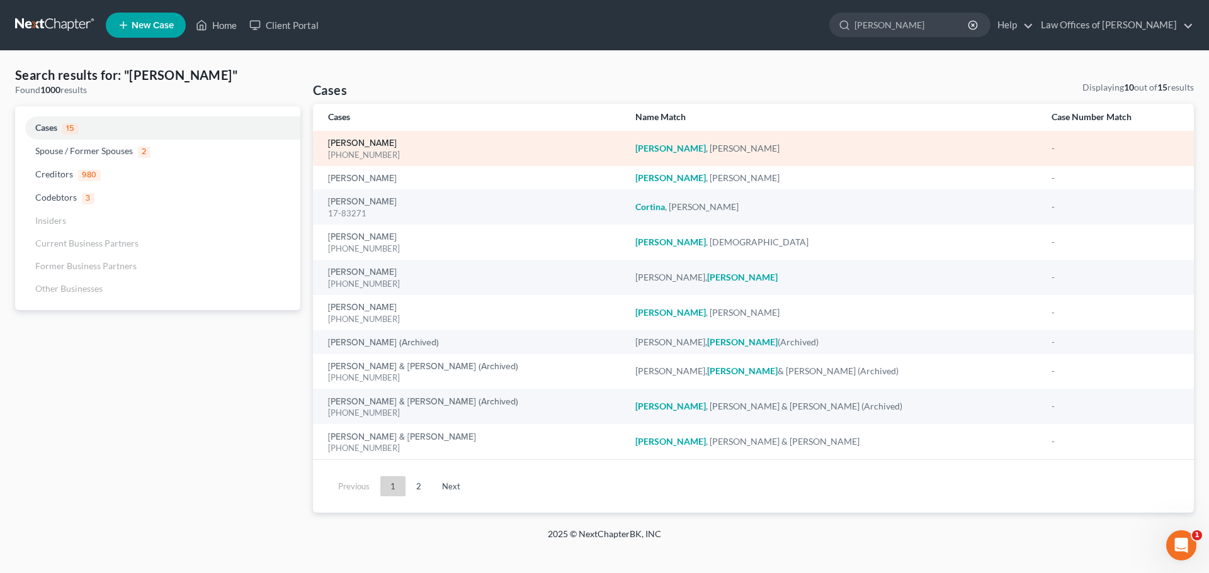
click at [366, 141] on link "Cormier, Jarad" at bounding box center [362, 143] width 69 height 9
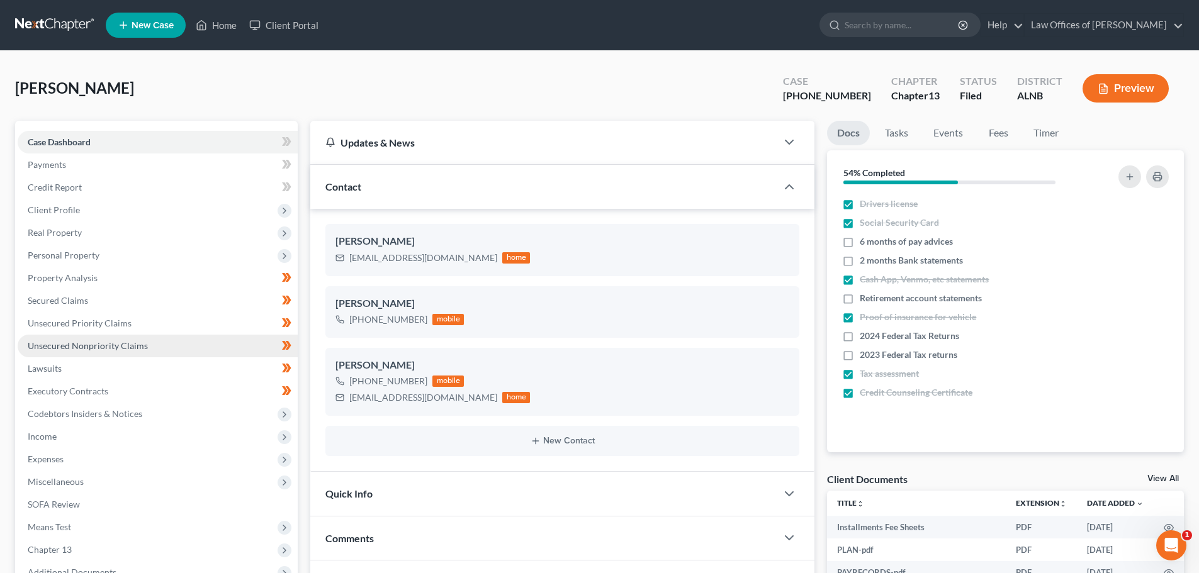
click at [123, 347] on span "Unsecured Nonpriority Claims" at bounding box center [88, 346] width 120 height 11
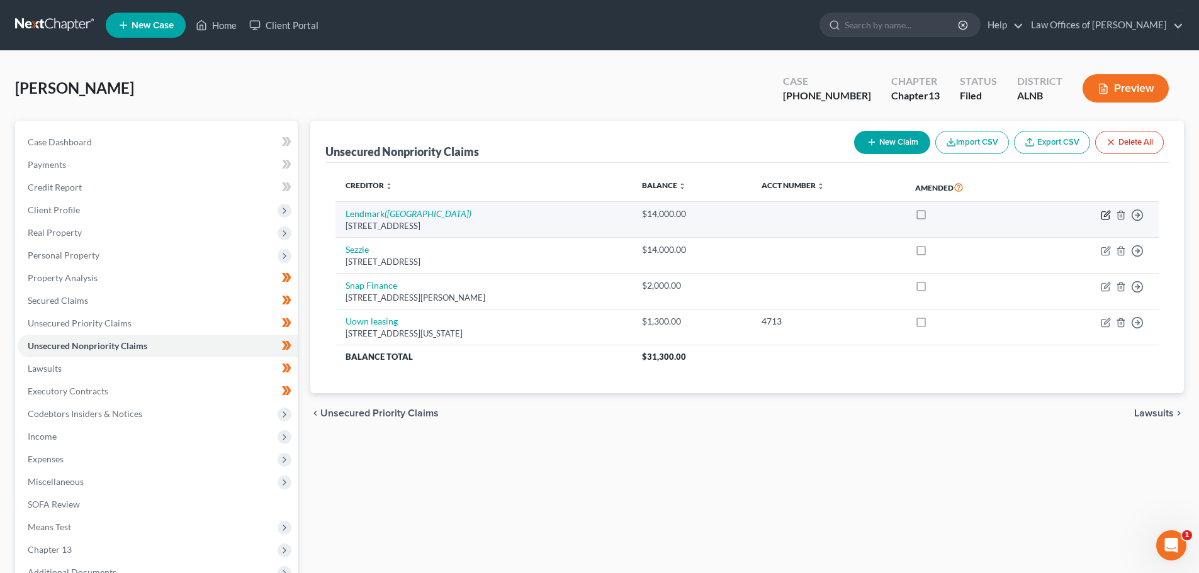
click at [1105, 215] on icon "button" at bounding box center [1107, 214] width 6 height 6
select select "0"
select select "2"
select select "0"
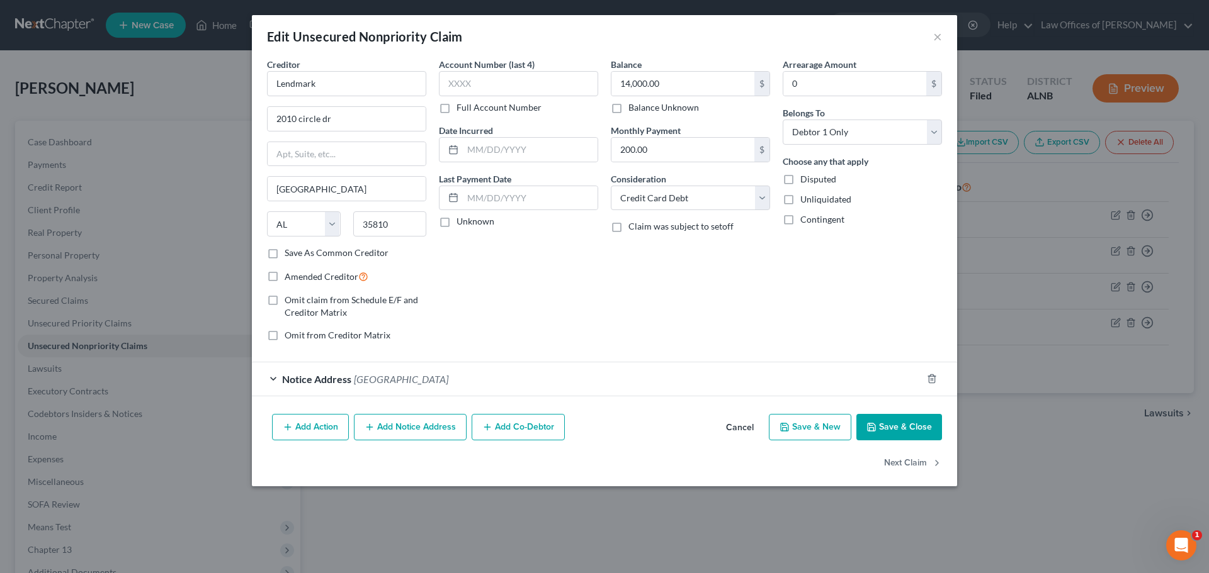
click at [733, 426] on button "Cancel" at bounding box center [740, 427] width 48 height 25
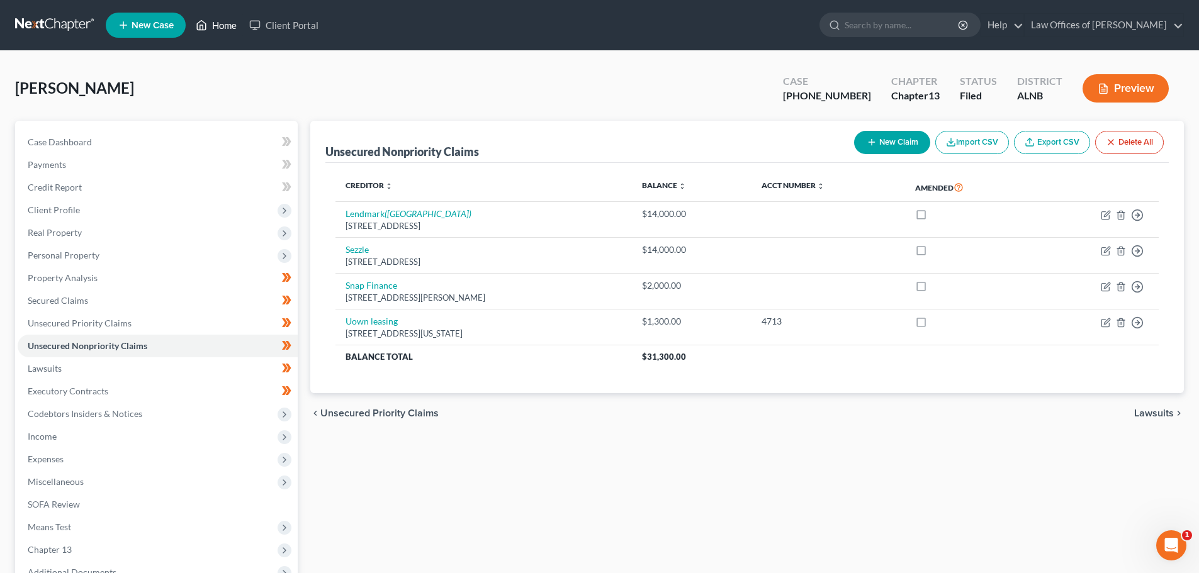
click at [221, 25] on link "Home" at bounding box center [216, 25] width 54 height 23
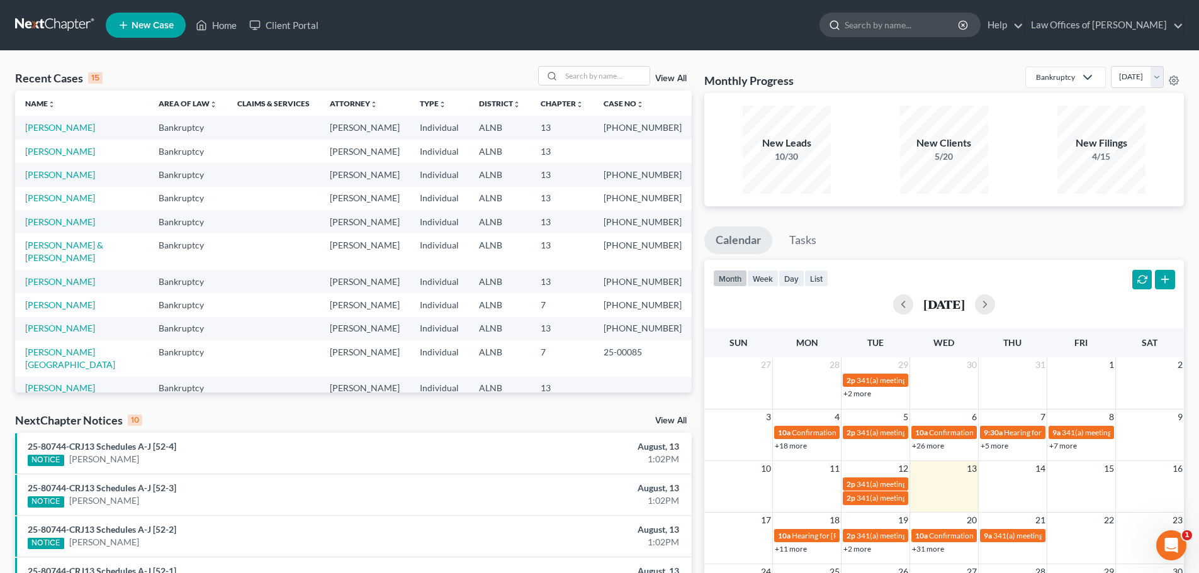
click at [932, 24] on input "search" at bounding box center [902, 24] width 115 height 23
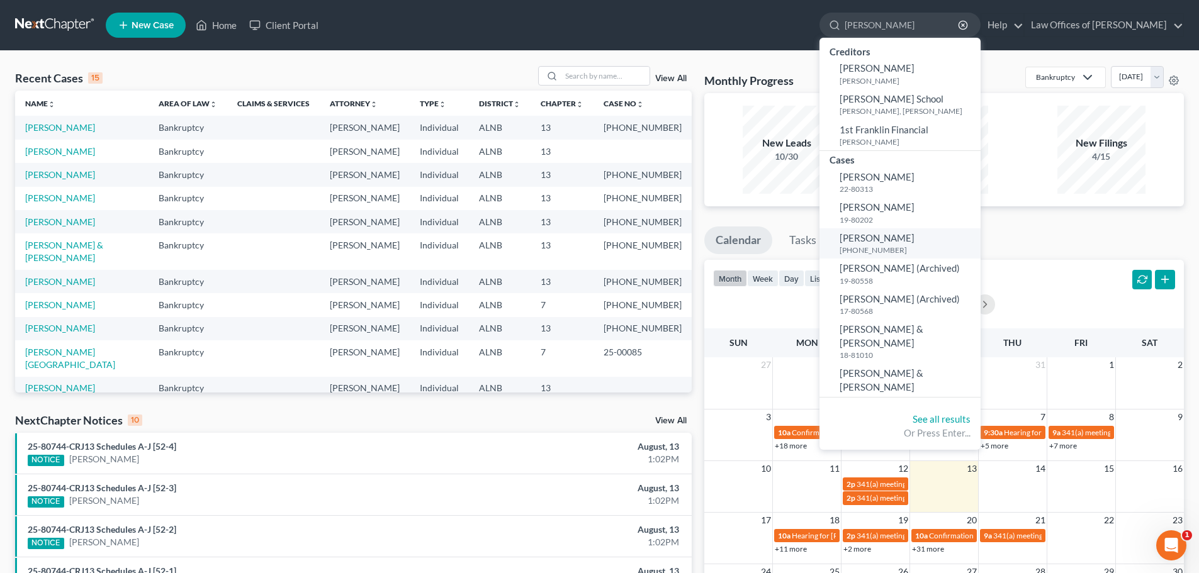
type input "Mitchell"
click at [857, 240] on span "Mitchell, Donna" at bounding box center [877, 237] width 75 height 11
select select "4"
